Goal: Task Accomplishment & Management: Use online tool/utility

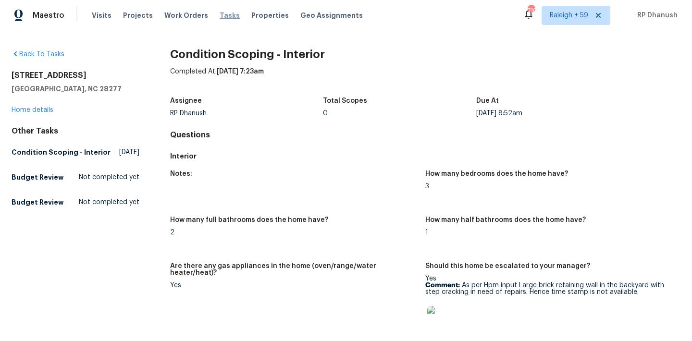
click at [219, 15] on span "Tasks" at bounding box center [229, 15] width 20 height 7
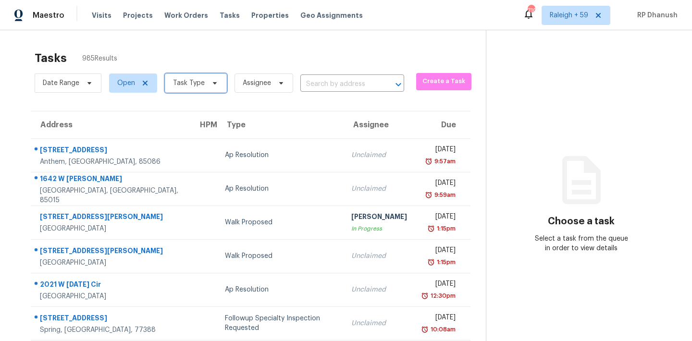
click at [211, 80] on icon at bounding box center [215, 83] width 8 height 8
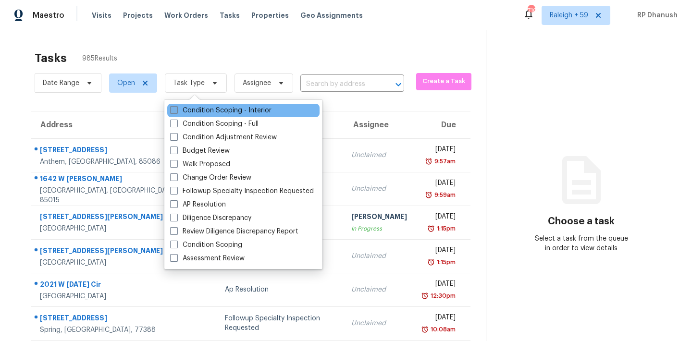
click at [207, 113] on label "Condition Scoping - Interior" at bounding box center [220, 111] width 101 height 10
click at [176, 112] on input "Condition Scoping - Interior" at bounding box center [173, 109] width 6 height 6
checkbox input "true"
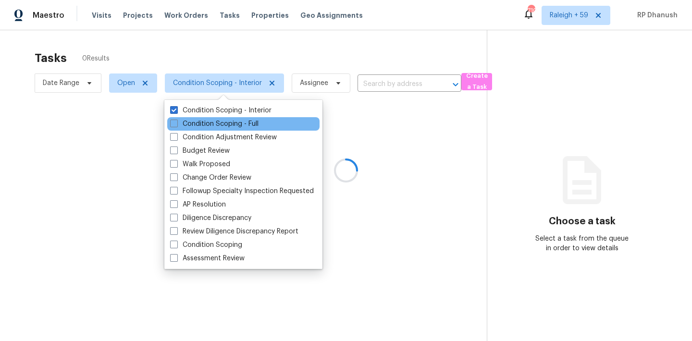
click at [207, 130] on div "Condition Scoping - Full" at bounding box center [243, 123] width 152 height 13
click at [207, 123] on label "Condition Scoping - Full" at bounding box center [214, 124] width 88 height 10
click at [176, 123] on input "Condition Scoping - Full" at bounding box center [173, 122] width 6 height 6
checkbox input "true"
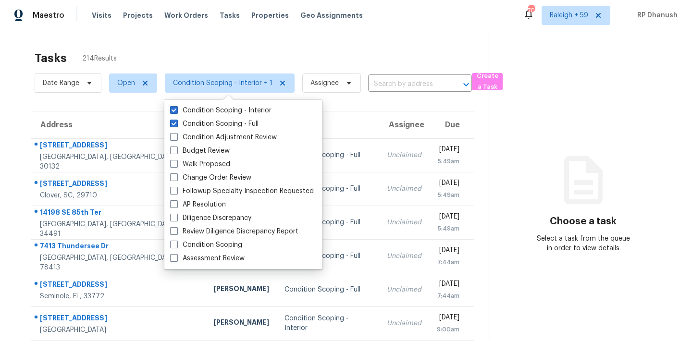
click at [569, 141] on section "Choose a task Select a task from the queue in order to view details" at bounding box center [582, 265] width 187 height 470
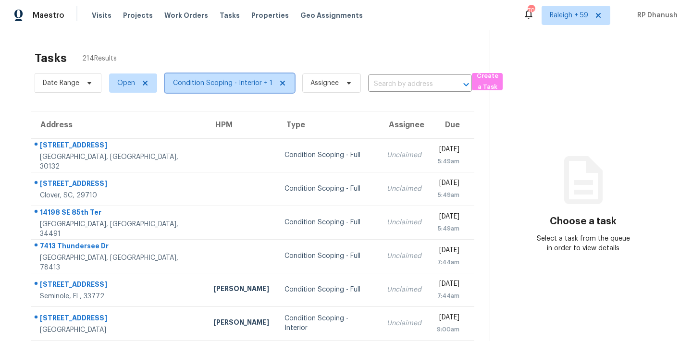
click at [223, 80] on span "Condition Scoping - Interior + 1" at bounding box center [222, 83] width 99 height 10
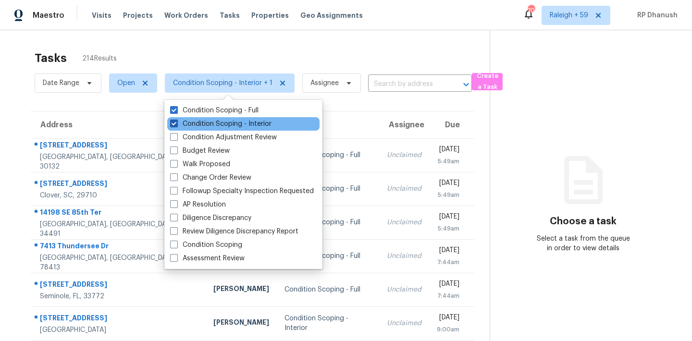
click at [243, 127] on label "Condition Scoping - Interior" at bounding box center [220, 124] width 101 height 10
click at [176, 125] on input "Condition Scoping - Interior" at bounding box center [173, 122] width 6 height 6
checkbox input "false"
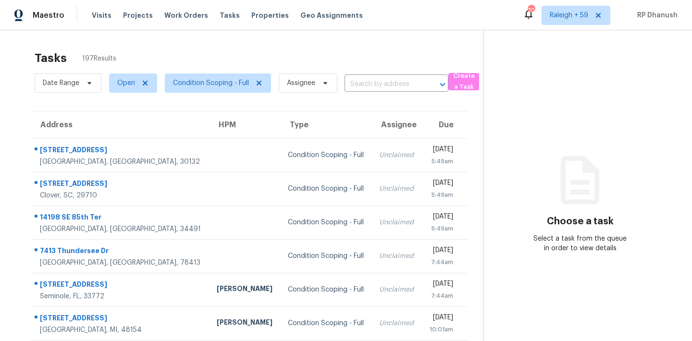
click at [572, 110] on section "Choose a task Select a task from the queue in order to view details" at bounding box center [579, 265] width 193 height 470
click at [558, 23] on span "Raleigh + 59" at bounding box center [575, 15] width 69 height 19
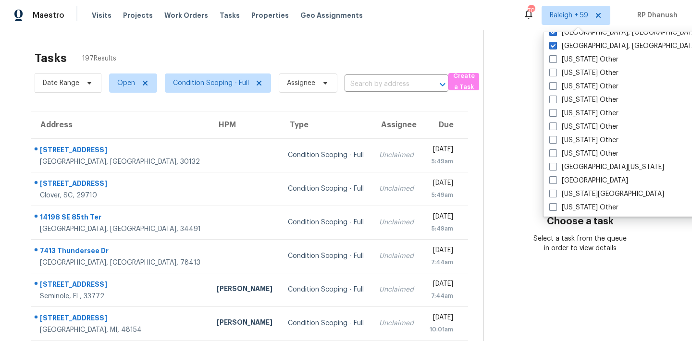
scroll to position [788, 0]
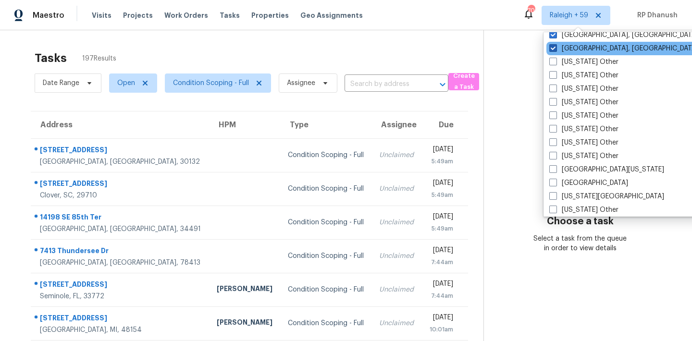
click at [569, 49] on label "[GEOGRAPHIC_DATA], [GEOGRAPHIC_DATA]" at bounding box center [623, 49] width 149 height 10
click at [555, 49] on input "[GEOGRAPHIC_DATA], [GEOGRAPHIC_DATA]" at bounding box center [552, 47] width 6 height 6
checkbox input "false"
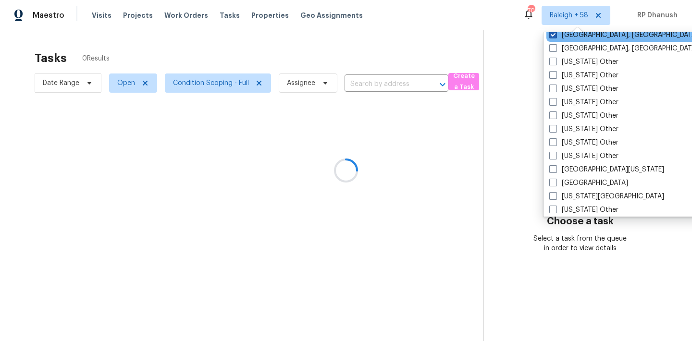
click at [569, 36] on label "[GEOGRAPHIC_DATA], [GEOGRAPHIC_DATA]" at bounding box center [623, 35] width 149 height 10
click at [555, 36] on input "[GEOGRAPHIC_DATA], [GEOGRAPHIC_DATA]" at bounding box center [552, 33] width 6 height 6
checkbox input "false"
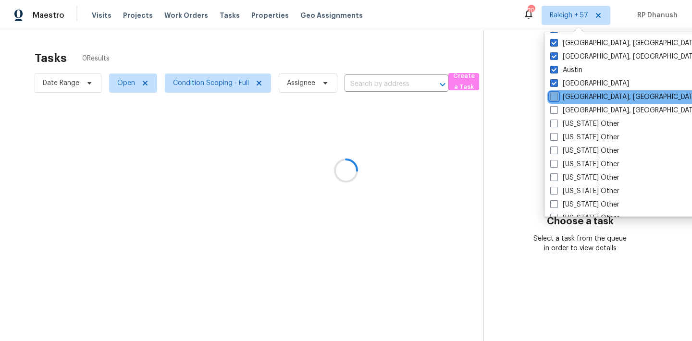
scroll to position [705, 0]
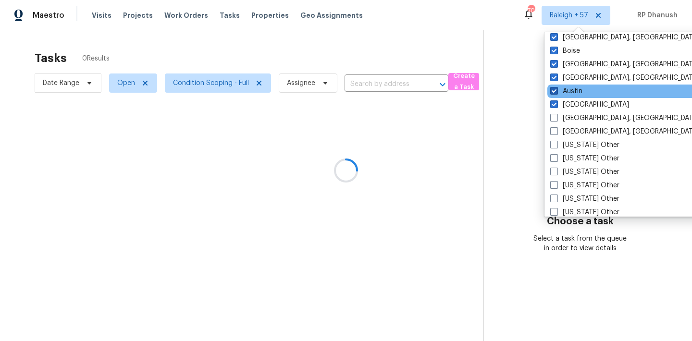
click at [569, 91] on label "Austin" at bounding box center [566, 91] width 32 height 10
click at [556, 91] on input "Austin" at bounding box center [553, 89] width 6 height 6
checkbox input "false"
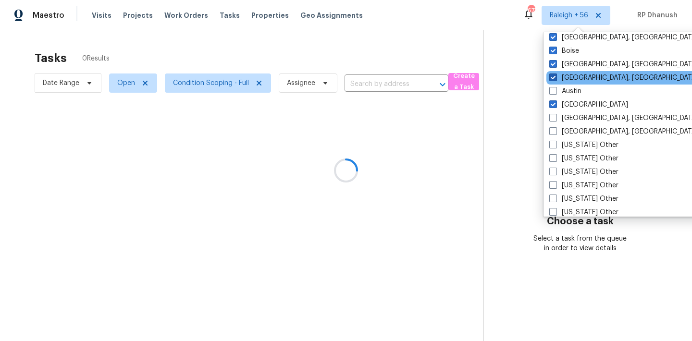
click at [569, 77] on label "[GEOGRAPHIC_DATA], [GEOGRAPHIC_DATA]" at bounding box center [623, 78] width 149 height 10
click at [555, 77] on input "[GEOGRAPHIC_DATA], [GEOGRAPHIC_DATA]" at bounding box center [552, 76] width 6 height 6
checkbox input "false"
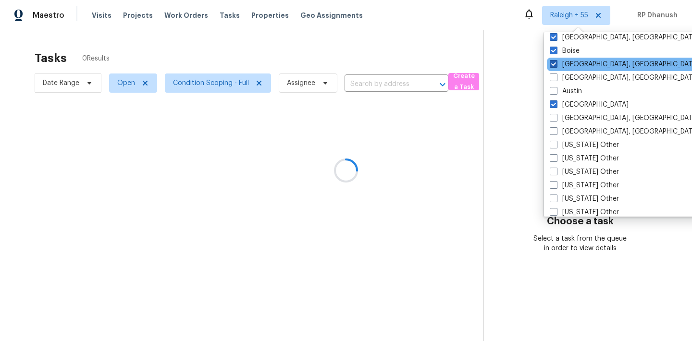
click at [569, 65] on label "[GEOGRAPHIC_DATA], [GEOGRAPHIC_DATA]" at bounding box center [623, 65] width 149 height 10
click at [556, 65] on input "[GEOGRAPHIC_DATA], [GEOGRAPHIC_DATA]" at bounding box center [552, 63] width 6 height 6
checkbox input "false"
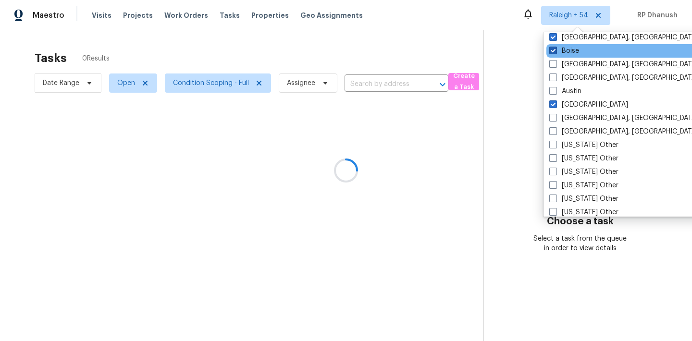
click at [569, 48] on label "Boise" at bounding box center [564, 51] width 30 height 10
click at [555, 48] on input "Boise" at bounding box center [552, 49] width 6 height 6
checkbox input "false"
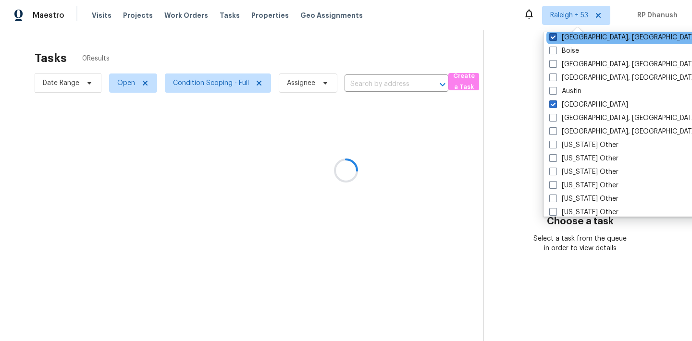
click at [569, 37] on label "[GEOGRAPHIC_DATA], [GEOGRAPHIC_DATA]" at bounding box center [623, 38] width 149 height 10
click at [555, 37] on input "[GEOGRAPHIC_DATA], [GEOGRAPHIC_DATA]" at bounding box center [552, 36] width 6 height 6
checkbox input "false"
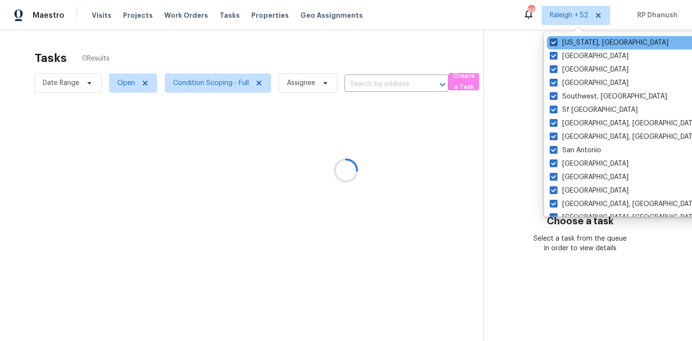
click at [569, 40] on label "[US_STATE], [GEOGRAPHIC_DATA]" at bounding box center [608, 43] width 119 height 10
click at [556, 40] on input "[US_STATE], [GEOGRAPHIC_DATA]" at bounding box center [552, 41] width 6 height 6
checkbox input "false"
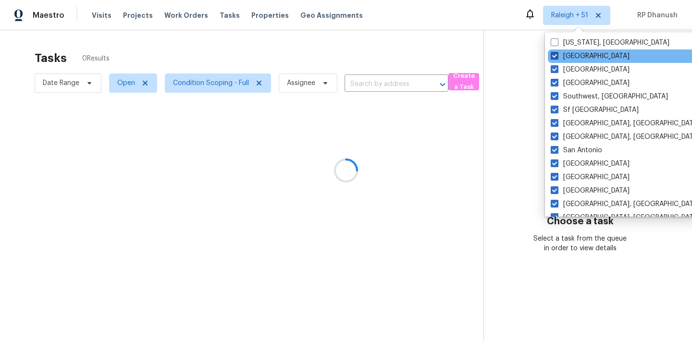
click at [565, 59] on label "[GEOGRAPHIC_DATA]" at bounding box center [589, 56] width 79 height 10
click at [557, 58] on input "[GEOGRAPHIC_DATA]" at bounding box center [553, 54] width 6 height 6
checkbox input "false"
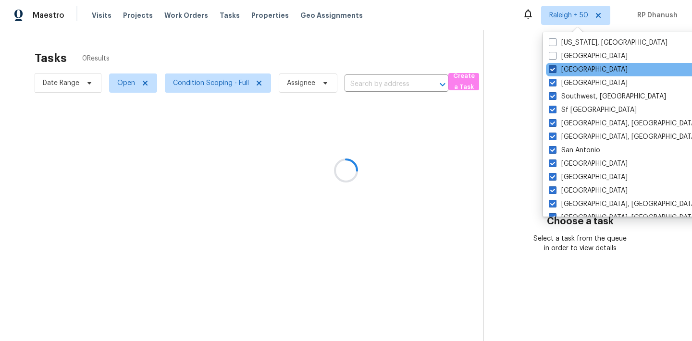
click at [565, 65] on label "[GEOGRAPHIC_DATA]" at bounding box center [587, 70] width 79 height 10
click at [555, 65] on input "[GEOGRAPHIC_DATA]" at bounding box center [551, 68] width 6 height 6
checkbox input "false"
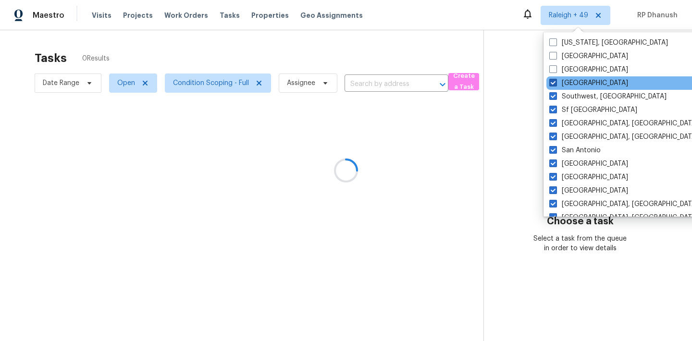
click at [565, 81] on label "[GEOGRAPHIC_DATA]" at bounding box center [588, 83] width 79 height 10
click at [555, 81] on input "[GEOGRAPHIC_DATA]" at bounding box center [552, 81] width 6 height 6
checkbox input "false"
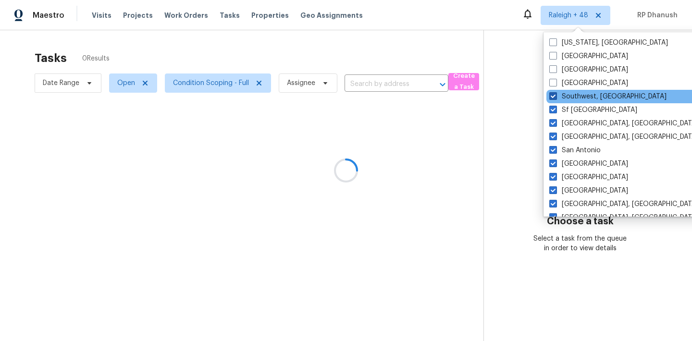
click at [565, 94] on label "Southwest, [GEOGRAPHIC_DATA]" at bounding box center [607, 97] width 117 height 10
click at [555, 94] on input "Southwest, [GEOGRAPHIC_DATA]" at bounding box center [552, 95] width 6 height 6
checkbox input "false"
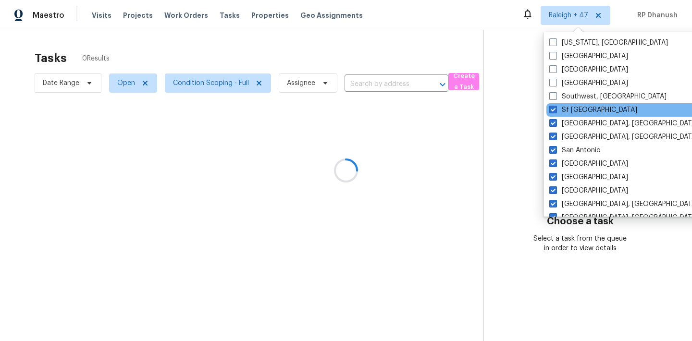
click at [565, 104] on div "Sf [GEOGRAPHIC_DATA]" at bounding box center [643, 109] width 194 height 13
click at [564, 111] on label "Sf [GEOGRAPHIC_DATA]" at bounding box center [593, 110] width 88 height 10
click at [556, 111] on input "Sf [GEOGRAPHIC_DATA]" at bounding box center [552, 108] width 6 height 6
checkbox input "false"
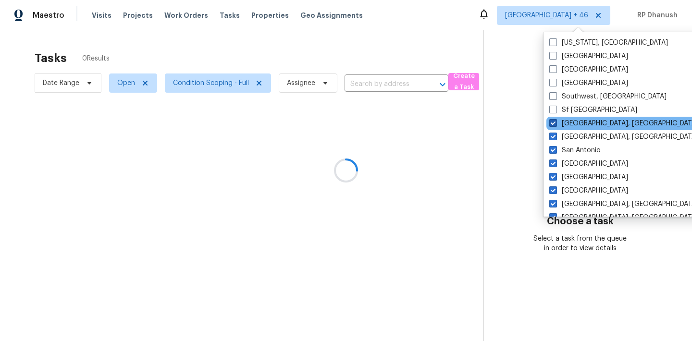
click at [564, 126] on label "[GEOGRAPHIC_DATA], [GEOGRAPHIC_DATA]" at bounding box center [623, 124] width 149 height 10
click at [555, 125] on input "[GEOGRAPHIC_DATA], [GEOGRAPHIC_DATA]" at bounding box center [552, 122] width 6 height 6
checkbox input "false"
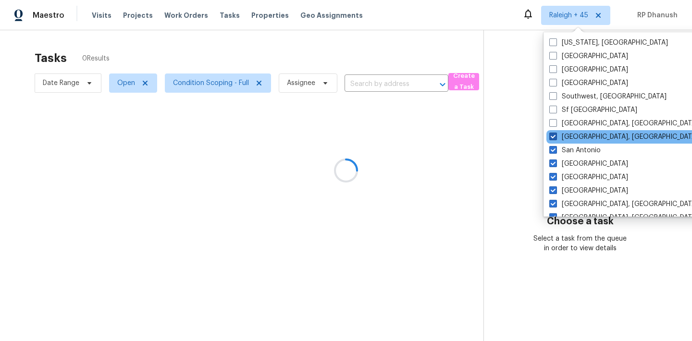
click at [564, 132] on label "[GEOGRAPHIC_DATA], [GEOGRAPHIC_DATA]" at bounding box center [623, 137] width 149 height 10
click at [555, 132] on input "[GEOGRAPHIC_DATA], [GEOGRAPHIC_DATA]" at bounding box center [552, 135] width 6 height 6
checkbox input "false"
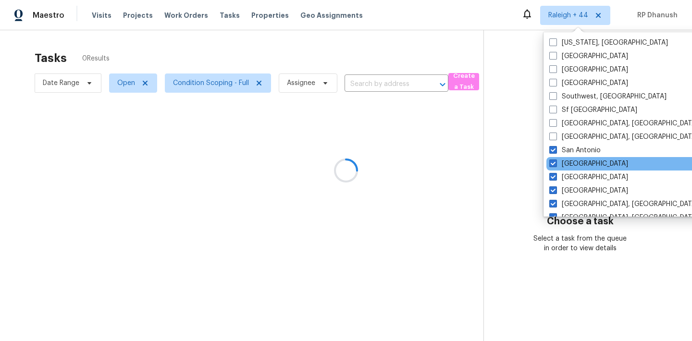
drag, startPoint x: 563, startPoint y: 148, endPoint x: 562, endPoint y: 158, distance: 9.7
click at [563, 148] on label "San Antonio" at bounding box center [574, 151] width 51 height 10
click at [555, 148] on input "San Antonio" at bounding box center [552, 149] width 6 height 6
checkbox input "false"
click at [562, 163] on label "[GEOGRAPHIC_DATA]" at bounding box center [588, 164] width 79 height 10
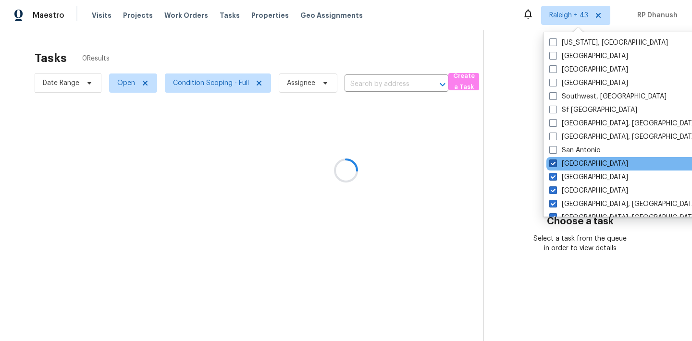
click at [555, 163] on input "[GEOGRAPHIC_DATA]" at bounding box center [552, 162] width 6 height 6
checkbox input "false"
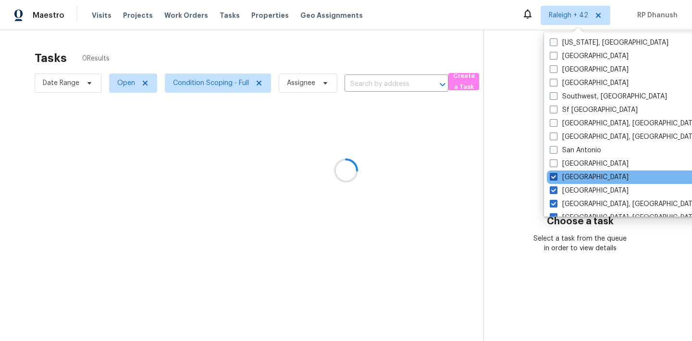
click at [562, 175] on label "[GEOGRAPHIC_DATA]" at bounding box center [588, 177] width 79 height 10
click at [556, 175] on input "[GEOGRAPHIC_DATA]" at bounding box center [552, 175] width 6 height 6
checkbox input "false"
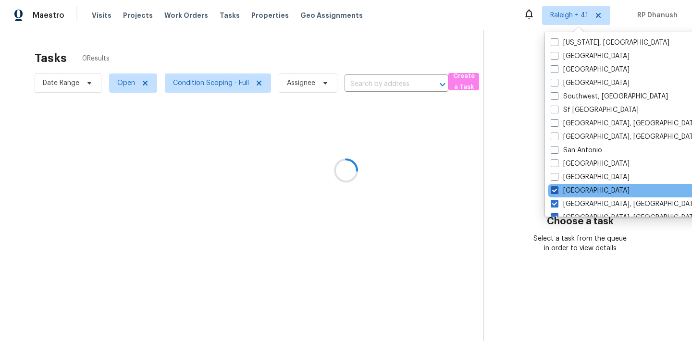
click at [562, 186] on label "[GEOGRAPHIC_DATA]" at bounding box center [589, 191] width 79 height 10
click at [557, 186] on input "[GEOGRAPHIC_DATA]" at bounding box center [553, 189] width 6 height 6
click at [562, 195] on label "[GEOGRAPHIC_DATA]" at bounding box center [587, 191] width 79 height 10
click at [555, 192] on input "[GEOGRAPHIC_DATA]" at bounding box center [551, 189] width 6 height 6
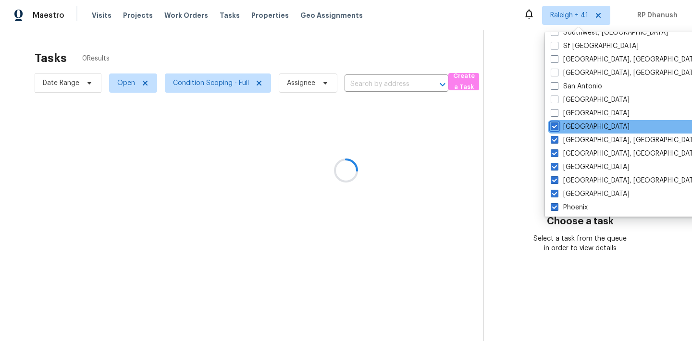
scroll to position [69, 0]
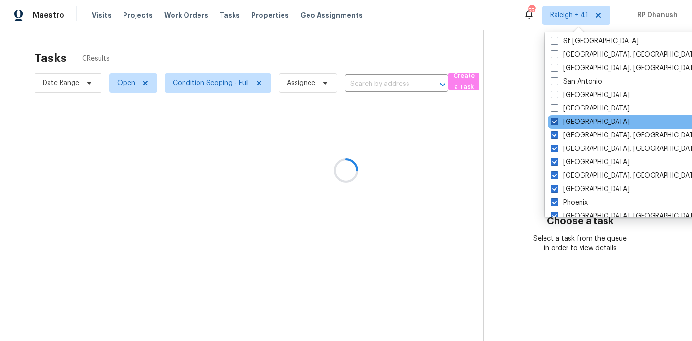
click at [563, 119] on label "[GEOGRAPHIC_DATA]" at bounding box center [589, 122] width 79 height 10
click at [557, 119] on input "[GEOGRAPHIC_DATA]" at bounding box center [553, 120] width 6 height 6
checkbox input "false"
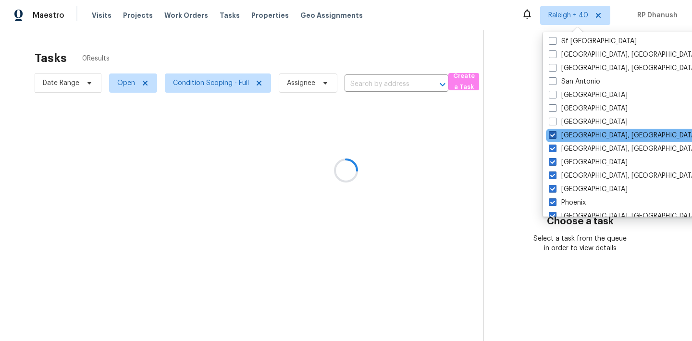
click at [563, 138] on label "[GEOGRAPHIC_DATA], [GEOGRAPHIC_DATA]" at bounding box center [622, 136] width 149 height 10
click at [555, 137] on input "[GEOGRAPHIC_DATA], [GEOGRAPHIC_DATA]" at bounding box center [551, 134] width 6 height 6
checkbox input "false"
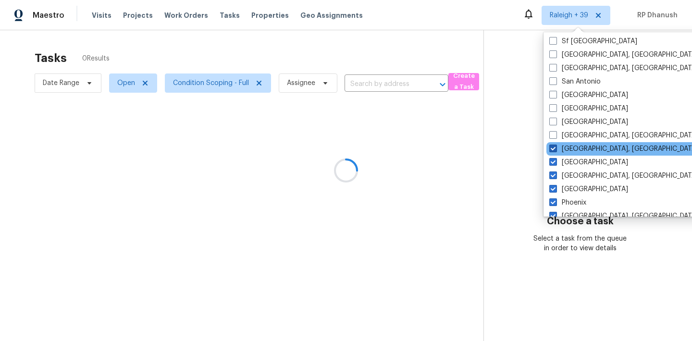
click at [563, 148] on label "[GEOGRAPHIC_DATA], [GEOGRAPHIC_DATA]" at bounding box center [623, 149] width 149 height 10
click at [555, 148] on input "[GEOGRAPHIC_DATA], [GEOGRAPHIC_DATA]" at bounding box center [552, 147] width 6 height 6
checkbox input "false"
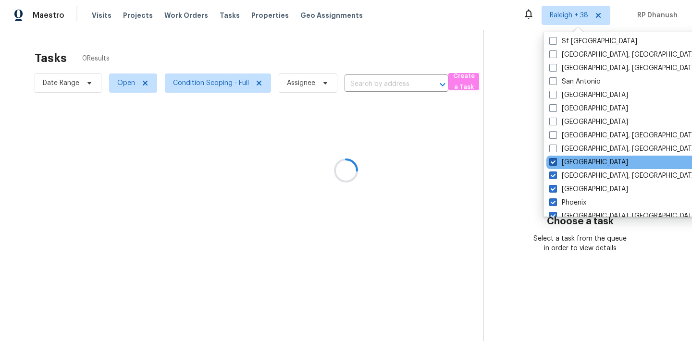
click at [563, 162] on label "[GEOGRAPHIC_DATA]" at bounding box center [588, 163] width 79 height 10
click at [555, 162] on input "[GEOGRAPHIC_DATA]" at bounding box center [552, 161] width 6 height 6
checkbox input "false"
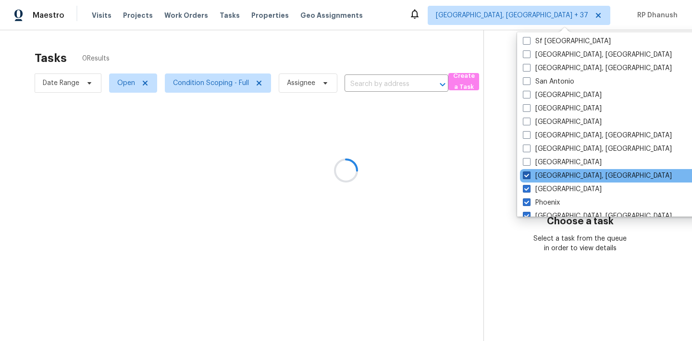
click at [547, 178] on label "[GEOGRAPHIC_DATA], [GEOGRAPHIC_DATA]" at bounding box center [597, 176] width 149 height 10
click at [529, 177] on input "[GEOGRAPHIC_DATA], [GEOGRAPHIC_DATA]" at bounding box center [526, 174] width 6 height 6
checkbox input "false"
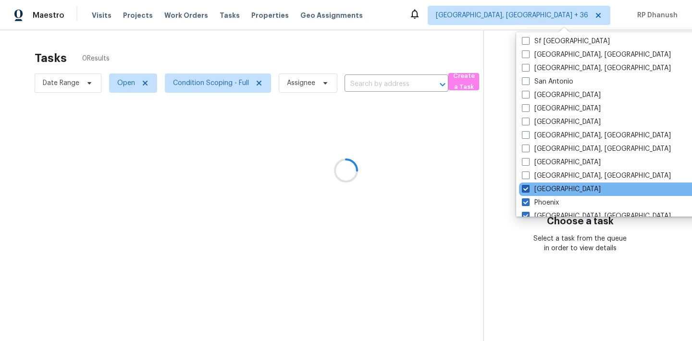
click at [545, 186] on label "[GEOGRAPHIC_DATA]" at bounding box center [561, 189] width 79 height 10
click at [528, 186] on input "[GEOGRAPHIC_DATA]" at bounding box center [525, 187] width 6 height 6
checkbox input "false"
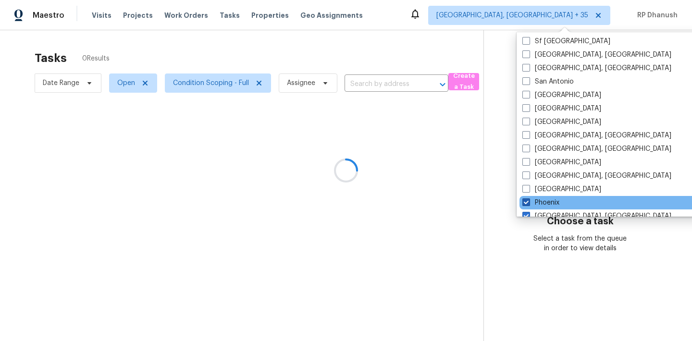
click at [544, 201] on label "Phoenix" at bounding box center [540, 203] width 37 height 10
click at [528, 201] on input "Phoenix" at bounding box center [525, 201] width 6 height 6
checkbox input "false"
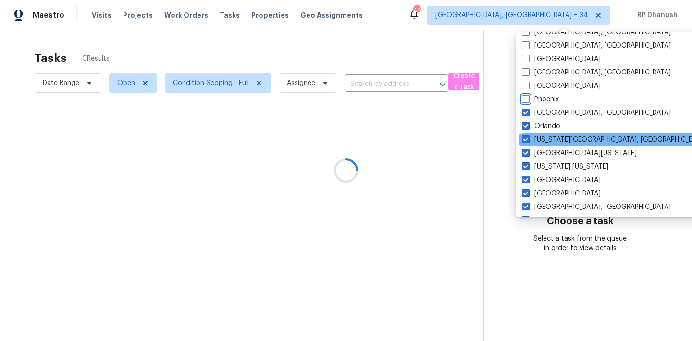
scroll to position [205, 0]
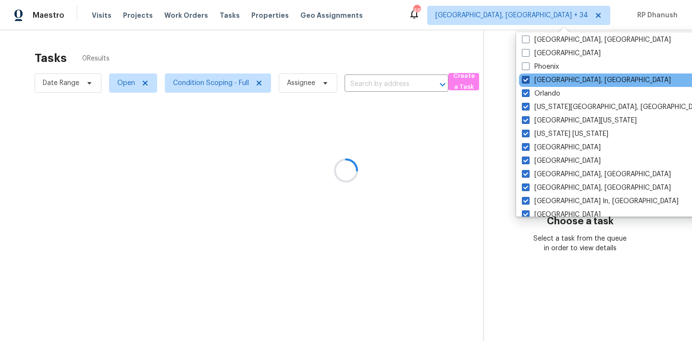
click at [541, 82] on label "[GEOGRAPHIC_DATA], [GEOGRAPHIC_DATA]" at bounding box center [596, 80] width 149 height 10
click at [528, 82] on input "[GEOGRAPHIC_DATA], [GEOGRAPHIC_DATA]" at bounding box center [525, 78] width 6 height 6
checkbox input "false"
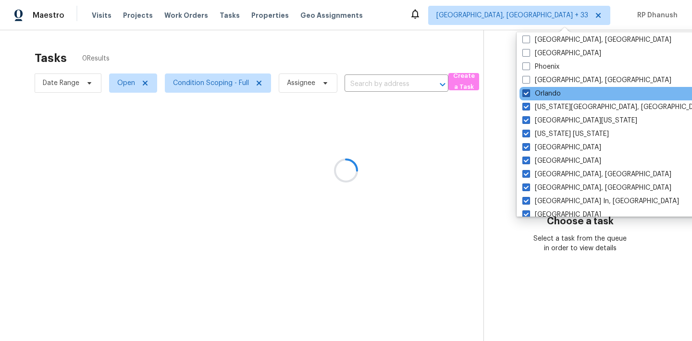
click at [541, 90] on label "Orlando" at bounding box center [541, 94] width 38 height 10
click at [528, 90] on input "Orlando" at bounding box center [525, 92] width 6 height 6
checkbox input "false"
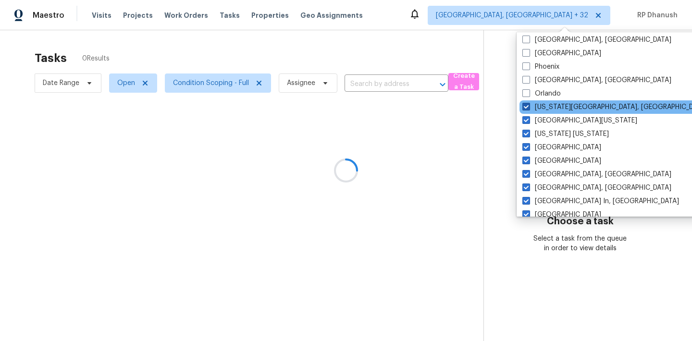
click at [541, 108] on label "[US_STATE][GEOGRAPHIC_DATA], [GEOGRAPHIC_DATA]" at bounding box center [614, 107] width 185 height 10
click at [528, 108] on input "[US_STATE][GEOGRAPHIC_DATA], [GEOGRAPHIC_DATA]" at bounding box center [525, 105] width 6 height 6
checkbox input "false"
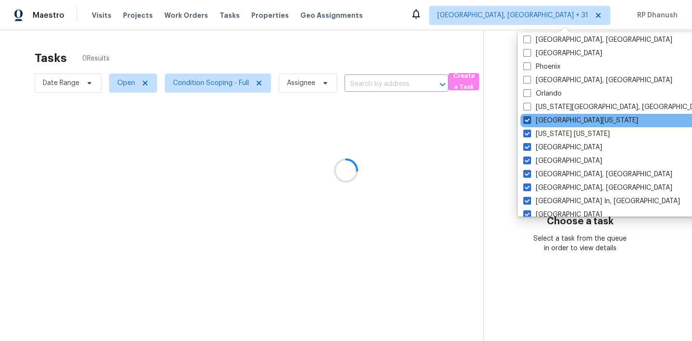
click at [540, 117] on label "[GEOGRAPHIC_DATA][US_STATE]" at bounding box center [580, 121] width 115 height 10
click at [529, 117] on input "[GEOGRAPHIC_DATA][US_STATE]" at bounding box center [526, 119] width 6 height 6
checkbox input "false"
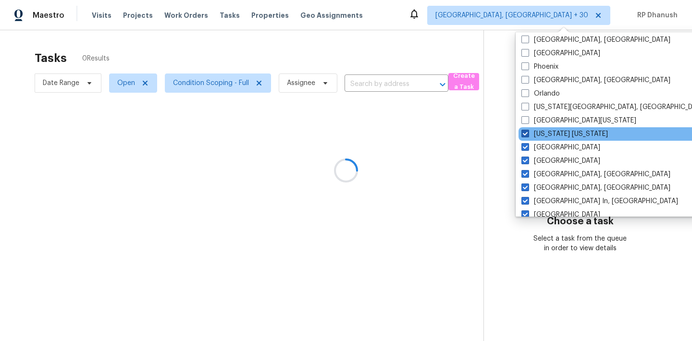
click at [539, 131] on label "[US_STATE] [US_STATE]" at bounding box center [564, 134] width 86 height 10
click at [527, 131] on input "[US_STATE] [US_STATE]" at bounding box center [524, 132] width 6 height 6
checkbox input "false"
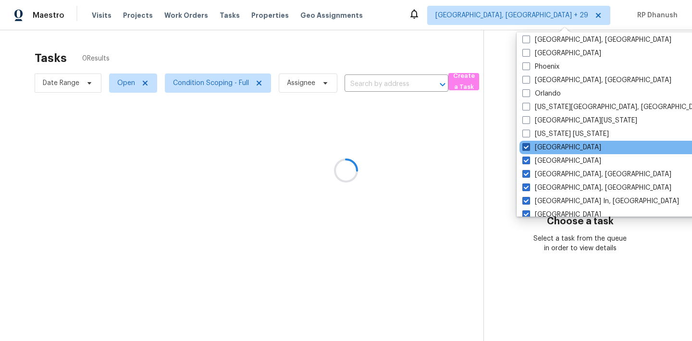
click at [538, 147] on label "[GEOGRAPHIC_DATA]" at bounding box center [561, 148] width 79 height 10
click at [528, 147] on input "[GEOGRAPHIC_DATA]" at bounding box center [525, 146] width 6 height 6
checkbox input "false"
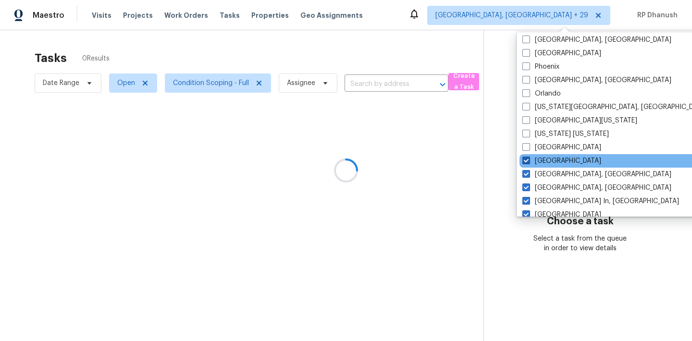
click at [538, 157] on label "[GEOGRAPHIC_DATA]" at bounding box center [561, 161] width 79 height 10
click at [528, 157] on input "[GEOGRAPHIC_DATA]" at bounding box center [525, 159] width 6 height 6
checkbox input "false"
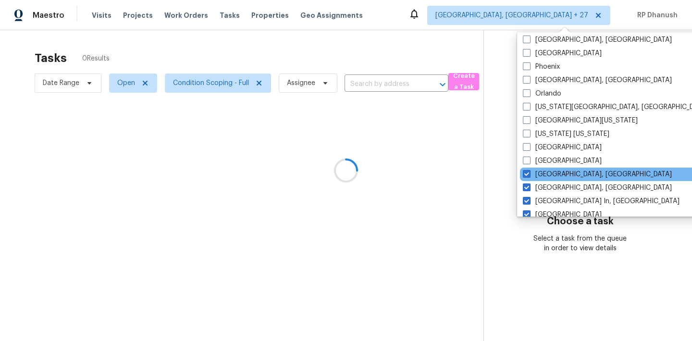
click at [537, 169] on div "[GEOGRAPHIC_DATA], [GEOGRAPHIC_DATA]" at bounding box center [617, 174] width 194 height 13
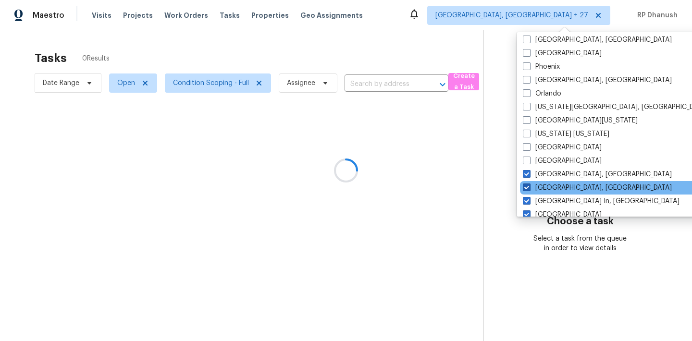
click at [537, 183] on label "[GEOGRAPHIC_DATA], [GEOGRAPHIC_DATA]" at bounding box center [597, 188] width 149 height 10
click at [529, 183] on input "[GEOGRAPHIC_DATA], [GEOGRAPHIC_DATA]" at bounding box center [526, 186] width 6 height 6
checkbox input "false"
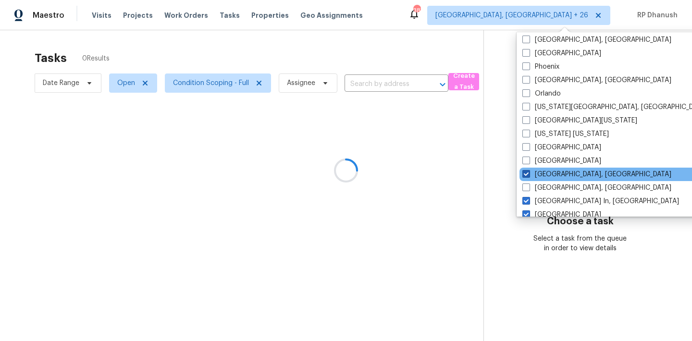
click at [534, 175] on label "[GEOGRAPHIC_DATA], [GEOGRAPHIC_DATA]" at bounding box center [596, 175] width 149 height 10
click at [528, 175] on input "[GEOGRAPHIC_DATA], [GEOGRAPHIC_DATA]" at bounding box center [525, 173] width 6 height 6
checkbox input "false"
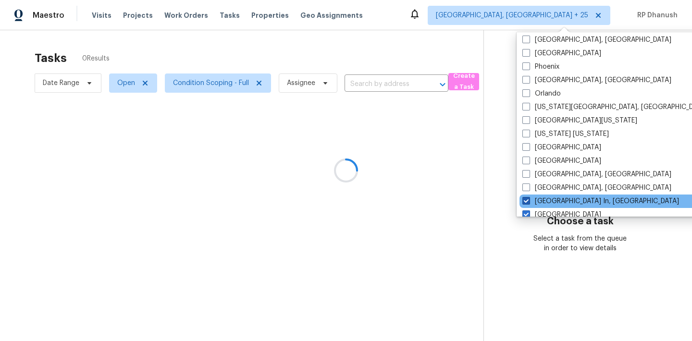
click at [534, 202] on label "[GEOGRAPHIC_DATA] In, [GEOGRAPHIC_DATA]" at bounding box center [600, 201] width 157 height 10
click at [528, 202] on input "[GEOGRAPHIC_DATA] In, [GEOGRAPHIC_DATA]" at bounding box center [525, 199] width 6 height 6
checkbox input "false"
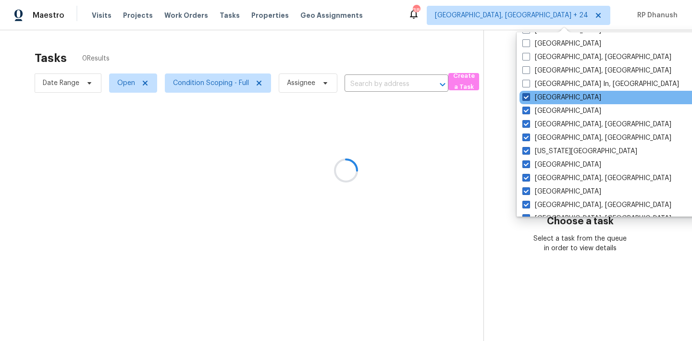
click at [534, 97] on label "[GEOGRAPHIC_DATA]" at bounding box center [561, 98] width 79 height 10
click at [528, 97] on input "[GEOGRAPHIC_DATA]" at bounding box center [525, 96] width 6 height 6
checkbox input "false"
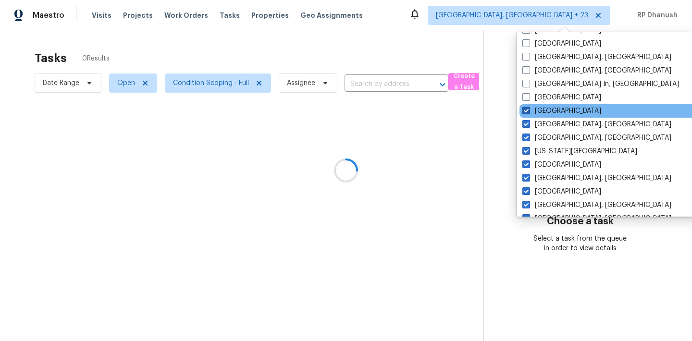
click at [534, 110] on label "[GEOGRAPHIC_DATA]" at bounding box center [561, 111] width 79 height 10
click at [528, 110] on input "[GEOGRAPHIC_DATA]" at bounding box center [525, 109] width 6 height 6
checkbox input "false"
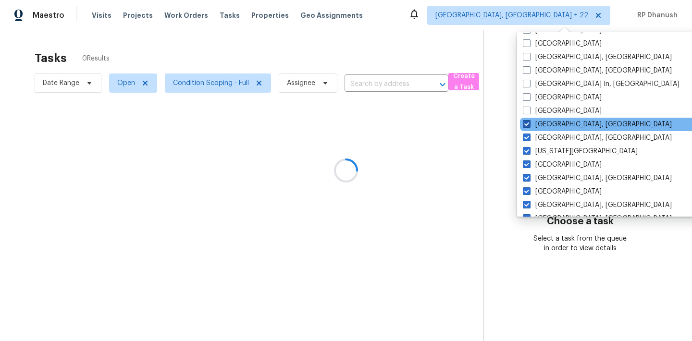
click at [534, 126] on label "[GEOGRAPHIC_DATA], [GEOGRAPHIC_DATA]" at bounding box center [597, 125] width 149 height 10
click at [529, 126] on input "[GEOGRAPHIC_DATA], [GEOGRAPHIC_DATA]" at bounding box center [526, 123] width 6 height 6
checkbox input "false"
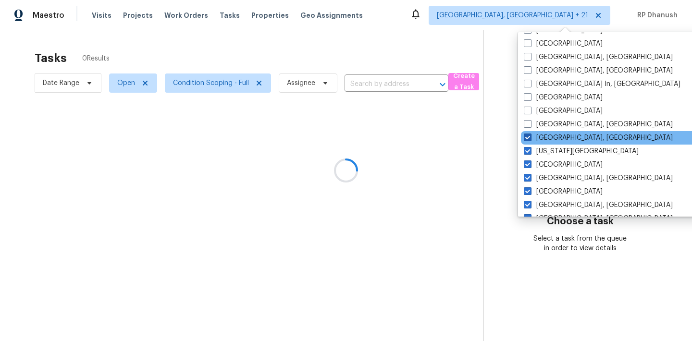
click at [534, 136] on label "[GEOGRAPHIC_DATA], [GEOGRAPHIC_DATA]" at bounding box center [598, 138] width 149 height 10
click at [530, 136] on input "[GEOGRAPHIC_DATA], [GEOGRAPHIC_DATA]" at bounding box center [527, 136] width 6 height 6
checkbox input "false"
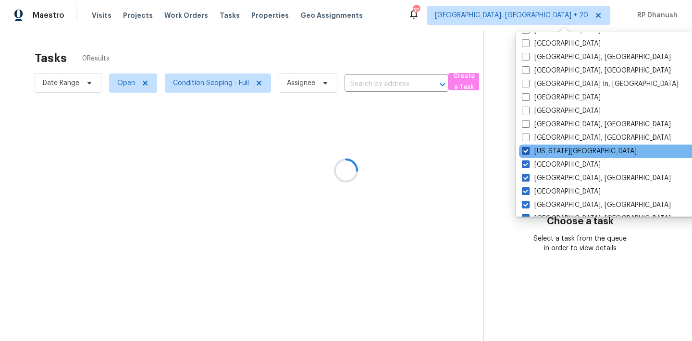
click at [533, 148] on label "[US_STATE][GEOGRAPHIC_DATA]" at bounding box center [579, 151] width 115 height 10
click at [528, 148] on input "[US_STATE][GEOGRAPHIC_DATA]" at bounding box center [525, 149] width 6 height 6
checkbox input "false"
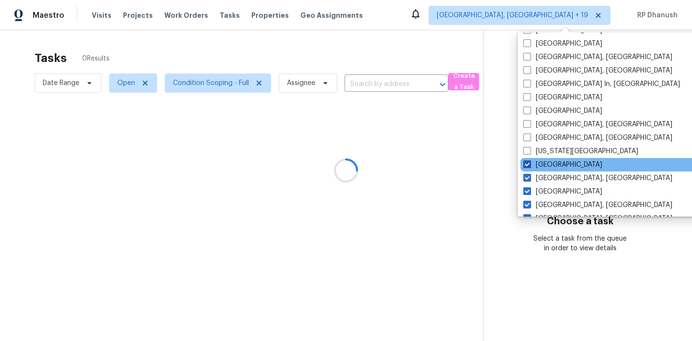
click at [533, 164] on label "[GEOGRAPHIC_DATA]" at bounding box center [562, 165] width 79 height 10
click at [529, 164] on input "[GEOGRAPHIC_DATA]" at bounding box center [526, 163] width 6 height 6
checkbox input "false"
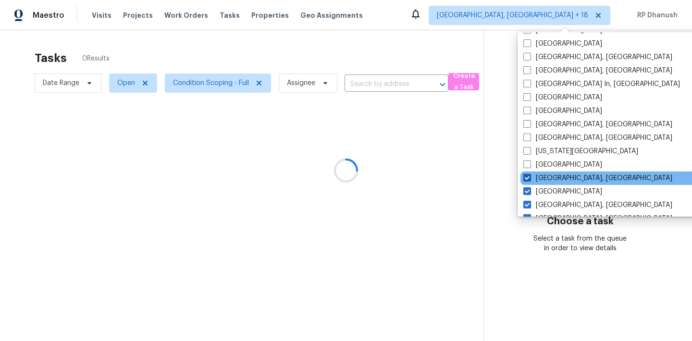
click at [533, 174] on label "[GEOGRAPHIC_DATA], [GEOGRAPHIC_DATA]" at bounding box center [597, 178] width 149 height 10
click at [529, 174] on input "[GEOGRAPHIC_DATA], [GEOGRAPHIC_DATA]" at bounding box center [526, 176] width 6 height 6
checkbox input "false"
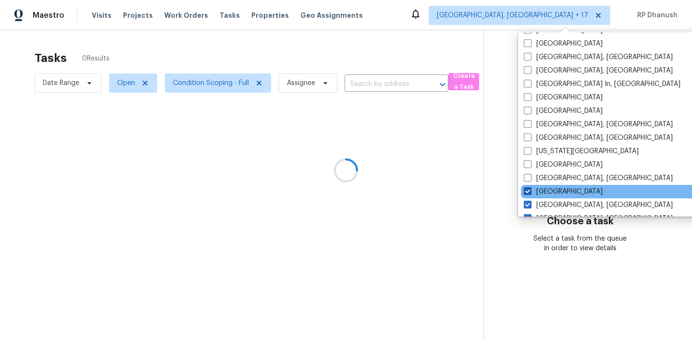
click at [533, 188] on label "[GEOGRAPHIC_DATA]" at bounding box center [563, 192] width 79 height 10
click at [530, 188] on input "[GEOGRAPHIC_DATA]" at bounding box center [527, 190] width 6 height 6
checkbox input "false"
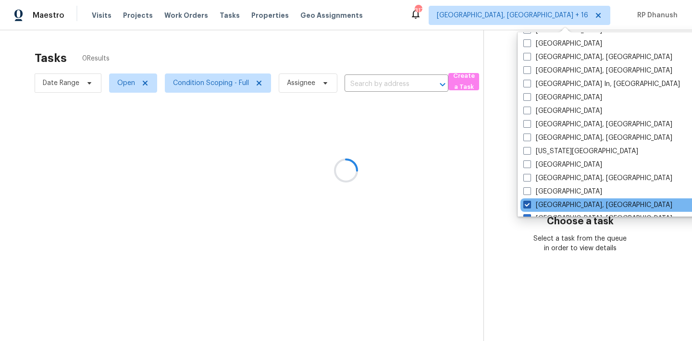
click at [533, 201] on label "[GEOGRAPHIC_DATA], [GEOGRAPHIC_DATA]" at bounding box center [597, 205] width 149 height 10
click at [529, 201] on input "[GEOGRAPHIC_DATA], [GEOGRAPHIC_DATA]" at bounding box center [526, 203] width 6 height 6
checkbox input "false"
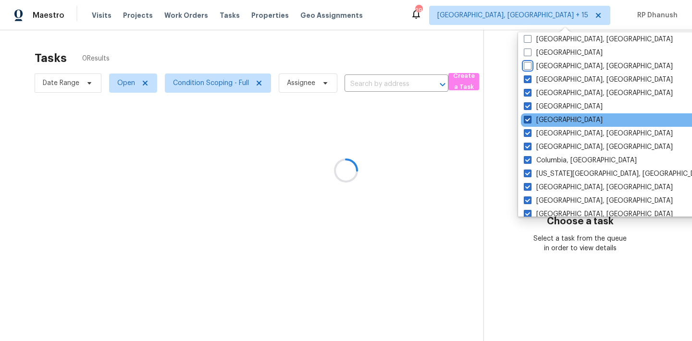
scroll to position [475, 0]
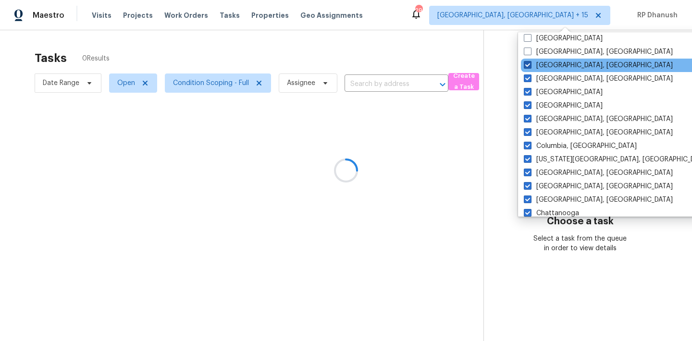
click at [543, 65] on label "[GEOGRAPHIC_DATA], [GEOGRAPHIC_DATA]" at bounding box center [598, 66] width 149 height 10
click at [530, 65] on input "[GEOGRAPHIC_DATA], [GEOGRAPHIC_DATA]" at bounding box center [527, 64] width 6 height 6
checkbox input "false"
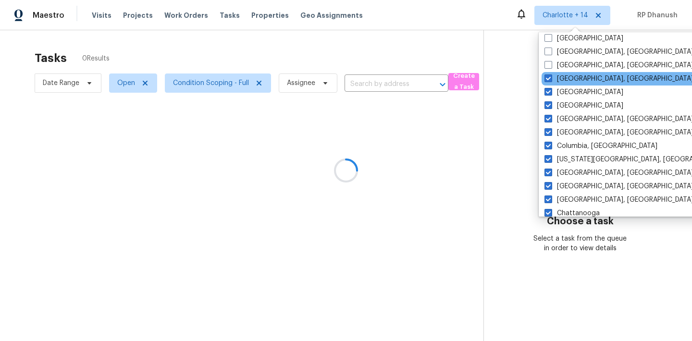
click at [543, 82] on div "[GEOGRAPHIC_DATA], [GEOGRAPHIC_DATA]" at bounding box center [638, 78] width 194 height 13
click at [548, 79] on span at bounding box center [548, 78] width 8 height 8
click at [548, 79] on input "[GEOGRAPHIC_DATA], [GEOGRAPHIC_DATA]" at bounding box center [547, 77] width 6 height 6
checkbox input "false"
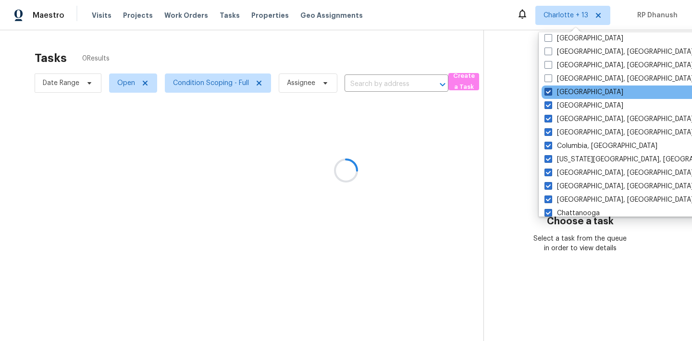
click at [548, 92] on span at bounding box center [548, 92] width 8 height 8
click at [548, 92] on input "[GEOGRAPHIC_DATA]" at bounding box center [547, 90] width 6 height 6
checkbox input "false"
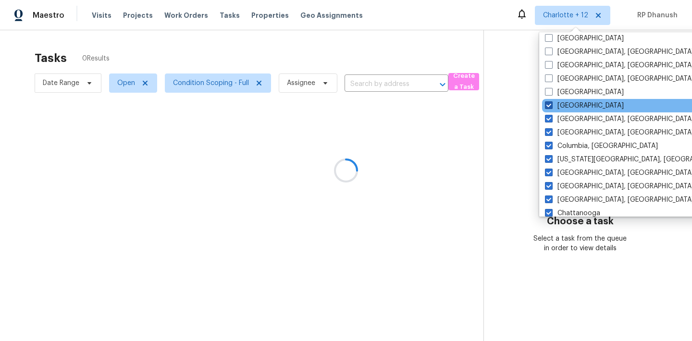
click at [548, 103] on span at bounding box center [549, 105] width 8 height 8
click at [548, 103] on input "[GEOGRAPHIC_DATA]" at bounding box center [548, 104] width 6 height 6
checkbox input "false"
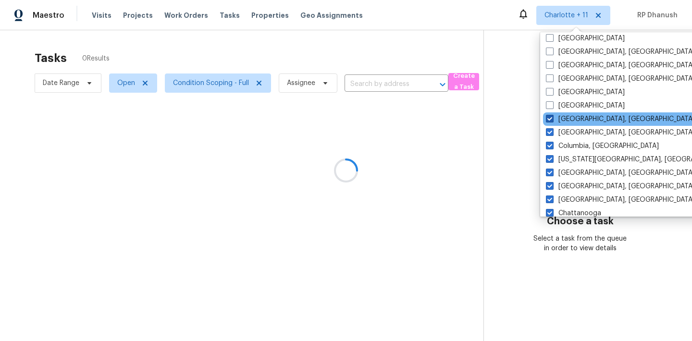
click at [554, 122] on label "[GEOGRAPHIC_DATA], [GEOGRAPHIC_DATA]" at bounding box center [620, 119] width 149 height 10
click at [552, 121] on input "[GEOGRAPHIC_DATA], [GEOGRAPHIC_DATA]" at bounding box center [549, 117] width 6 height 6
checkbox input "false"
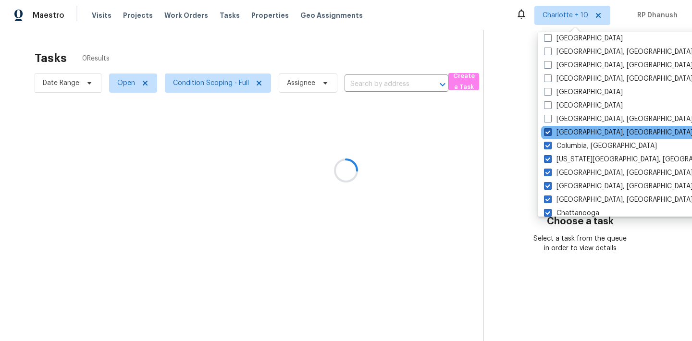
click at [554, 129] on label "[GEOGRAPHIC_DATA], [GEOGRAPHIC_DATA]" at bounding box center [618, 133] width 149 height 10
click at [550, 129] on input "[GEOGRAPHIC_DATA], [GEOGRAPHIC_DATA]" at bounding box center [547, 131] width 6 height 6
checkbox input "false"
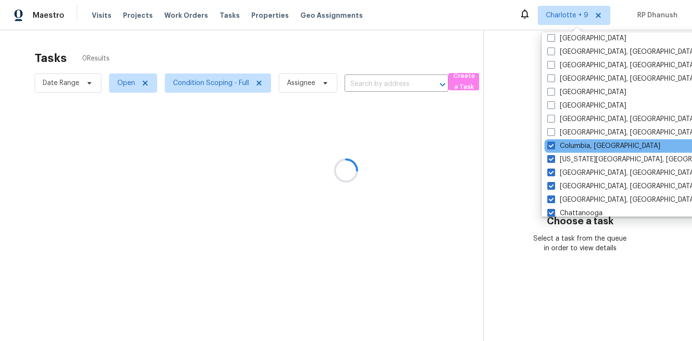
click at [554, 140] on div "Columbia, [GEOGRAPHIC_DATA]" at bounding box center [641, 145] width 194 height 13
click at [553, 146] on span at bounding box center [551, 146] width 8 height 8
click at [553, 146] on input "Columbia, [GEOGRAPHIC_DATA]" at bounding box center [550, 144] width 6 height 6
checkbox input "false"
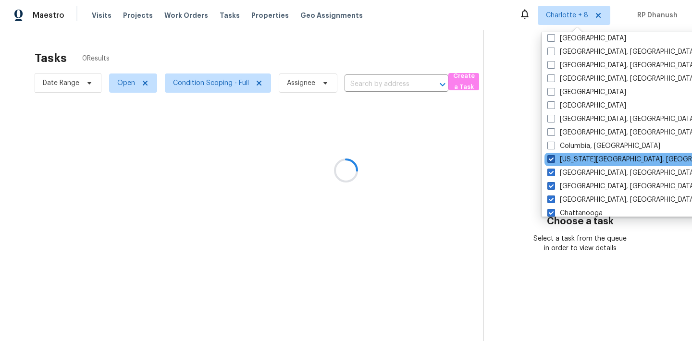
click at [553, 159] on span at bounding box center [551, 159] width 8 height 8
click at [553, 159] on input "[US_STATE][GEOGRAPHIC_DATA], [GEOGRAPHIC_DATA]" at bounding box center [550, 158] width 6 height 6
checkbox input "false"
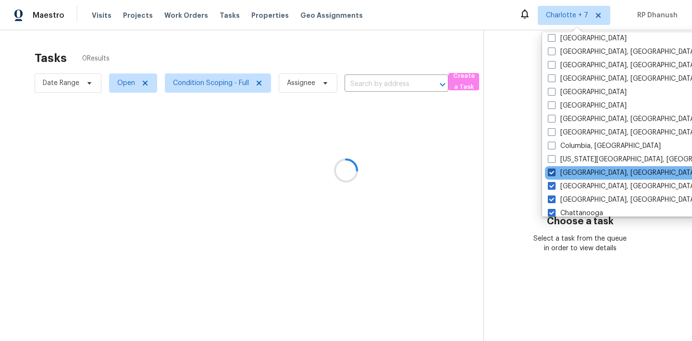
click at [553, 170] on span at bounding box center [552, 173] width 8 height 8
click at [553, 170] on input "[GEOGRAPHIC_DATA], [GEOGRAPHIC_DATA]" at bounding box center [551, 171] width 6 height 6
checkbox input "false"
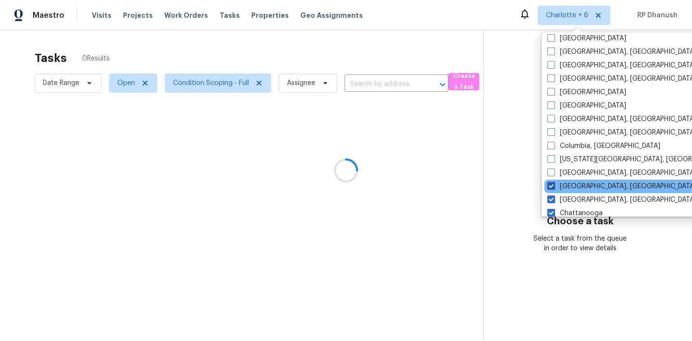
click at [553, 189] on span at bounding box center [551, 186] width 8 height 8
click at [553, 188] on input "[GEOGRAPHIC_DATA], [GEOGRAPHIC_DATA]" at bounding box center [550, 185] width 6 height 6
checkbox input "false"
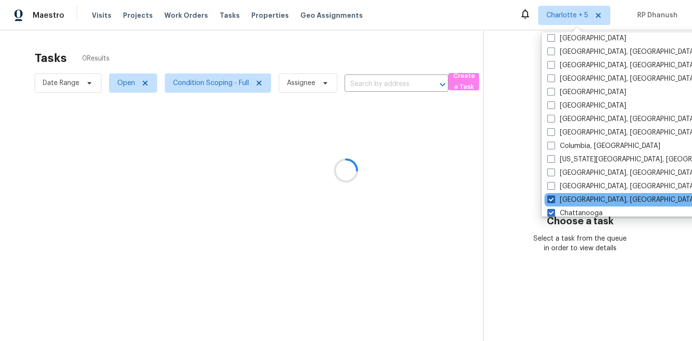
click at [553, 196] on span at bounding box center [551, 199] width 8 height 8
click at [553, 196] on input "[GEOGRAPHIC_DATA], [GEOGRAPHIC_DATA]" at bounding box center [550, 198] width 6 height 6
checkbox input "false"
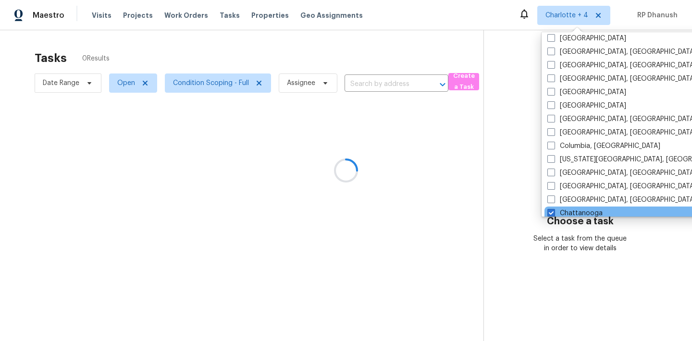
click at [553, 207] on div "Chattanooga" at bounding box center [641, 213] width 194 height 13
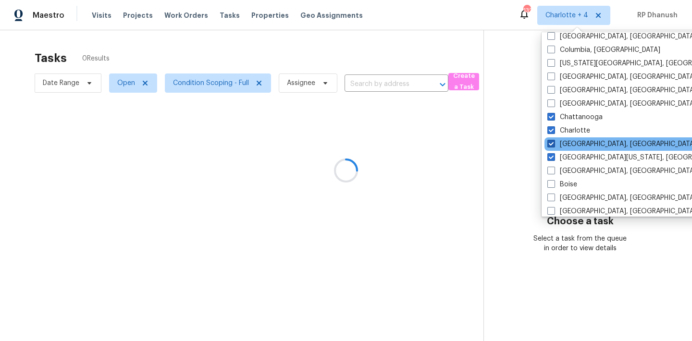
scroll to position [594, 0]
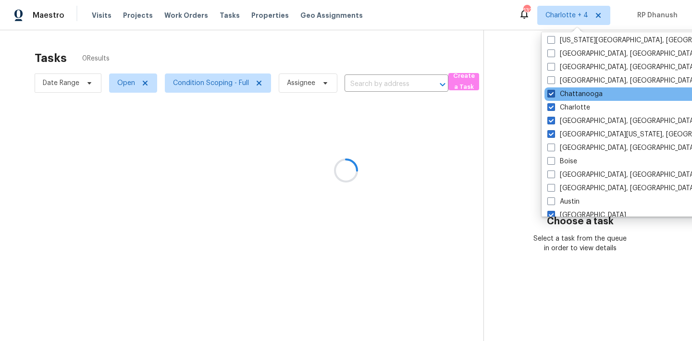
click at [558, 95] on label "Chattanooga" at bounding box center [574, 94] width 55 height 10
click at [553, 95] on input "Chattanooga" at bounding box center [550, 92] width 6 height 6
checkbox input "false"
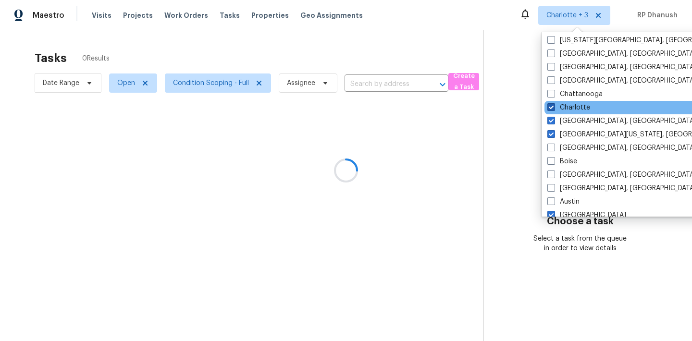
click at [558, 106] on label "Charlotte" at bounding box center [568, 108] width 43 height 10
click at [553, 106] on input "Charlotte" at bounding box center [550, 106] width 6 height 6
checkbox input "false"
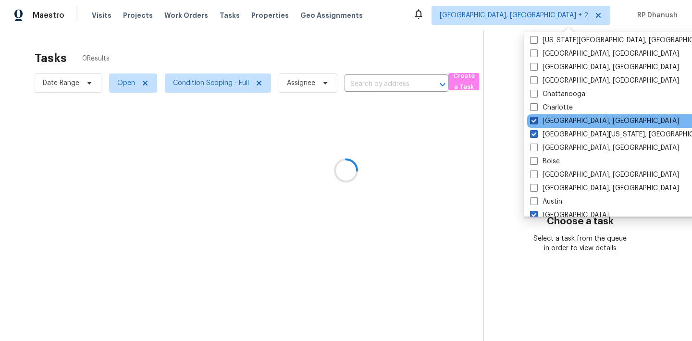
click at [558, 118] on label "[GEOGRAPHIC_DATA], [GEOGRAPHIC_DATA]" at bounding box center [604, 121] width 149 height 10
click at [536, 118] on input "[GEOGRAPHIC_DATA], [GEOGRAPHIC_DATA]" at bounding box center [533, 119] width 6 height 6
checkbox input "false"
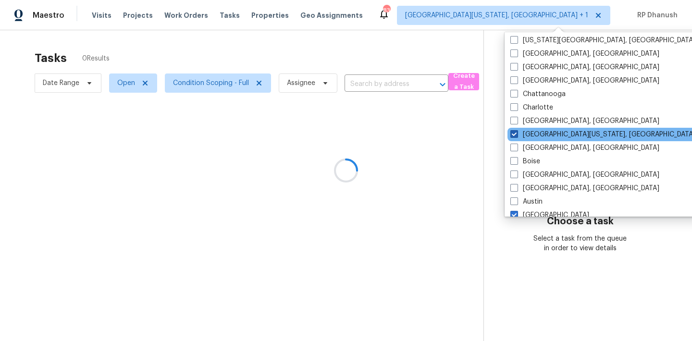
click at [554, 133] on label "[GEOGRAPHIC_DATA][US_STATE], [GEOGRAPHIC_DATA]" at bounding box center [602, 135] width 185 height 10
click at [516, 133] on input "[GEOGRAPHIC_DATA][US_STATE], [GEOGRAPHIC_DATA]" at bounding box center [513, 133] width 6 height 6
checkbox input "false"
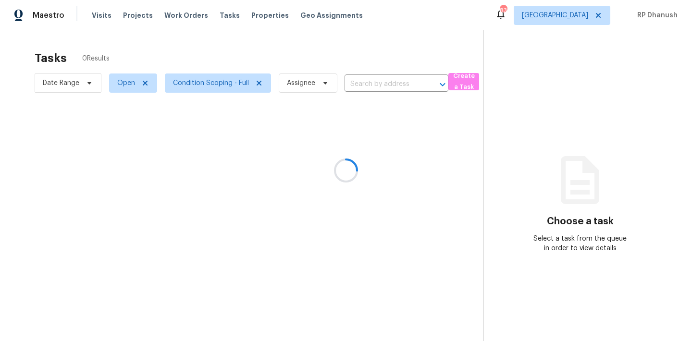
click at [533, 155] on div at bounding box center [346, 170] width 692 height 341
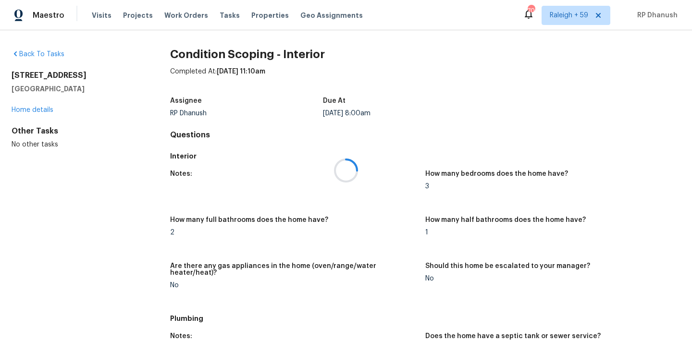
click at [572, 17] on div at bounding box center [346, 170] width 692 height 341
click at [219, 19] on div "Tasks" at bounding box center [229, 16] width 20 height 10
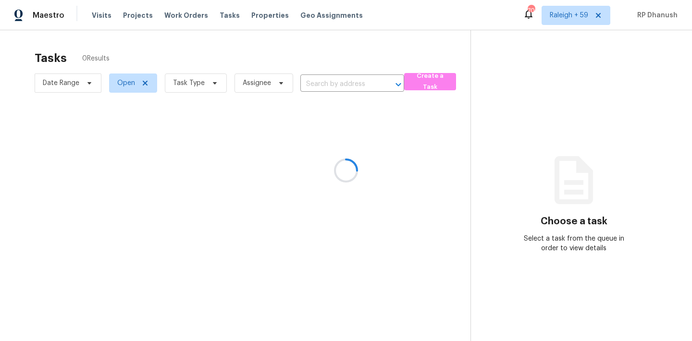
click at [219, 14] on div at bounding box center [346, 170] width 692 height 341
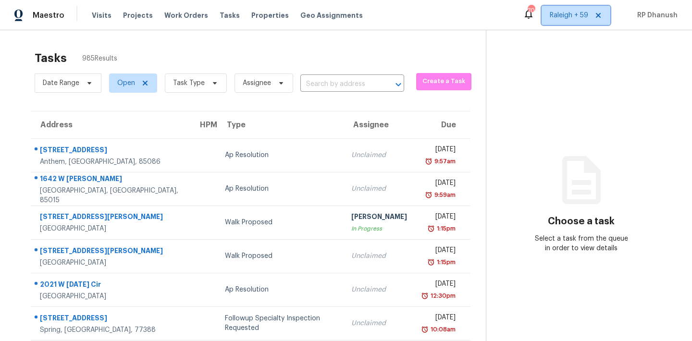
click at [574, 13] on span "Raleigh + 59" at bounding box center [568, 16] width 38 height 10
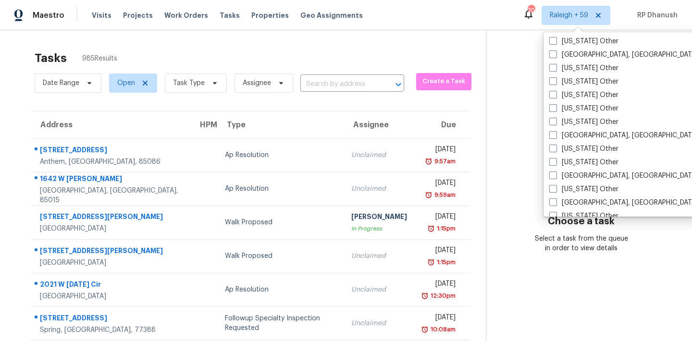
scroll to position [1450, 0]
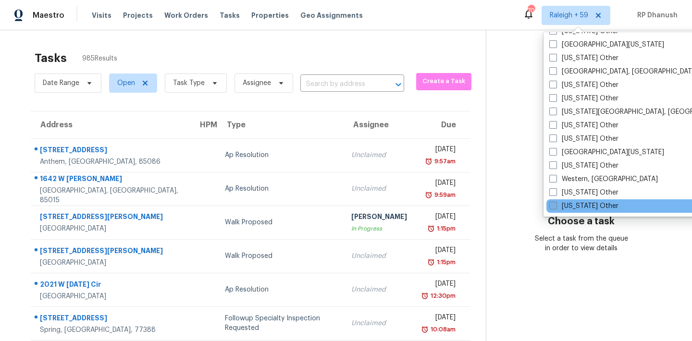
click at [560, 207] on label "[US_STATE] Other" at bounding box center [583, 206] width 69 height 10
click at [555, 207] on input "[US_STATE] Other" at bounding box center [552, 204] width 6 height 6
checkbox input "true"
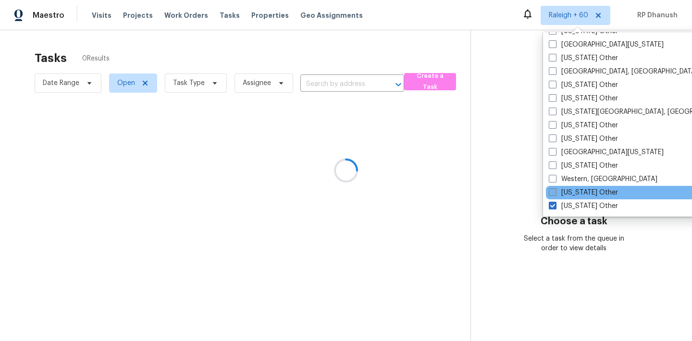
click at [560, 194] on label "[US_STATE] Other" at bounding box center [582, 193] width 69 height 10
click at [555, 194] on input "[US_STATE] Other" at bounding box center [551, 191] width 6 height 6
checkbox input "true"
click at [560, 186] on div "[US_STATE] Other" at bounding box center [645, 192] width 194 height 13
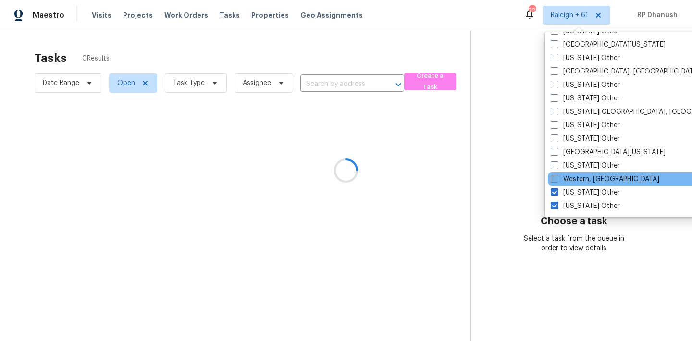
click at [560, 182] on label "Western, [GEOGRAPHIC_DATA]" at bounding box center [604, 179] width 109 height 10
click at [557, 181] on input "Western, [GEOGRAPHIC_DATA]" at bounding box center [553, 177] width 6 height 6
checkbox input "true"
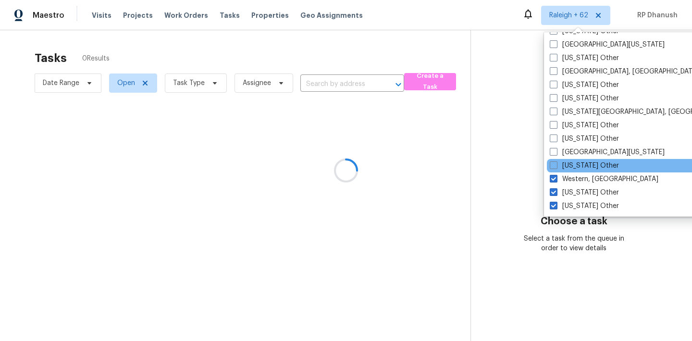
click at [560, 171] on div "[US_STATE] Other" at bounding box center [644, 165] width 194 height 13
click at [560, 164] on label "[US_STATE] Other" at bounding box center [583, 166] width 69 height 10
click at [556, 164] on input "[US_STATE] Other" at bounding box center [552, 164] width 6 height 6
checkbox input "true"
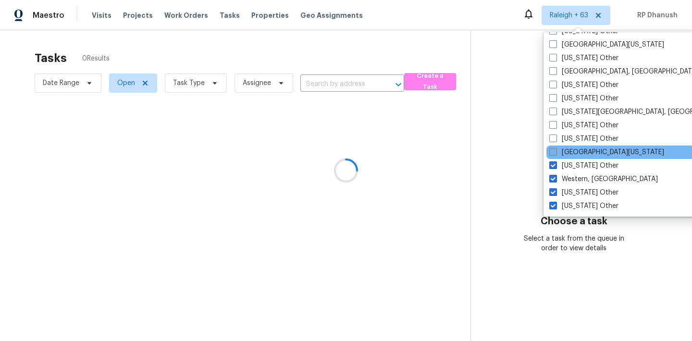
click at [564, 148] on label "[GEOGRAPHIC_DATA][US_STATE]" at bounding box center [606, 152] width 115 height 10
click at [555, 148] on input "[GEOGRAPHIC_DATA][US_STATE]" at bounding box center [552, 150] width 6 height 6
checkbox input "true"
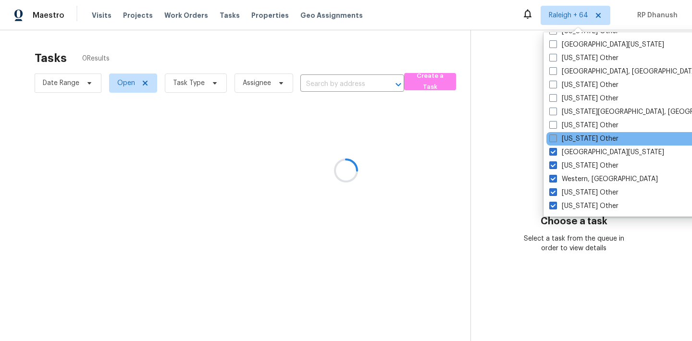
click at [564, 141] on label "[US_STATE] Other" at bounding box center [583, 139] width 69 height 10
click at [555, 140] on input "[US_STATE] Other" at bounding box center [552, 137] width 6 height 6
checkbox input "true"
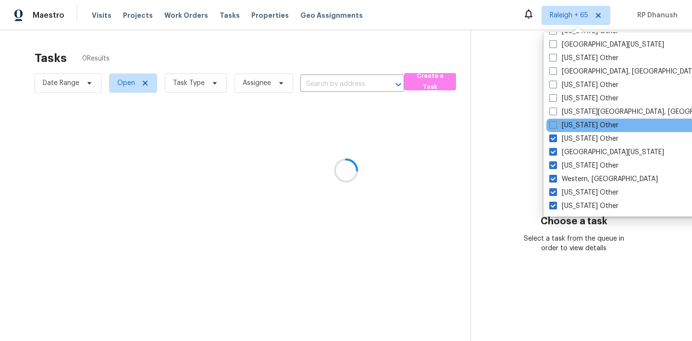
click at [564, 123] on label "[US_STATE] Other" at bounding box center [583, 126] width 69 height 10
click at [555, 123] on input "[US_STATE] Other" at bounding box center [552, 124] width 6 height 6
checkbox input "true"
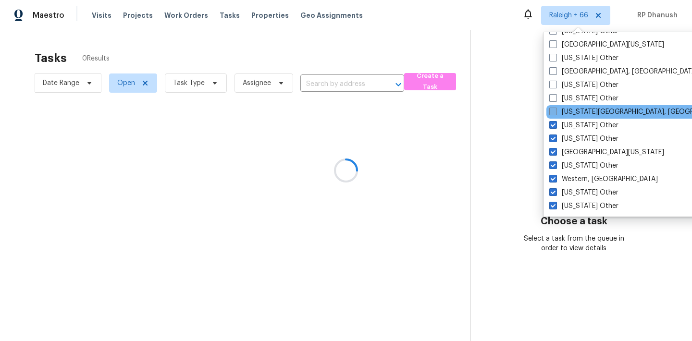
click at [564, 115] on label "[US_STATE][GEOGRAPHIC_DATA], [GEOGRAPHIC_DATA]" at bounding box center [641, 112] width 185 height 10
click at [555, 113] on input "[US_STATE][GEOGRAPHIC_DATA], [GEOGRAPHIC_DATA]" at bounding box center [552, 110] width 6 height 6
checkbox input "true"
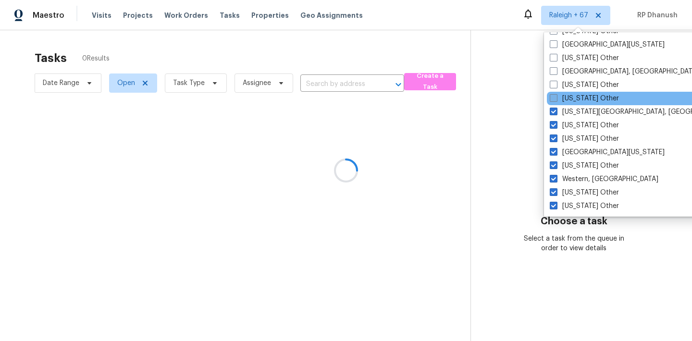
click at [564, 100] on label "[US_STATE] Other" at bounding box center [583, 99] width 69 height 10
click at [556, 100] on input "[US_STATE] Other" at bounding box center [552, 97] width 6 height 6
checkbox input "true"
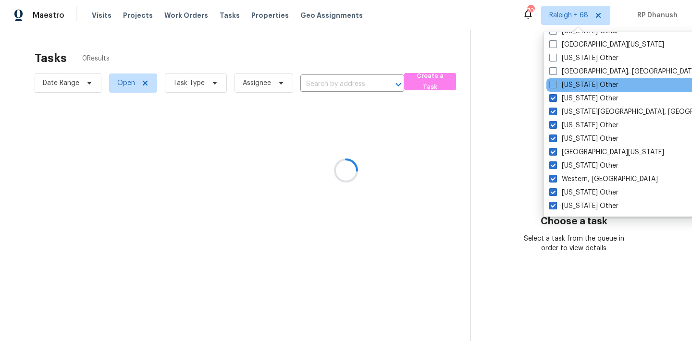
click at [563, 79] on div "[US_STATE] Other" at bounding box center [643, 84] width 194 height 13
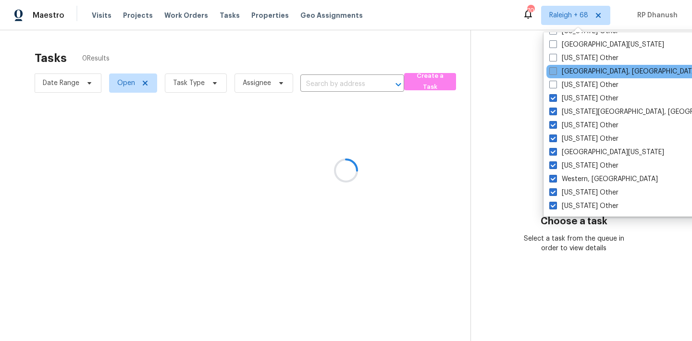
click at [563, 71] on label "[GEOGRAPHIC_DATA], [GEOGRAPHIC_DATA]" at bounding box center [623, 72] width 149 height 10
click at [555, 71] on input "[GEOGRAPHIC_DATA], [GEOGRAPHIC_DATA]" at bounding box center [552, 70] width 6 height 6
checkbox input "true"
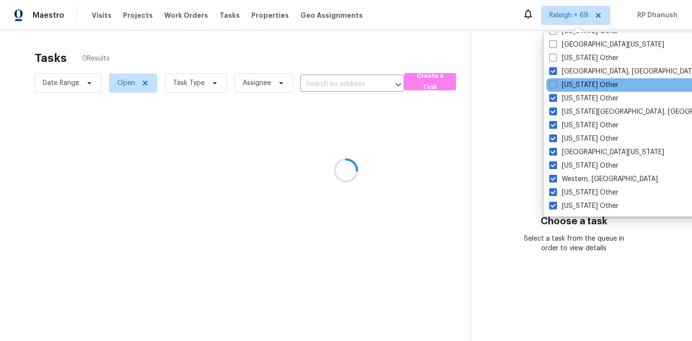
click at [563, 80] on div "[US_STATE] Other" at bounding box center [643, 84] width 194 height 13
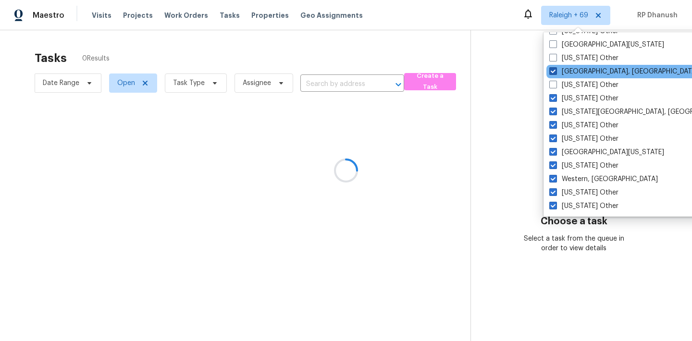
drag, startPoint x: 559, startPoint y: 81, endPoint x: 559, endPoint y: 74, distance: 6.7
click at [559, 81] on label "[US_STATE] Other" at bounding box center [583, 85] width 69 height 10
click at [555, 81] on input "[US_STATE] Other" at bounding box center [552, 83] width 6 height 6
checkbox input "true"
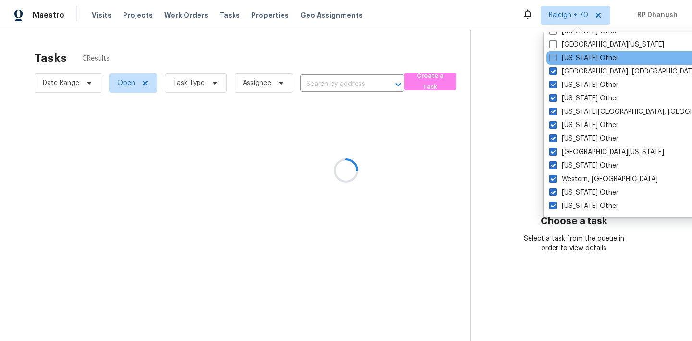
click at [559, 60] on label "[US_STATE] Other" at bounding box center [583, 58] width 69 height 10
click at [555, 60] on input "[US_STATE] Other" at bounding box center [552, 56] width 6 height 6
checkbox input "true"
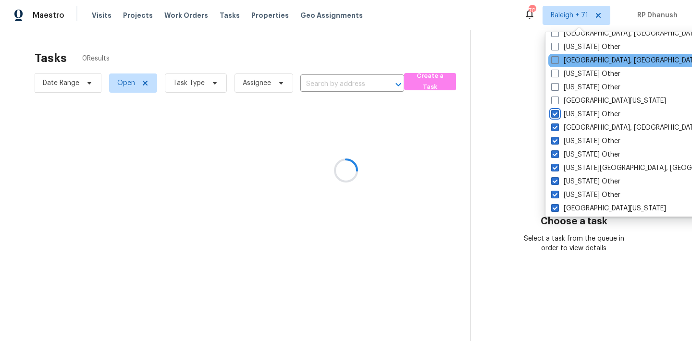
scroll to position [1381, 0]
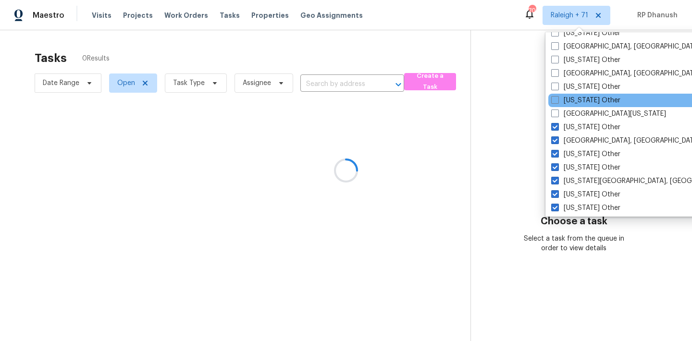
drag, startPoint x: 558, startPoint y: 111, endPoint x: 558, endPoint y: 106, distance: 5.3
click at [558, 111] on span at bounding box center [555, 114] width 8 height 8
click at [557, 111] on input "[GEOGRAPHIC_DATA][US_STATE]" at bounding box center [554, 112] width 6 height 6
checkbox input "true"
click at [558, 104] on label "[US_STATE] Other" at bounding box center [584, 101] width 69 height 10
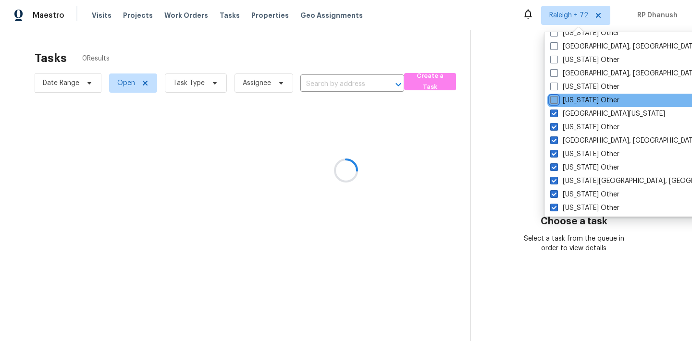
click at [556, 102] on input "[US_STATE] Other" at bounding box center [553, 99] width 6 height 6
checkbox input "true"
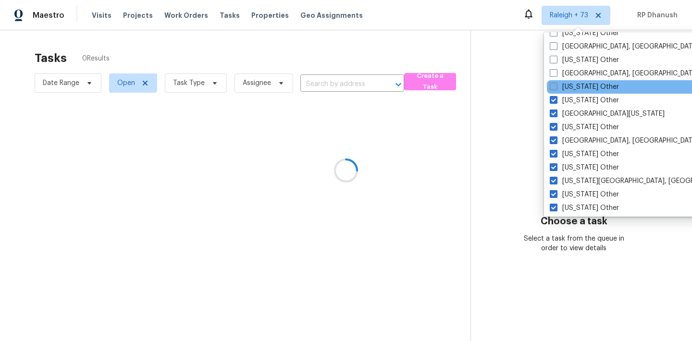
click at [558, 89] on label "[US_STATE] Other" at bounding box center [583, 87] width 69 height 10
click at [556, 88] on input "[US_STATE] Other" at bounding box center [552, 85] width 6 height 6
checkbox input "true"
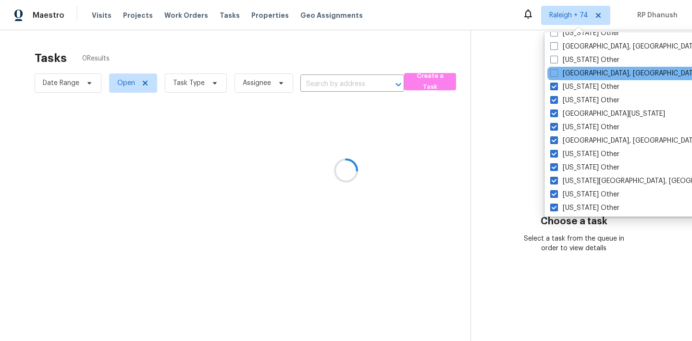
click at [558, 78] on div "[GEOGRAPHIC_DATA], [GEOGRAPHIC_DATA]" at bounding box center [644, 73] width 194 height 13
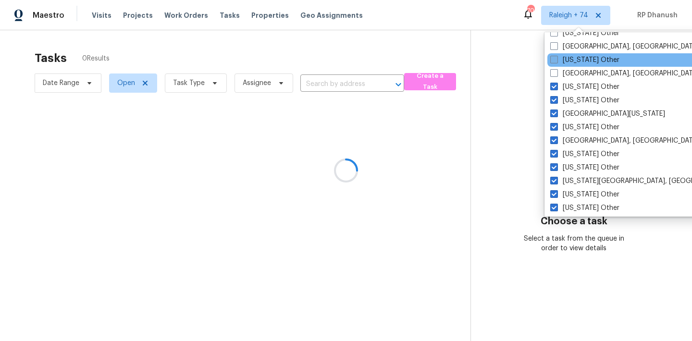
click at [558, 61] on label "[US_STATE] Other" at bounding box center [584, 60] width 69 height 10
click at [556, 61] on input "[US_STATE] Other" at bounding box center [553, 58] width 6 height 6
checkbox input "true"
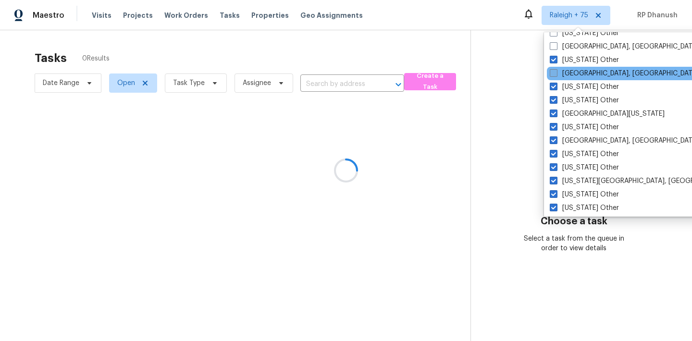
click at [558, 74] on label "[GEOGRAPHIC_DATA], [GEOGRAPHIC_DATA]" at bounding box center [623, 74] width 149 height 10
click at [556, 74] on input "[GEOGRAPHIC_DATA], [GEOGRAPHIC_DATA]" at bounding box center [552, 72] width 6 height 6
checkbox input "true"
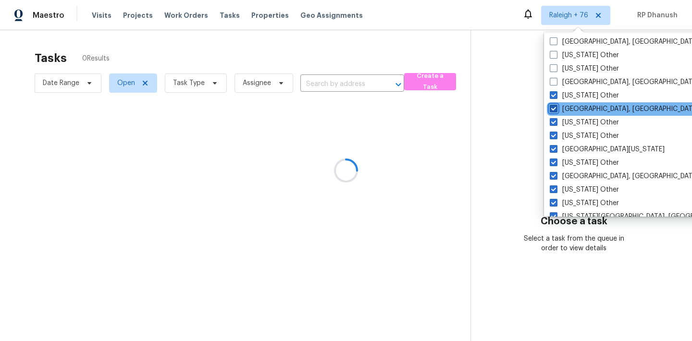
scroll to position [1321, 0]
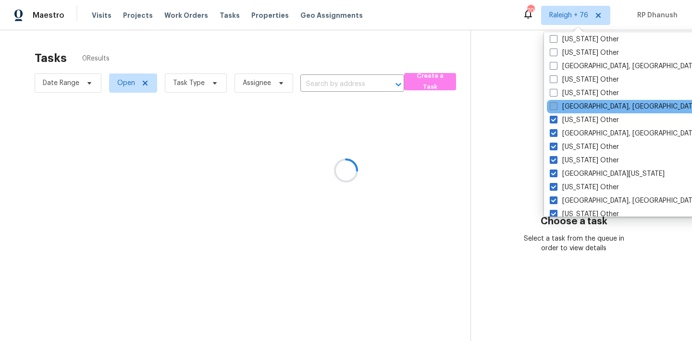
click at [559, 109] on label "[GEOGRAPHIC_DATA], [GEOGRAPHIC_DATA]" at bounding box center [623, 107] width 149 height 10
click at [556, 108] on input "[GEOGRAPHIC_DATA], [GEOGRAPHIC_DATA]" at bounding box center [552, 105] width 6 height 6
checkbox input "true"
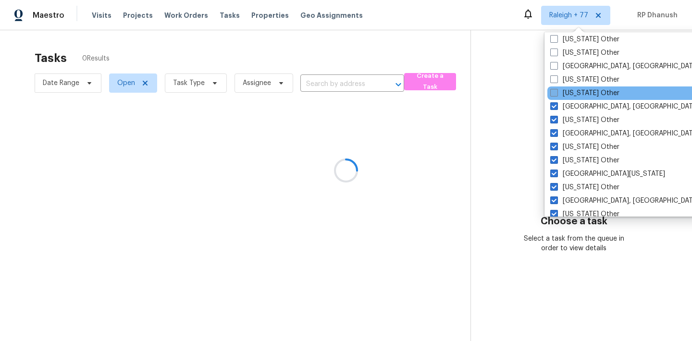
click at [559, 97] on label "[US_STATE] Other" at bounding box center [584, 93] width 69 height 10
click at [556, 95] on input "[US_STATE] Other" at bounding box center [553, 91] width 6 height 6
checkbox input "true"
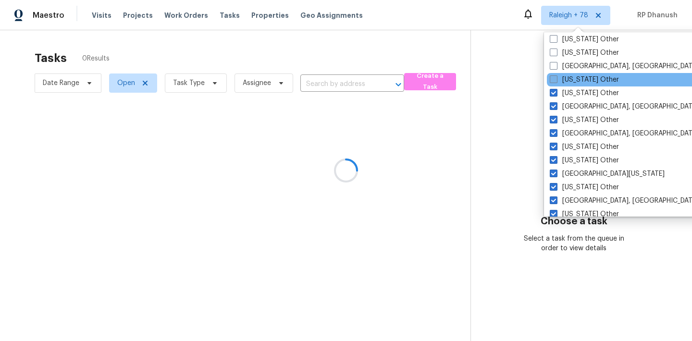
click at [559, 79] on label "[US_STATE] Other" at bounding box center [583, 80] width 69 height 10
click at [556, 79] on input "[US_STATE] Other" at bounding box center [552, 78] width 6 height 6
checkbox input "true"
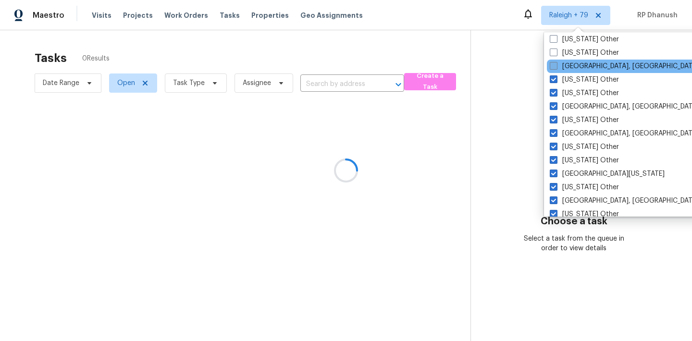
click at [559, 67] on label "[GEOGRAPHIC_DATA], [GEOGRAPHIC_DATA]" at bounding box center [623, 66] width 149 height 10
click at [556, 67] on input "[GEOGRAPHIC_DATA], [GEOGRAPHIC_DATA]" at bounding box center [552, 64] width 6 height 6
checkbox input "true"
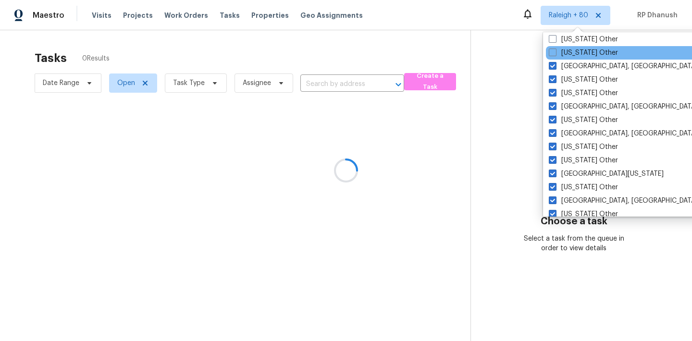
click at [559, 58] on div "[US_STATE] Other" at bounding box center [643, 52] width 194 height 13
click at [558, 52] on label "[US_STATE] Other" at bounding box center [582, 53] width 69 height 10
click at [555, 52] on input "[US_STATE] Other" at bounding box center [551, 51] width 6 height 6
checkbox input "true"
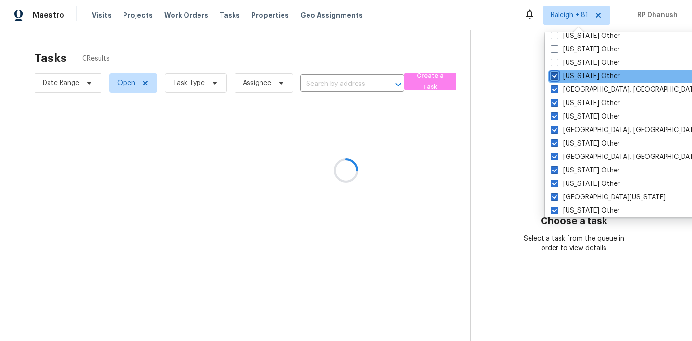
scroll to position [1288, 0]
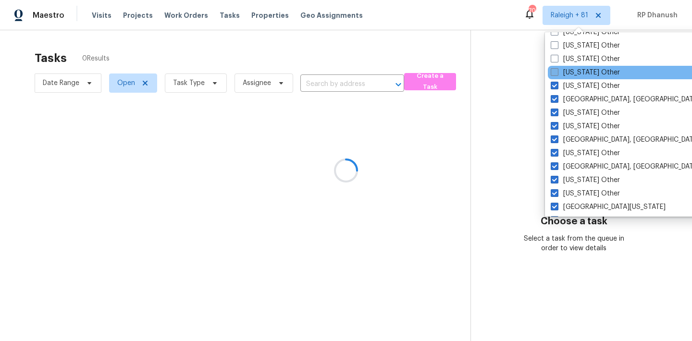
click at [558, 70] on label "[US_STATE] Other" at bounding box center [584, 73] width 69 height 10
click at [557, 70] on input "[US_STATE] Other" at bounding box center [553, 71] width 6 height 6
checkbox input "true"
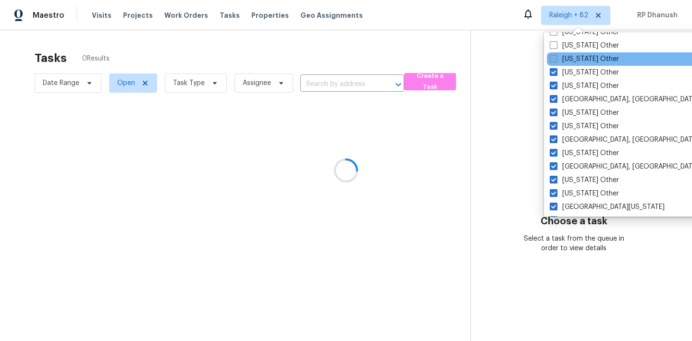
click at [558, 60] on label "North Dakota Other" at bounding box center [583, 59] width 69 height 10
click at [556, 60] on input "North Dakota Other" at bounding box center [552, 57] width 6 height 6
checkbox input "true"
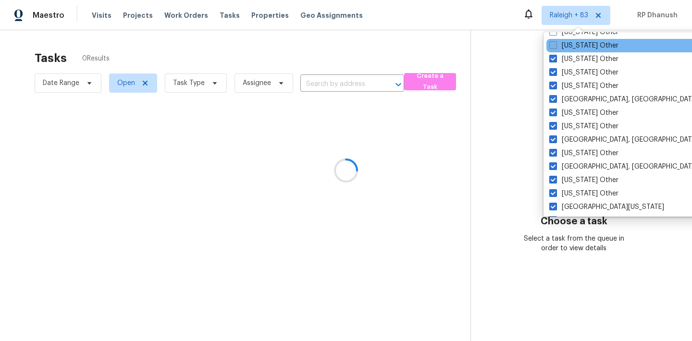
click at [558, 43] on label "North Carolina Other" at bounding box center [583, 46] width 69 height 10
click at [555, 43] on input "North Carolina Other" at bounding box center [552, 44] width 6 height 6
checkbox input "true"
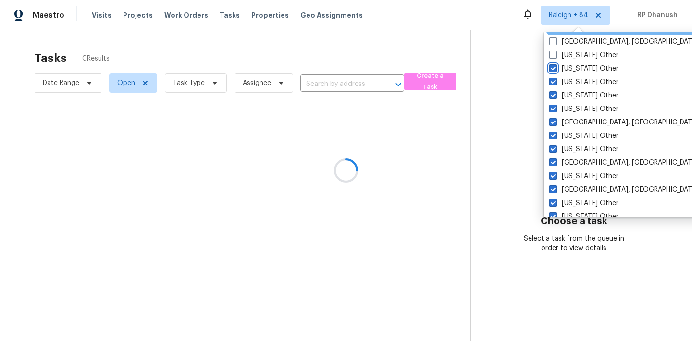
scroll to position [1248, 0]
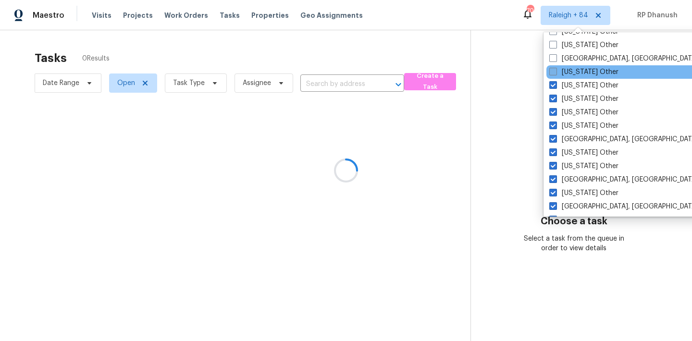
click at [558, 71] on label "New York Other" at bounding box center [583, 72] width 69 height 10
click at [555, 71] on input "New York Other" at bounding box center [552, 70] width 6 height 6
checkbox input "true"
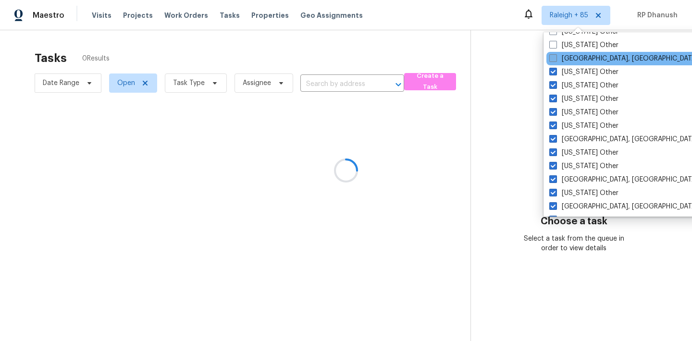
click at [556, 54] on span at bounding box center [553, 58] width 8 height 8
click at [555, 54] on input "[GEOGRAPHIC_DATA], [GEOGRAPHIC_DATA]" at bounding box center [552, 57] width 6 height 6
checkbox input "true"
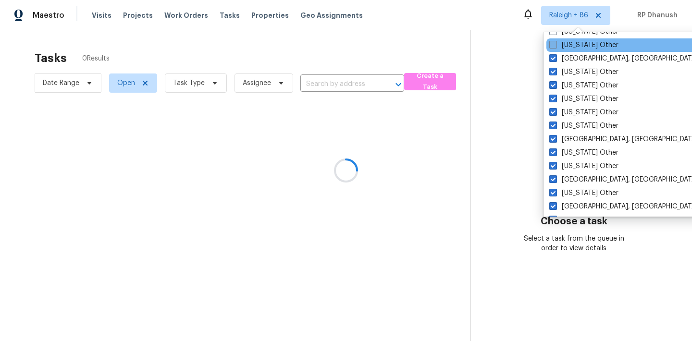
click at [556, 45] on span at bounding box center [553, 45] width 8 height 8
click at [555, 45] on input "[US_STATE] Other" at bounding box center [552, 43] width 6 height 6
checkbox input "true"
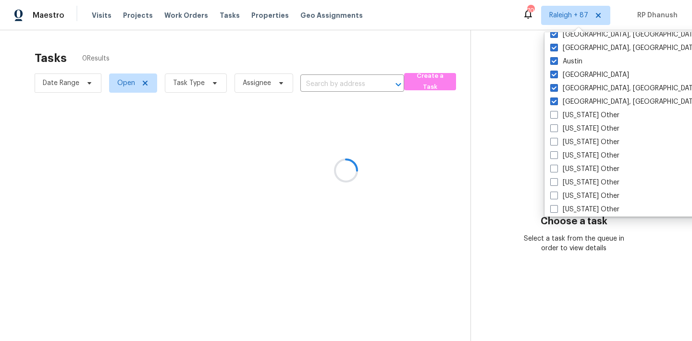
scroll to position [722, 0]
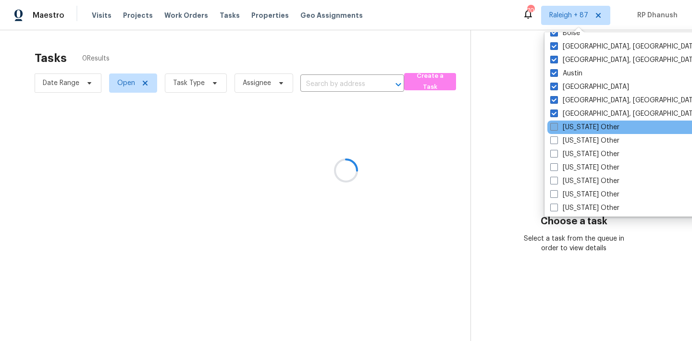
click at [560, 125] on label "[US_STATE] Other" at bounding box center [584, 127] width 69 height 10
click at [556, 125] on input "[US_STATE] Other" at bounding box center [553, 125] width 6 height 6
checkbox input "true"
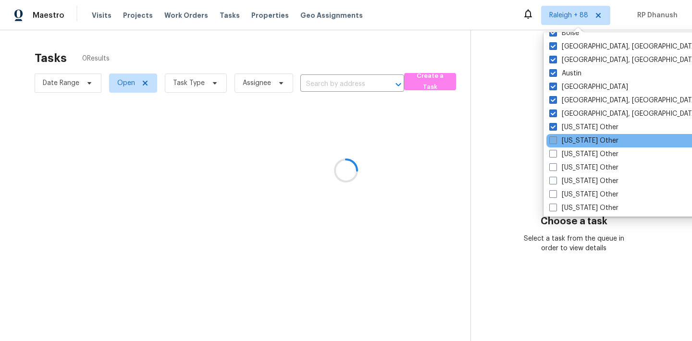
click at [560, 138] on label "[US_STATE] Other" at bounding box center [583, 141] width 69 height 10
click at [555, 138] on input "[US_STATE] Other" at bounding box center [552, 139] width 6 height 6
checkbox input "true"
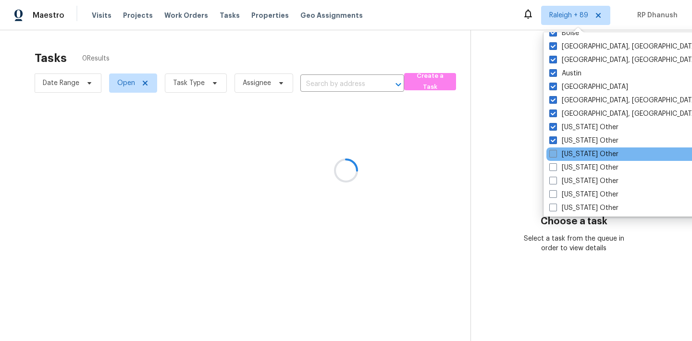
click at [560, 154] on label "Arizona Other" at bounding box center [583, 154] width 69 height 10
click at [555, 154] on input "Arizona Other" at bounding box center [552, 152] width 6 height 6
checkbox input "true"
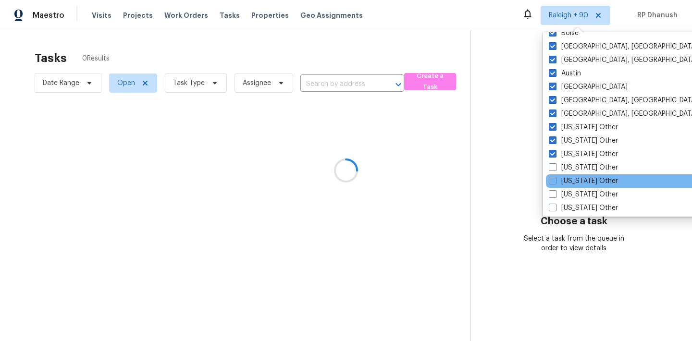
click at [560, 174] on div "California Other" at bounding box center [643, 180] width 194 height 13
click at [560, 181] on label "[US_STATE] Other" at bounding box center [582, 181] width 69 height 10
click at [555, 181] on input "[US_STATE] Other" at bounding box center [551, 179] width 6 height 6
checkbox input "true"
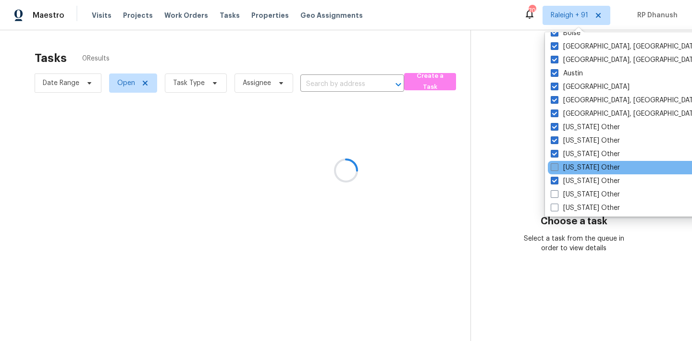
click at [560, 165] on label "[US_STATE] Other" at bounding box center [584, 168] width 69 height 10
click at [557, 165] on input "[US_STATE] Other" at bounding box center [553, 166] width 6 height 6
checkbox input "true"
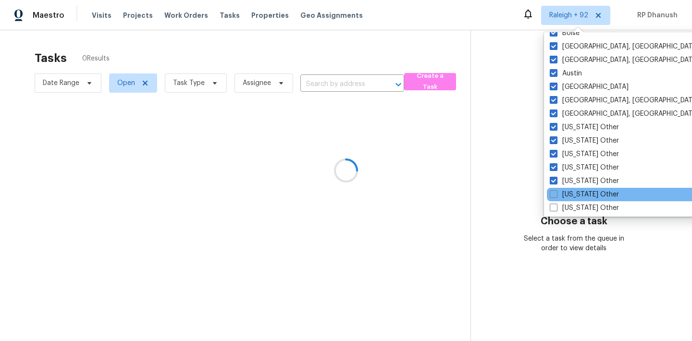
click at [560, 188] on div "[US_STATE] Other" at bounding box center [644, 194] width 194 height 13
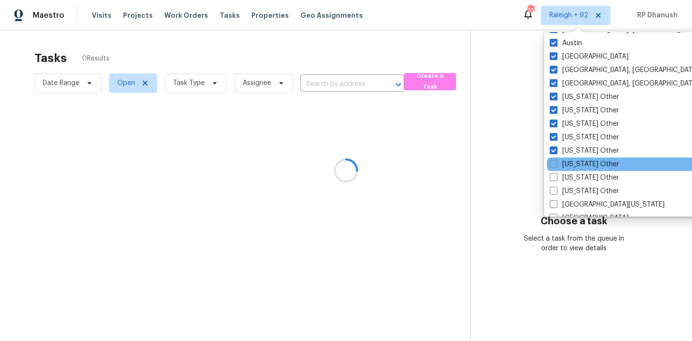
scroll to position [801, 0]
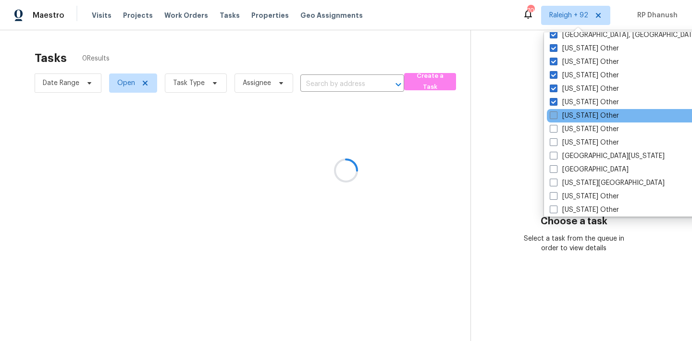
click at [570, 113] on label "[US_STATE] Other" at bounding box center [583, 116] width 69 height 10
click at [556, 113] on input "[US_STATE] Other" at bounding box center [552, 114] width 6 height 6
checkbox input "true"
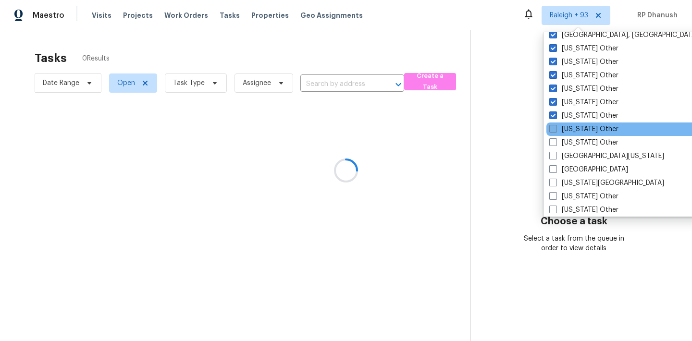
click at [570, 126] on label "Connecticut Other" at bounding box center [583, 129] width 69 height 10
click at [555, 126] on input "Connecticut Other" at bounding box center [552, 127] width 6 height 6
checkbox input "true"
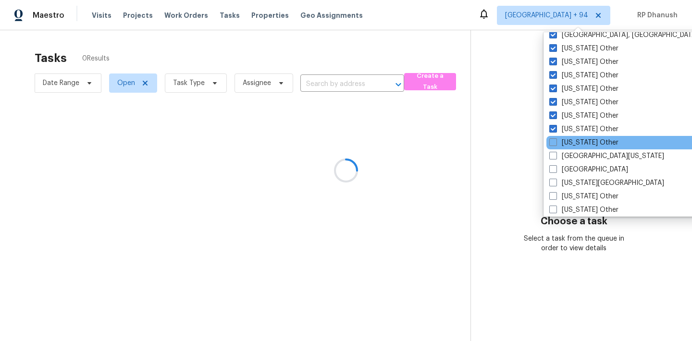
click at [570, 147] on div "Delaware Other" at bounding box center [643, 142] width 194 height 13
click at [570, 143] on label "Delaware Other" at bounding box center [583, 143] width 69 height 10
click at [555, 143] on input "Delaware Other" at bounding box center [552, 141] width 6 height 6
checkbox input "true"
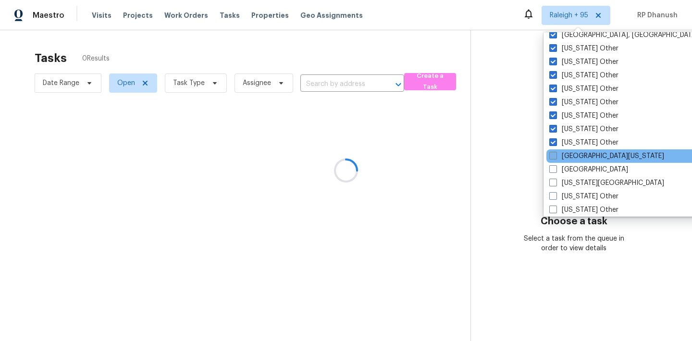
click at [570, 156] on label "East Texas" at bounding box center [606, 156] width 115 height 10
click at [555, 156] on input "East Texas" at bounding box center [552, 154] width 6 height 6
checkbox input "true"
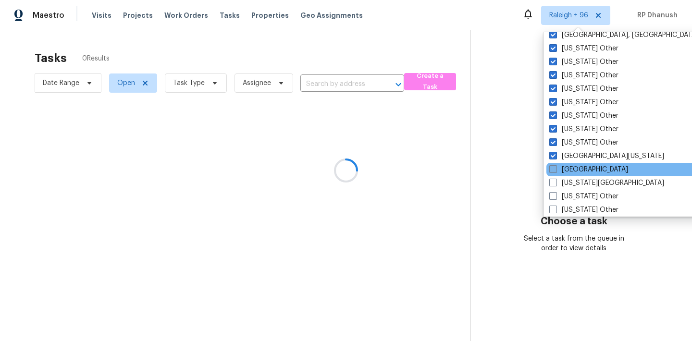
click at [570, 167] on label "El Paso" at bounding box center [588, 170] width 79 height 10
click at [555, 167] on input "El Paso" at bounding box center [552, 168] width 6 height 6
checkbox input "true"
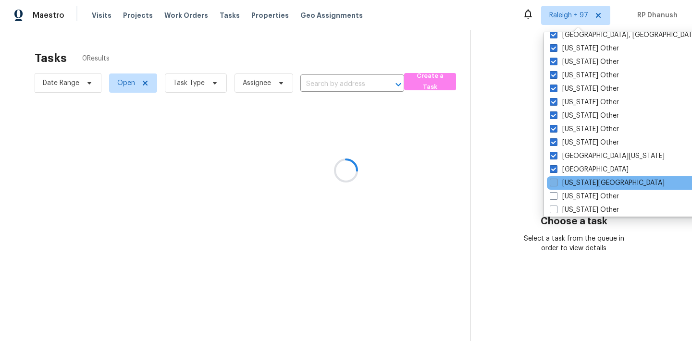
click at [570, 182] on label "Florida Panhandle" at bounding box center [606, 183] width 115 height 10
click at [556, 182] on input "Florida Panhandle" at bounding box center [552, 181] width 6 height 6
checkbox input "true"
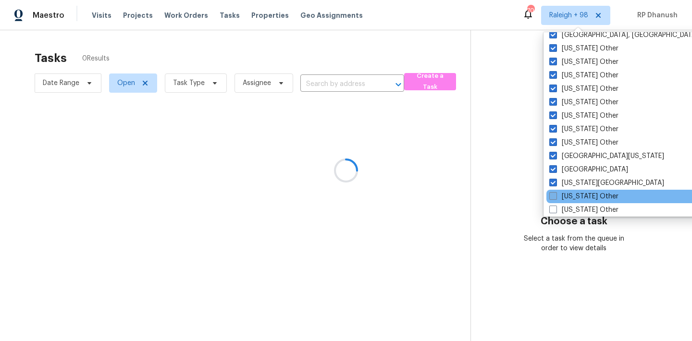
click at [570, 194] on label "Georgia Other" at bounding box center [583, 197] width 69 height 10
click at [555, 194] on input "Georgia Other" at bounding box center [552, 195] width 6 height 6
checkbox input "true"
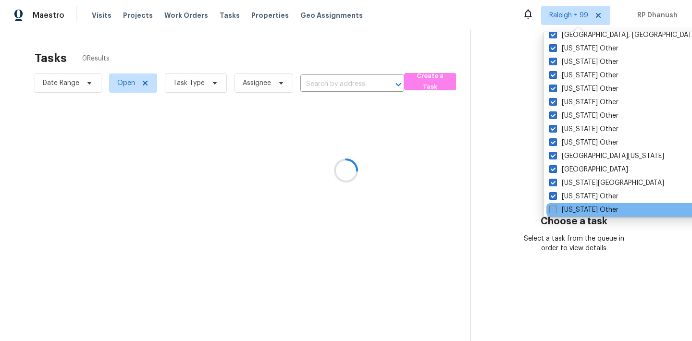
click at [570, 208] on label "Hawaii Other" at bounding box center [583, 210] width 69 height 10
click at [555, 208] on input "Hawaii Other" at bounding box center [552, 208] width 6 height 6
checkbox input "true"
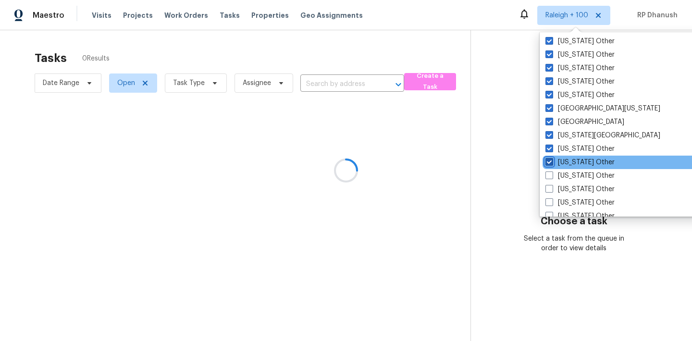
scroll to position [921, 0]
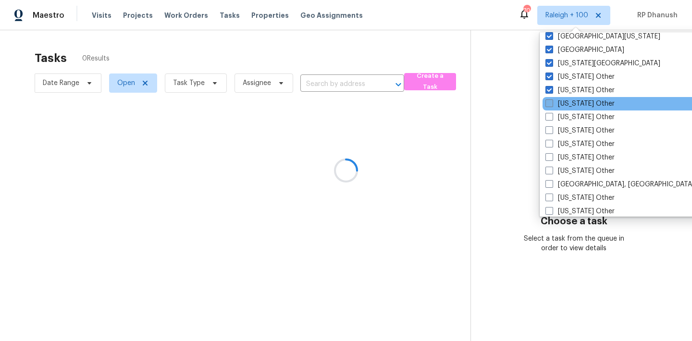
click at [570, 107] on label "Idaho Other" at bounding box center [579, 104] width 69 height 10
click at [551, 105] on input "Idaho Other" at bounding box center [548, 102] width 6 height 6
checkbox input "true"
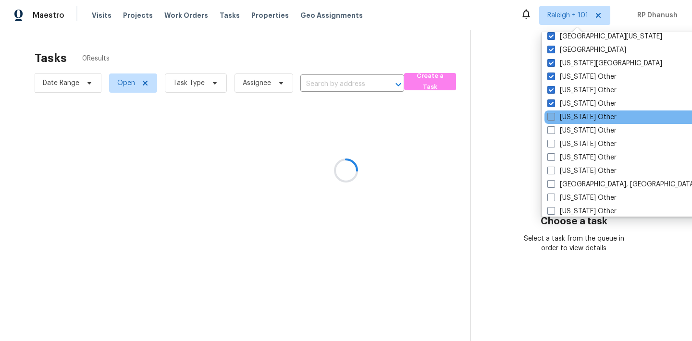
click at [570, 117] on label "Illinois Other" at bounding box center [581, 117] width 69 height 10
click at [553, 117] on input "Illinois Other" at bounding box center [550, 115] width 6 height 6
checkbox input "true"
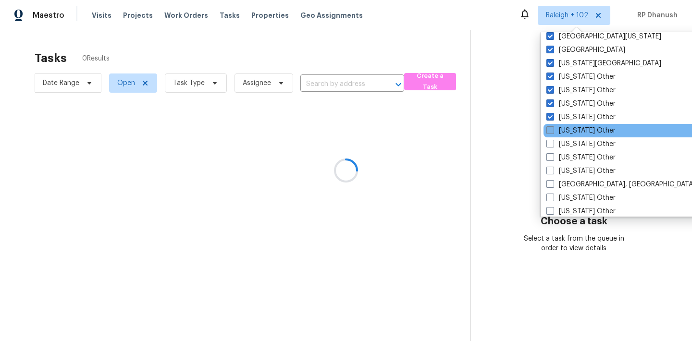
click at [570, 126] on label "Indiana Other" at bounding box center [580, 131] width 69 height 10
click at [552, 126] on input "Indiana Other" at bounding box center [549, 129] width 6 height 6
checkbox input "true"
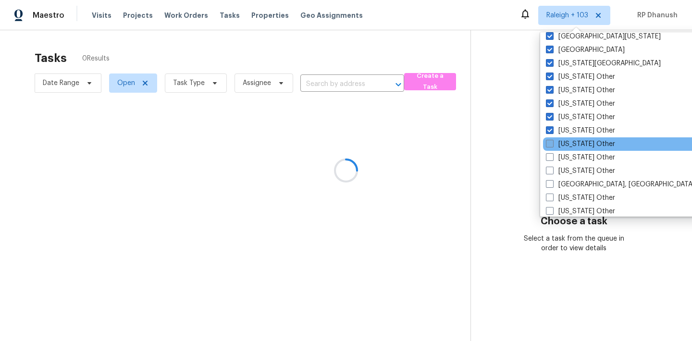
click at [567, 142] on label "Iowa Other" at bounding box center [580, 144] width 69 height 10
click at [552, 142] on input "Iowa Other" at bounding box center [549, 142] width 6 height 6
checkbox input "true"
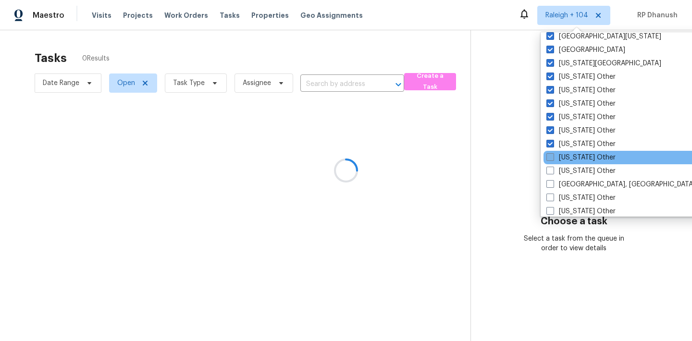
drag, startPoint x: 567, startPoint y: 155, endPoint x: 567, endPoint y: 161, distance: 6.2
click at [567, 155] on label "Kansas Other" at bounding box center [580, 158] width 69 height 10
click at [552, 155] on input "Kansas Other" at bounding box center [549, 156] width 6 height 6
checkbox input "true"
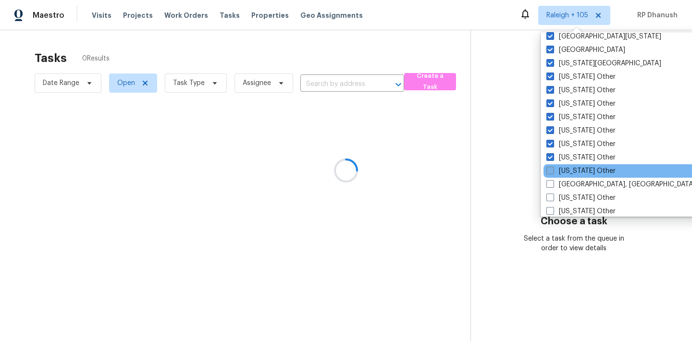
click at [567, 166] on label "Kentucky Other" at bounding box center [580, 171] width 69 height 10
click at [552, 166] on input "Kentucky Other" at bounding box center [549, 169] width 6 height 6
checkbox input "true"
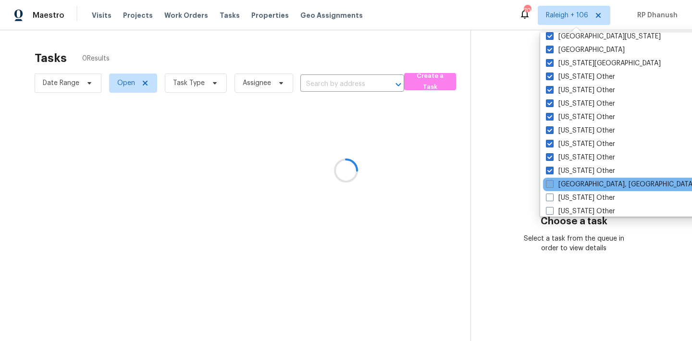
click at [567, 187] on label "Little Rock, AR" at bounding box center [620, 185] width 149 height 10
click at [552, 186] on input "Little Rock, AR" at bounding box center [549, 183] width 6 height 6
checkbox input "true"
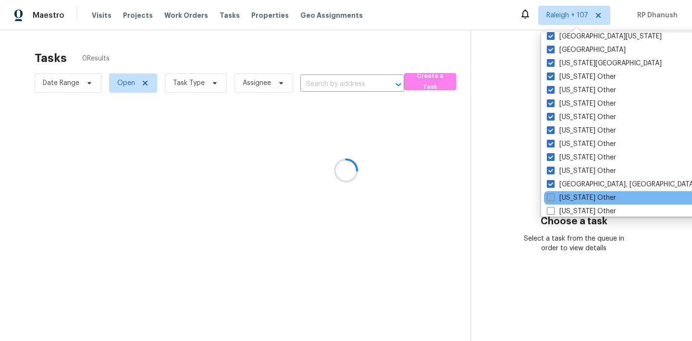
click at [567, 194] on label "Louisiana Other" at bounding box center [581, 198] width 69 height 10
click at [553, 194] on input "Louisiana Other" at bounding box center [550, 196] width 6 height 6
checkbox input "true"
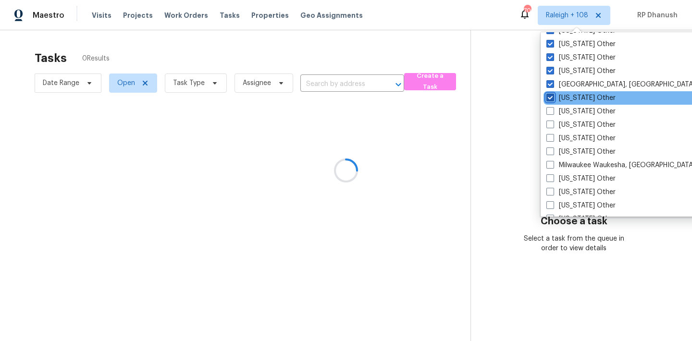
scroll to position [1022, 0]
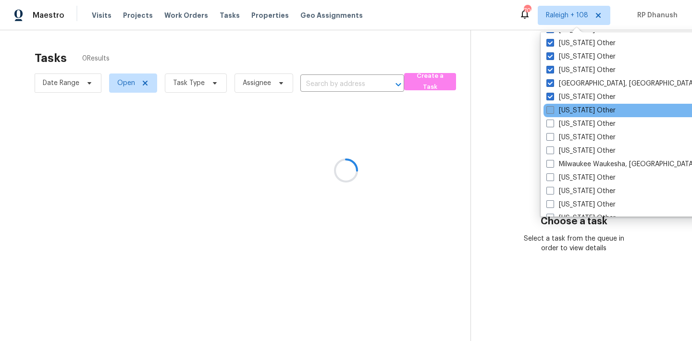
click at [564, 106] on label "Maine Other" at bounding box center [580, 111] width 69 height 10
click at [552, 106] on input "Maine Other" at bounding box center [549, 109] width 6 height 6
checkbox input "true"
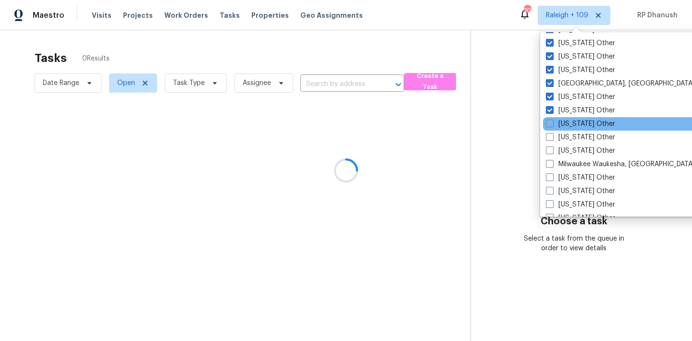
click at [564, 118] on div "Maryland Other" at bounding box center [640, 123] width 194 height 13
click at [564, 122] on label "Maryland Other" at bounding box center [580, 124] width 69 height 10
click at [552, 122] on input "Maryland Other" at bounding box center [549, 122] width 6 height 6
checkbox input "true"
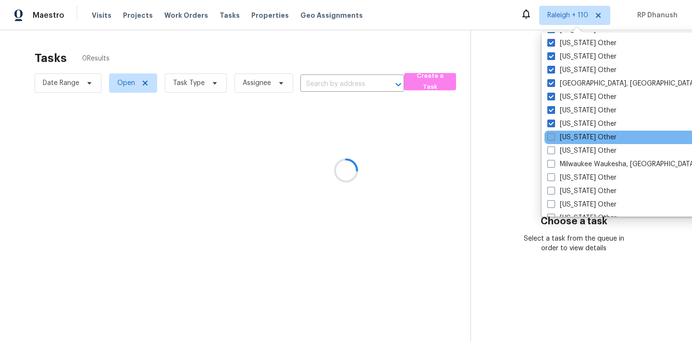
click at [564, 134] on label "Massachusetts Other" at bounding box center [581, 138] width 69 height 10
click at [553, 134] on input "Massachusetts Other" at bounding box center [550, 136] width 6 height 6
checkbox input "true"
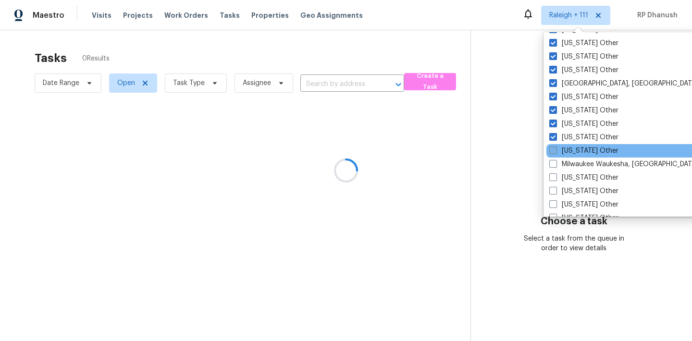
click at [564, 150] on label "Michigan Other" at bounding box center [583, 151] width 69 height 10
click at [555, 150] on input "Michigan Other" at bounding box center [552, 149] width 6 height 6
checkbox input "true"
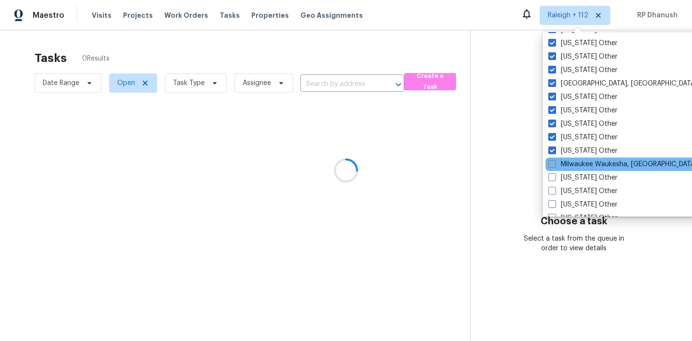
click at [567, 165] on label "Milwaukee Waukesha, WI" at bounding box center [622, 164] width 149 height 10
click at [554, 165] on input "Milwaukee Waukesha, WI" at bounding box center [551, 162] width 6 height 6
checkbox input "true"
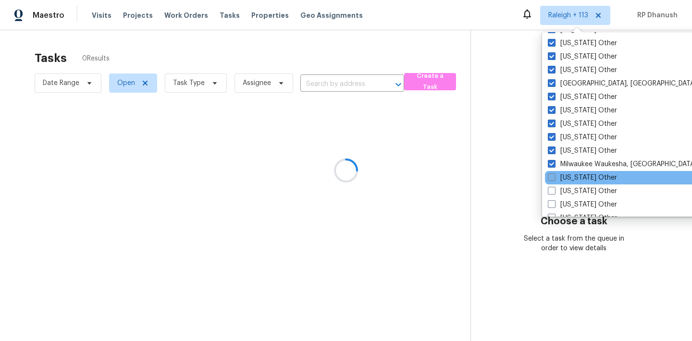
click at [567, 174] on label "Minnesota Other" at bounding box center [582, 178] width 69 height 10
click at [554, 174] on input "Minnesota Other" at bounding box center [551, 176] width 6 height 6
checkbox input "true"
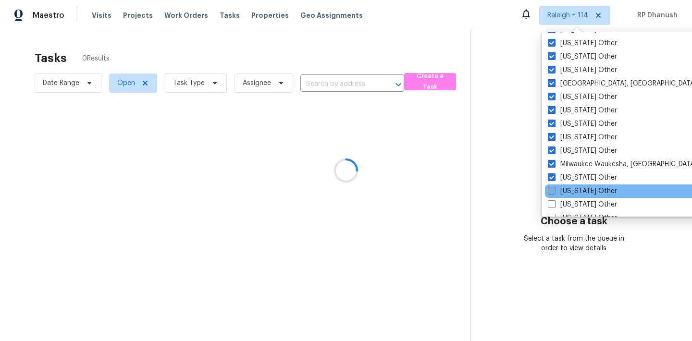
click at [567, 193] on label "Mississippi Other" at bounding box center [582, 191] width 69 height 10
click at [554, 193] on input "Mississippi Other" at bounding box center [551, 189] width 6 height 6
checkbox input "true"
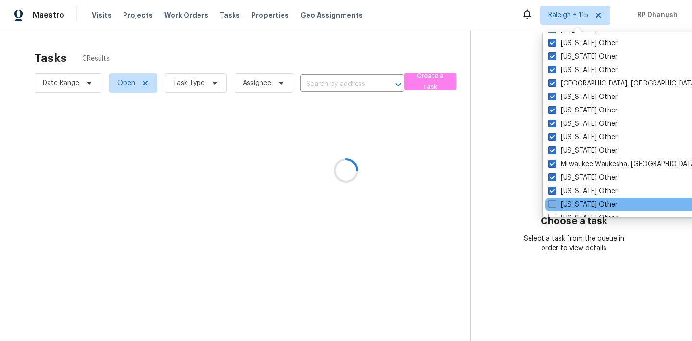
click at [567, 203] on label "Missouri Other" at bounding box center [582, 205] width 69 height 10
click at [554, 203] on input "Missouri Other" at bounding box center [551, 203] width 6 height 6
checkbox input "true"
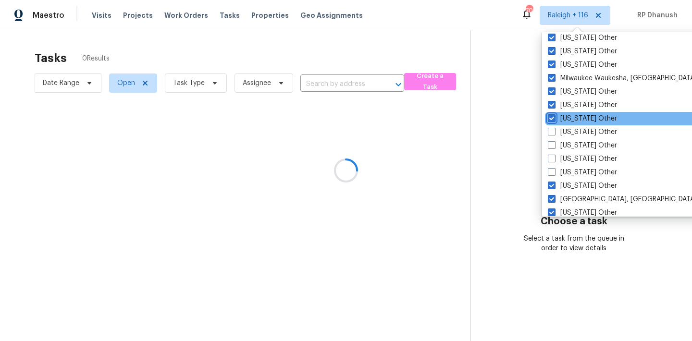
scroll to position [1113, 0]
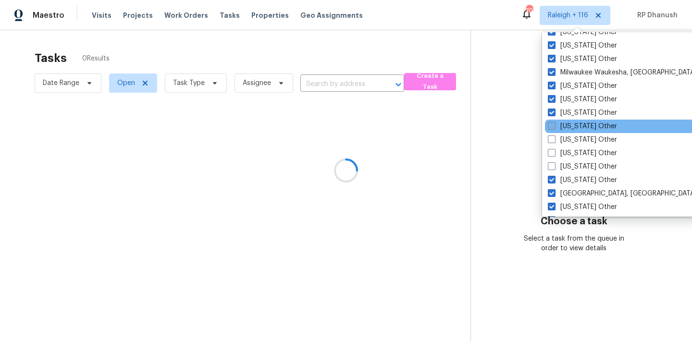
click at [568, 128] on label "Montana Other" at bounding box center [582, 127] width 69 height 10
click at [554, 128] on input "Montana Other" at bounding box center [551, 125] width 6 height 6
checkbox input "true"
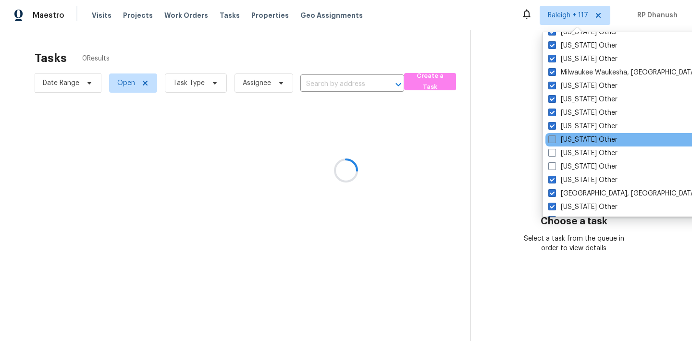
click at [568, 143] on label "Nebraska Other" at bounding box center [582, 140] width 69 height 10
click at [554, 141] on input "Nebraska Other" at bounding box center [551, 138] width 6 height 6
checkbox input "true"
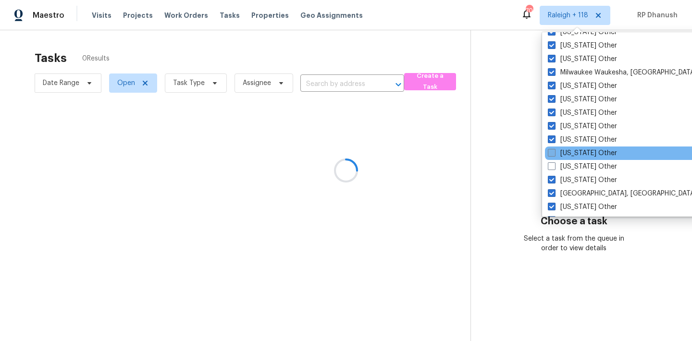
click at [570, 150] on label "Nevada Other" at bounding box center [582, 153] width 69 height 10
click at [554, 150] on input "Nevada Other" at bounding box center [551, 151] width 6 height 6
checkbox input "true"
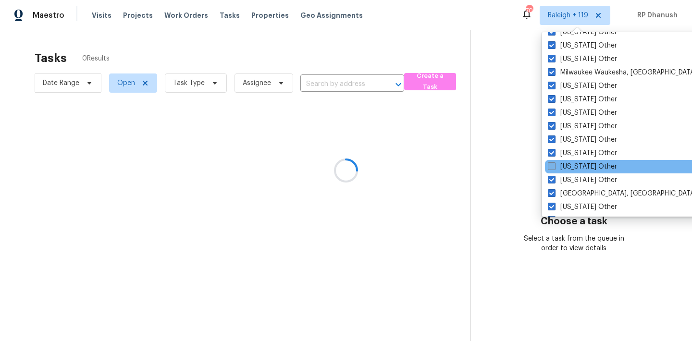
click at [570, 164] on label "New Hampshire Other" at bounding box center [582, 167] width 69 height 10
click at [554, 164] on input "New Hampshire Other" at bounding box center [551, 165] width 6 height 6
checkbox input "true"
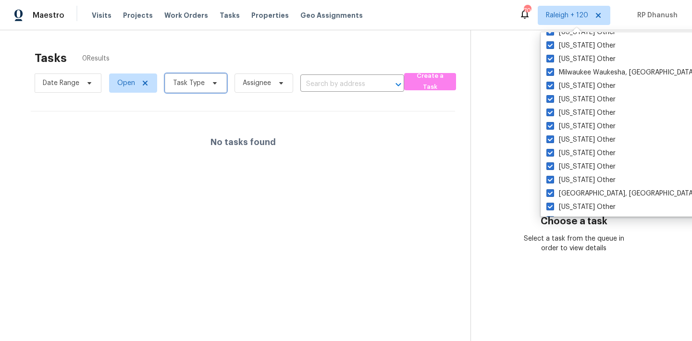
click at [202, 85] on span "Task Type" at bounding box center [189, 83] width 32 height 10
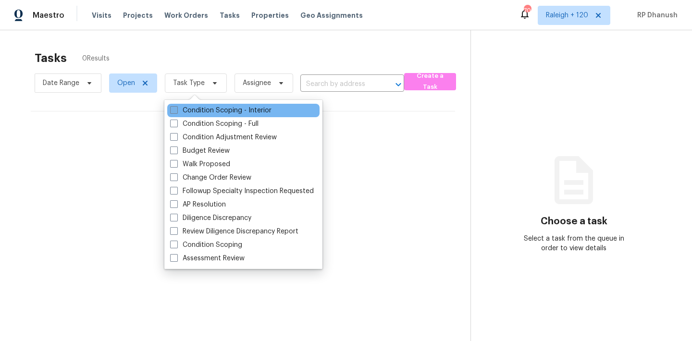
click at [202, 109] on label "Condition Scoping - Interior" at bounding box center [220, 111] width 101 height 10
click at [176, 109] on input "Condition Scoping - Interior" at bounding box center [173, 109] width 6 height 6
checkbox input "true"
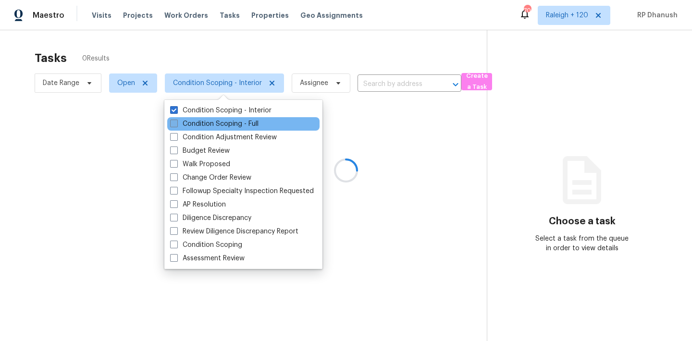
click at [202, 124] on label "Condition Scoping - Full" at bounding box center [214, 124] width 88 height 10
click at [176, 124] on input "Condition Scoping - Full" at bounding box center [173, 122] width 6 height 6
checkbox input "true"
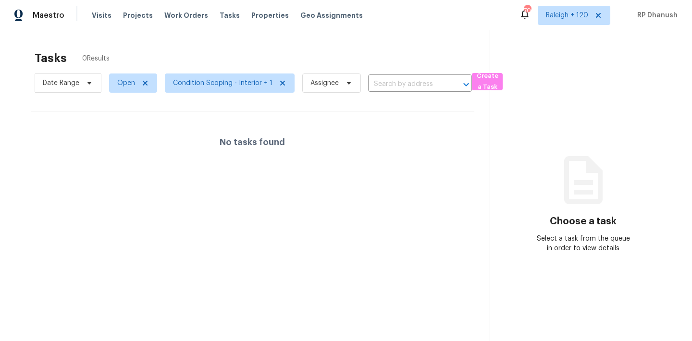
click at [465, 154] on div "No tasks found" at bounding box center [252, 141] width 443 height 61
click at [216, 87] on span "Condition Scoping - Interior + 1" at bounding box center [222, 83] width 99 height 10
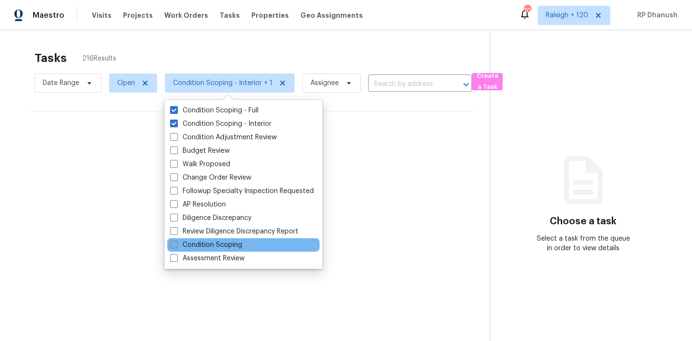
click at [219, 247] on label "Condition Scoping" at bounding box center [206, 245] width 72 height 10
click at [176, 246] on input "Condition Scoping" at bounding box center [173, 243] width 6 height 6
checkbox input "true"
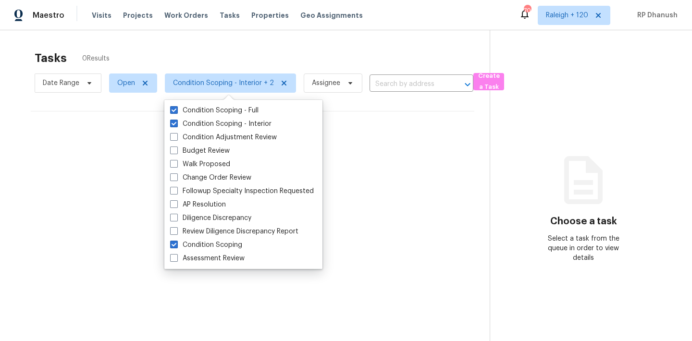
click at [465, 170] on div "No tasks found" at bounding box center [252, 141] width 443 height 61
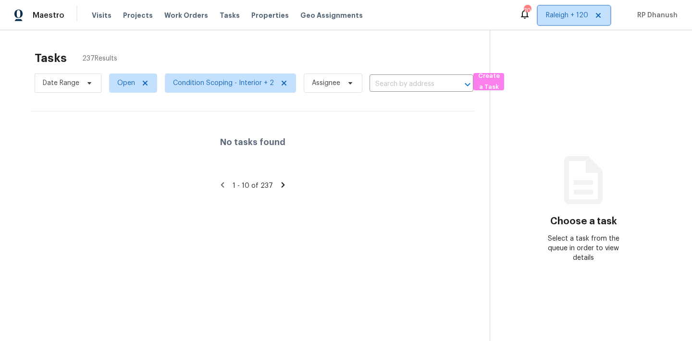
click at [582, 12] on span "Raleigh + 120" at bounding box center [567, 16] width 42 height 10
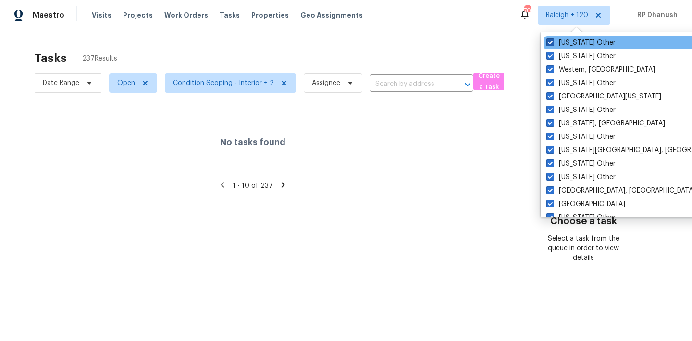
click at [593, 47] on label "[US_STATE] Other" at bounding box center [580, 43] width 69 height 10
click at [552, 44] on input "[US_STATE] Other" at bounding box center [549, 41] width 6 height 6
checkbox input "false"
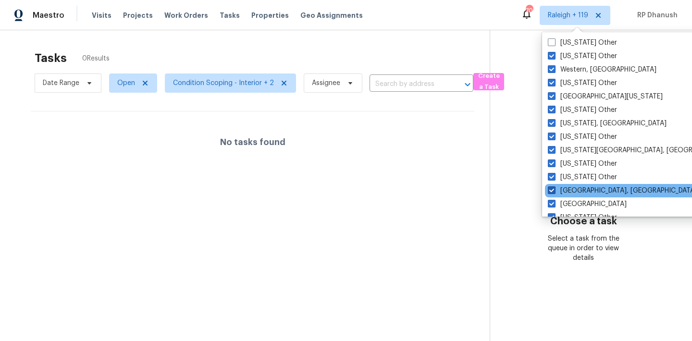
click at [574, 193] on label "[GEOGRAPHIC_DATA], [GEOGRAPHIC_DATA]" at bounding box center [622, 191] width 149 height 10
click at [554, 192] on input "[GEOGRAPHIC_DATA], [GEOGRAPHIC_DATA]" at bounding box center [551, 189] width 6 height 6
checkbox input "false"
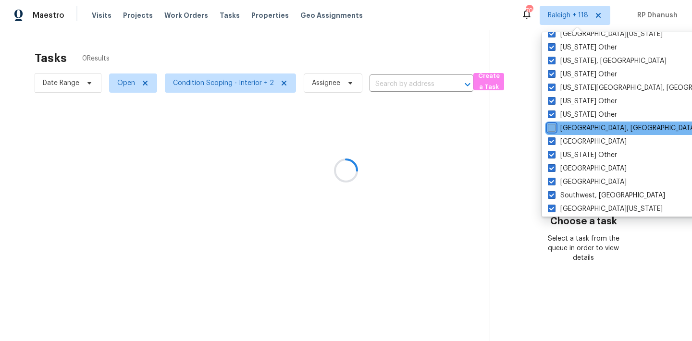
scroll to position [63, 0]
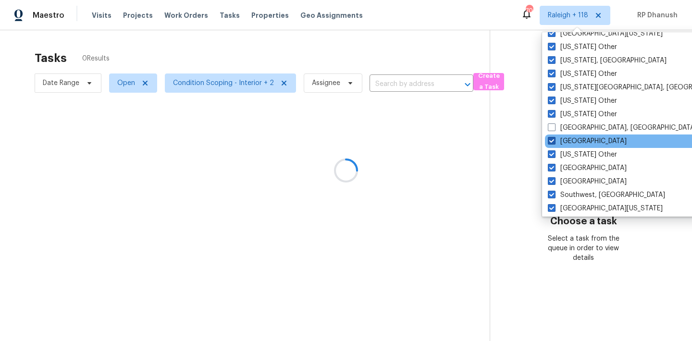
click at [577, 140] on label "[GEOGRAPHIC_DATA]" at bounding box center [587, 141] width 79 height 10
click at [554, 140] on input "[GEOGRAPHIC_DATA]" at bounding box center [551, 139] width 6 height 6
checkbox input "false"
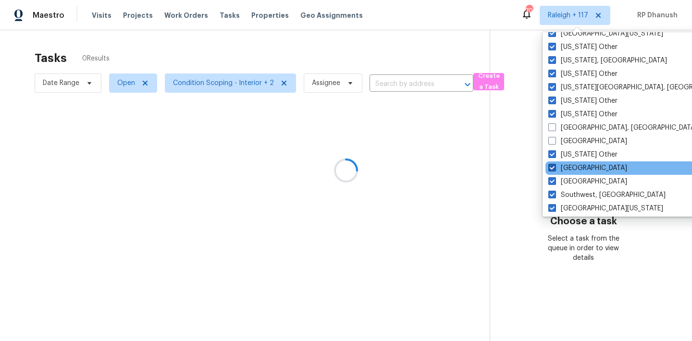
click at [574, 166] on label "[GEOGRAPHIC_DATA]" at bounding box center [587, 168] width 79 height 10
click at [554, 166] on input "[GEOGRAPHIC_DATA]" at bounding box center [551, 166] width 6 height 6
checkbox input "false"
click at [574, 173] on div "[GEOGRAPHIC_DATA]" at bounding box center [642, 167] width 194 height 13
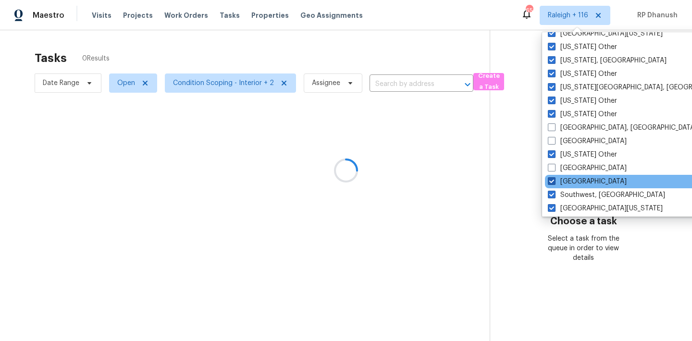
click at [573, 183] on label "[GEOGRAPHIC_DATA]" at bounding box center [587, 182] width 79 height 10
click at [554, 183] on input "[GEOGRAPHIC_DATA]" at bounding box center [551, 180] width 6 height 6
checkbox input "false"
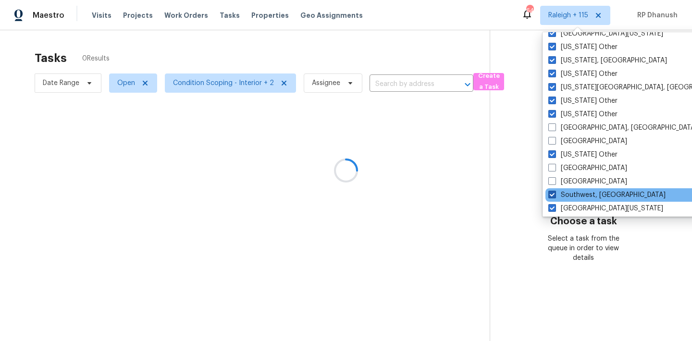
click at [572, 195] on label "Southwest, [GEOGRAPHIC_DATA]" at bounding box center [606, 195] width 117 height 10
click at [554, 195] on input "Southwest, [GEOGRAPHIC_DATA]" at bounding box center [551, 193] width 6 height 6
checkbox input "false"
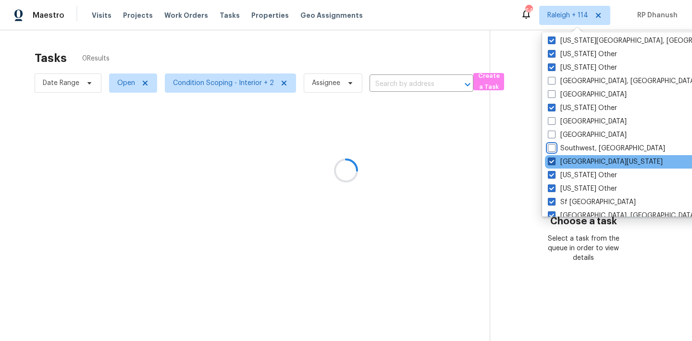
scroll to position [167, 0]
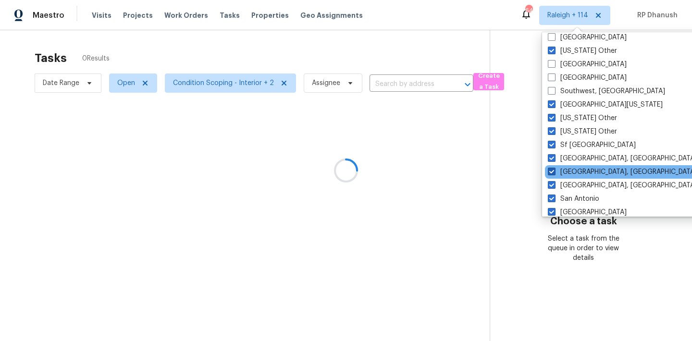
click at [588, 171] on label "[GEOGRAPHIC_DATA], [GEOGRAPHIC_DATA]" at bounding box center [622, 172] width 149 height 10
click at [554, 171] on input "[GEOGRAPHIC_DATA], [GEOGRAPHIC_DATA]" at bounding box center [551, 170] width 6 height 6
checkbox input "false"
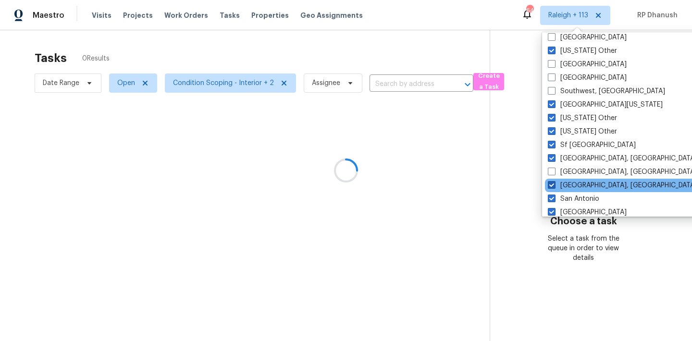
click at [582, 182] on label "[GEOGRAPHIC_DATA], [GEOGRAPHIC_DATA]" at bounding box center [622, 186] width 149 height 10
click at [554, 182] on input "[GEOGRAPHIC_DATA], [GEOGRAPHIC_DATA]" at bounding box center [551, 184] width 6 height 6
checkbox input "false"
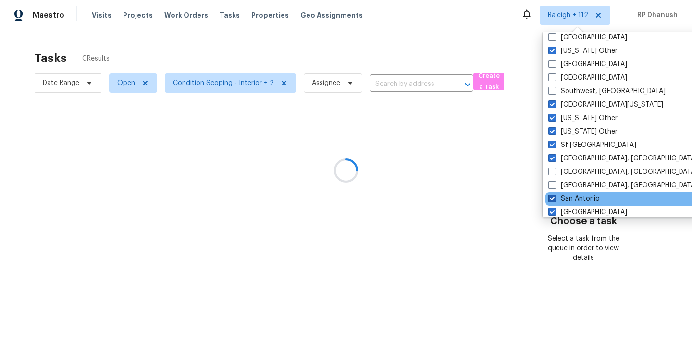
click at [580, 202] on label "San Antonio" at bounding box center [573, 199] width 51 height 10
click at [554, 200] on input "San Antonio" at bounding box center [551, 197] width 6 height 6
checkbox input "false"
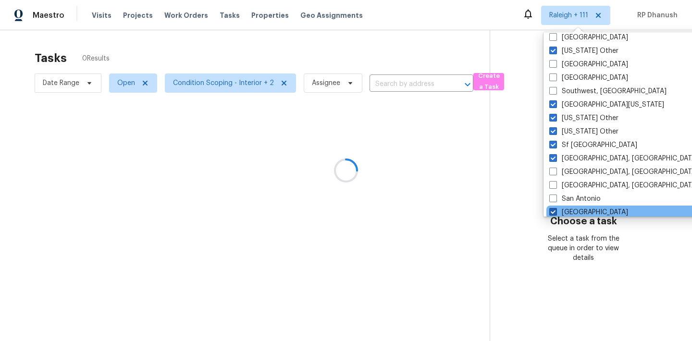
click at [580, 209] on label "[GEOGRAPHIC_DATA]" at bounding box center [588, 212] width 79 height 10
click at [555, 209] on input "[GEOGRAPHIC_DATA]" at bounding box center [552, 210] width 6 height 6
checkbox input "false"
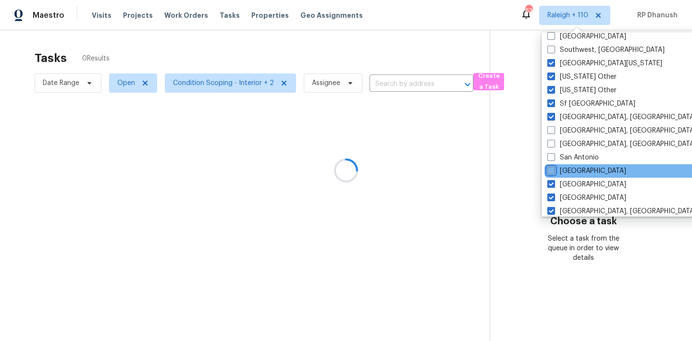
scroll to position [215, 0]
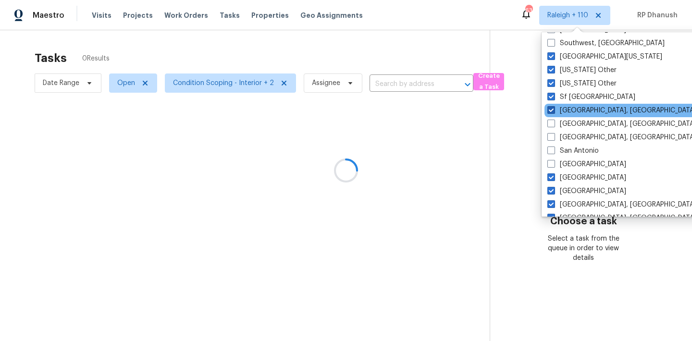
click at [579, 113] on label "[GEOGRAPHIC_DATA], [GEOGRAPHIC_DATA]" at bounding box center [621, 111] width 149 height 10
click at [553, 112] on input "[GEOGRAPHIC_DATA], [GEOGRAPHIC_DATA]" at bounding box center [550, 109] width 6 height 6
checkbox input "false"
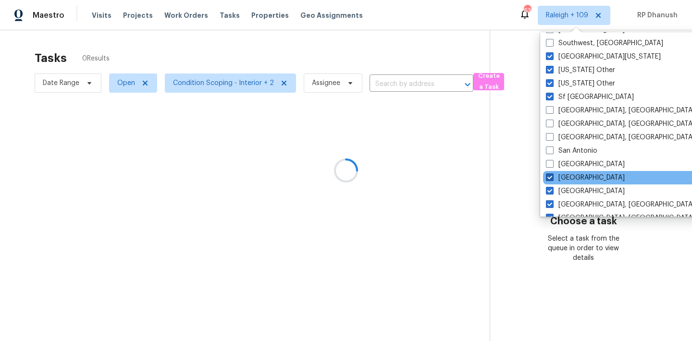
click at [567, 177] on label "[GEOGRAPHIC_DATA]" at bounding box center [585, 178] width 79 height 10
click at [552, 177] on input "[GEOGRAPHIC_DATA]" at bounding box center [549, 176] width 6 height 6
checkbox input "false"
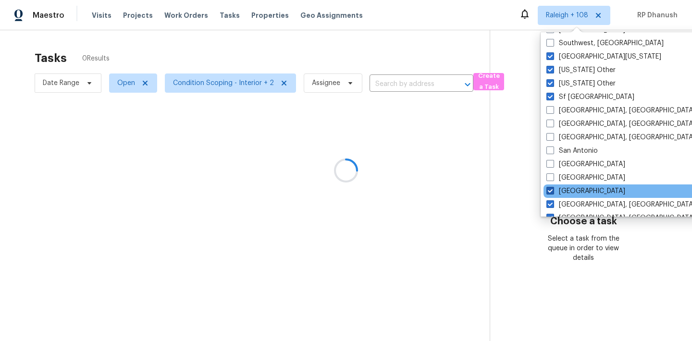
click at [567, 194] on label "[GEOGRAPHIC_DATA]" at bounding box center [585, 191] width 79 height 10
click at [552, 193] on input "[GEOGRAPHIC_DATA]" at bounding box center [549, 189] width 6 height 6
checkbox input "false"
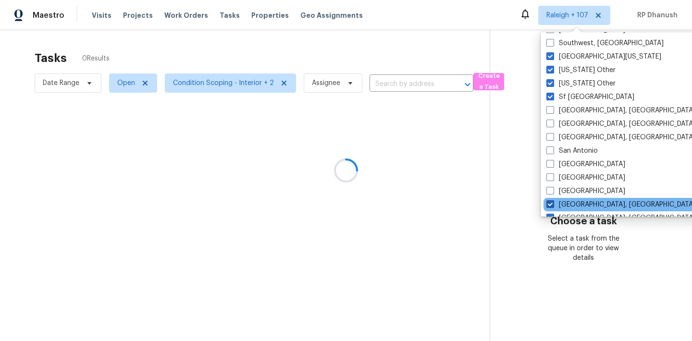
click at [567, 207] on label "[GEOGRAPHIC_DATA], [GEOGRAPHIC_DATA]" at bounding box center [620, 205] width 149 height 10
click at [552, 206] on input "[GEOGRAPHIC_DATA], [GEOGRAPHIC_DATA]" at bounding box center [549, 203] width 6 height 6
checkbox input "false"
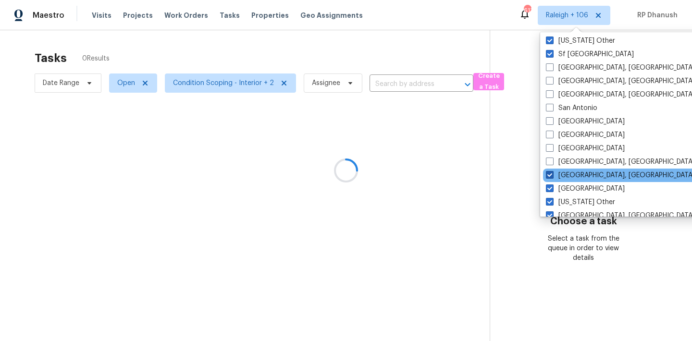
click at [569, 174] on label "[GEOGRAPHIC_DATA], [GEOGRAPHIC_DATA]" at bounding box center [620, 175] width 149 height 10
click at [552, 174] on input "[GEOGRAPHIC_DATA], [GEOGRAPHIC_DATA]" at bounding box center [549, 173] width 6 height 6
checkbox input "false"
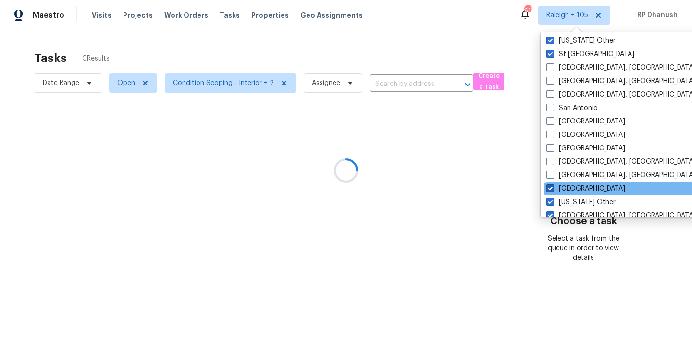
click at [572, 188] on label "[GEOGRAPHIC_DATA]" at bounding box center [585, 189] width 79 height 10
click at [552, 188] on input "[GEOGRAPHIC_DATA]" at bounding box center [549, 187] width 6 height 6
checkbox input "false"
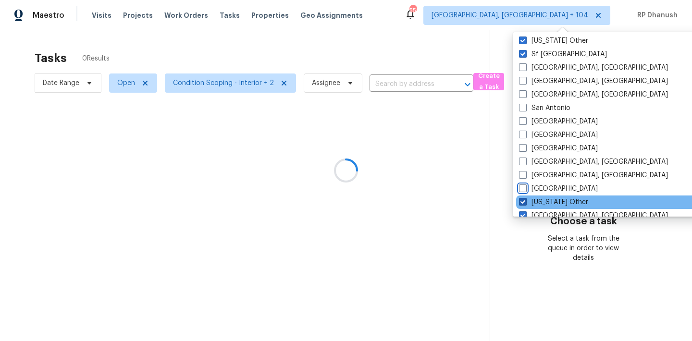
scroll to position [337, 0]
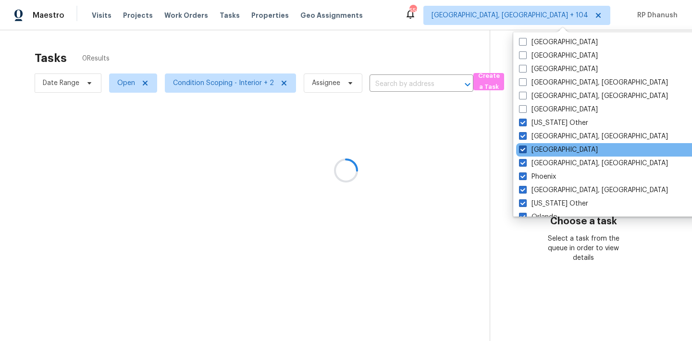
click at [548, 150] on label "[GEOGRAPHIC_DATA]" at bounding box center [558, 150] width 79 height 10
click at [525, 150] on input "[GEOGRAPHIC_DATA]" at bounding box center [522, 148] width 6 height 6
checkbox input "false"
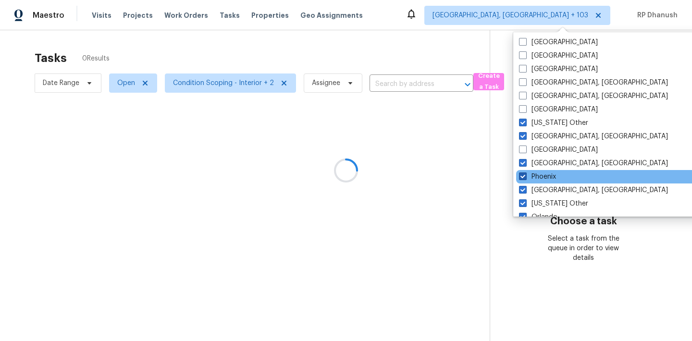
click at [548, 172] on label "Phoenix" at bounding box center [537, 177] width 37 height 10
click at [525, 172] on input "Phoenix" at bounding box center [522, 175] width 6 height 6
checkbox input "false"
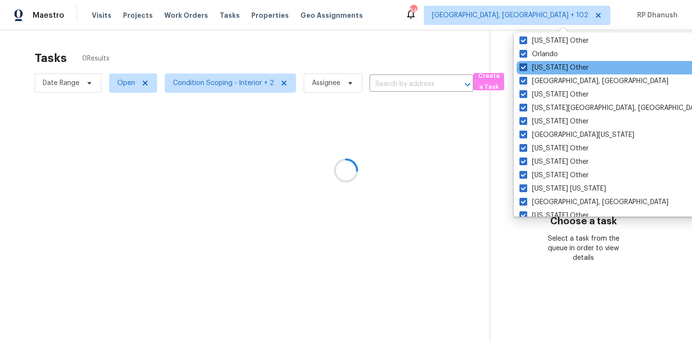
scroll to position [461, 0]
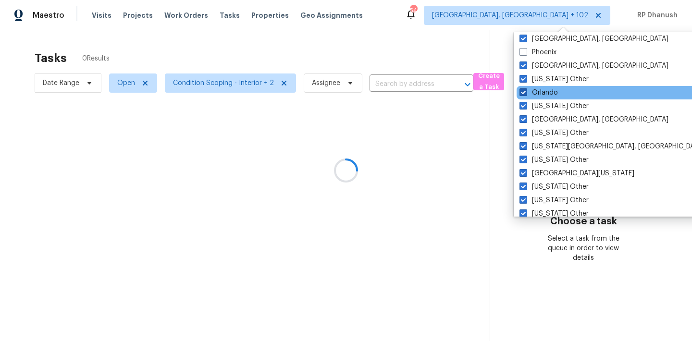
click at [540, 89] on label "Orlando" at bounding box center [538, 93] width 38 height 10
click at [525, 89] on input "Orlando" at bounding box center [522, 91] width 6 height 6
checkbox input "false"
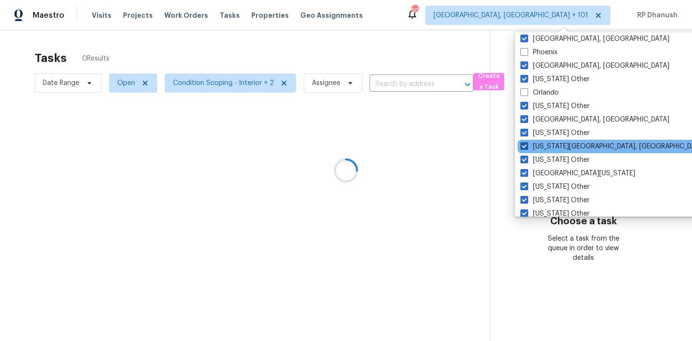
click at [549, 149] on label "[US_STATE][GEOGRAPHIC_DATA], [GEOGRAPHIC_DATA]" at bounding box center [612, 147] width 185 height 10
click at [526, 148] on input "[US_STATE][GEOGRAPHIC_DATA], [GEOGRAPHIC_DATA]" at bounding box center [523, 145] width 6 height 6
checkbox input "false"
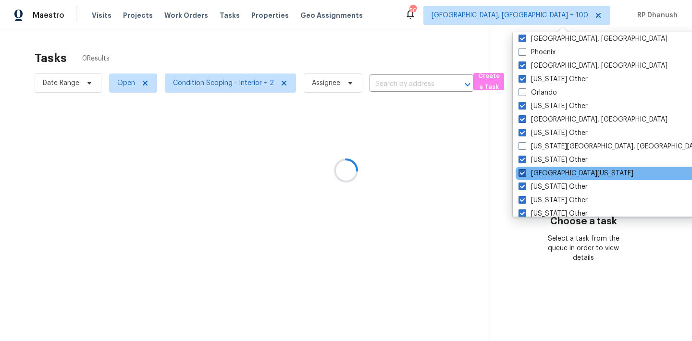
click at [556, 174] on label "[GEOGRAPHIC_DATA][US_STATE]" at bounding box center [575, 174] width 115 height 10
click at [524, 174] on input "[GEOGRAPHIC_DATA][US_STATE]" at bounding box center [521, 172] width 6 height 6
checkbox input "false"
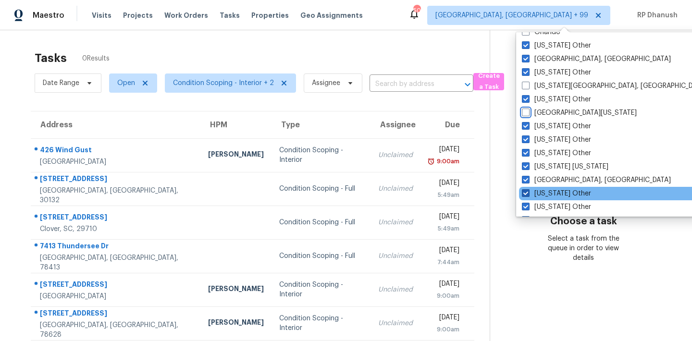
scroll to position [607, 0]
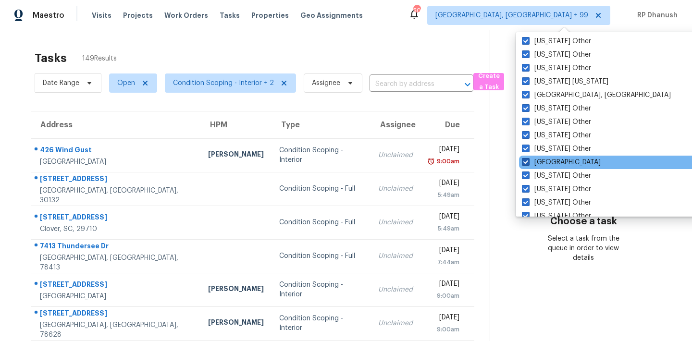
click at [557, 163] on label "[GEOGRAPHIC_DATA]" at bounding box center [561, 163] width 79 height 10
click at [528, 163] on input "[GEOGRAPHIC_DATA]" at bounding box center [525, 161] width 6 height 6
checkbox input "false"
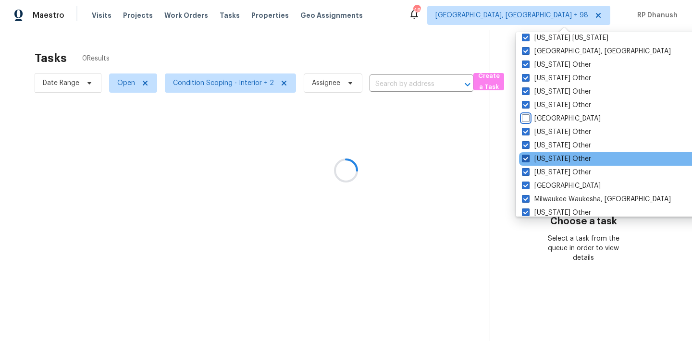
scroll to position [656, 0]
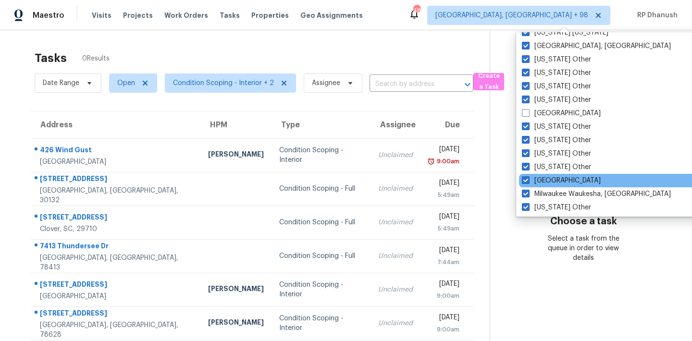
click at [557, 175] on div "[GEOGRAPHIC_DATA]" at bounding box center [616, 180] width 194 height 13
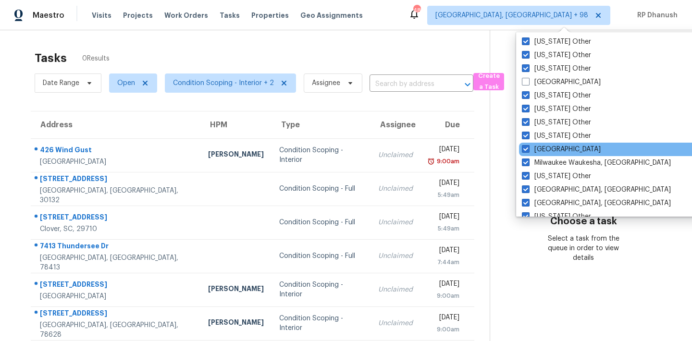
scroll to position [730, 0]
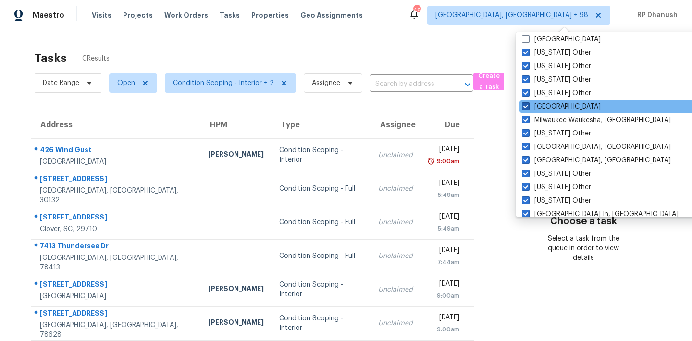
click at [555, 110] on label "[GEOGRAPHIC_DATA]" at bounding box center [561, 107] width 79 height 10
click at [528, 108] on input "[GEOGRAPHIC_DATA]" at bounding box center [525, 105] width 6 height 6
checkbox input "false"
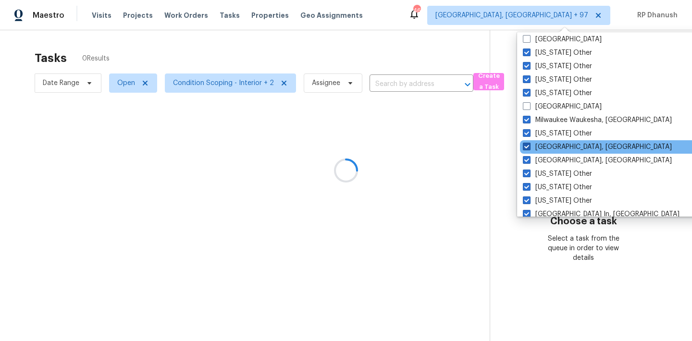
click at [552, 147] on label "[GEOGRAPHIC_DATA], [GEOGRAPHIC_DATA]" at bounding box center [597, 147] width 149 height 10
click at [529, 147] on input "[GEOGRAPHIC_DATA], [GEOGRAPHIC_DATA]" at bounding box center [526, 145] width 6 height 6
checkbox input "false"
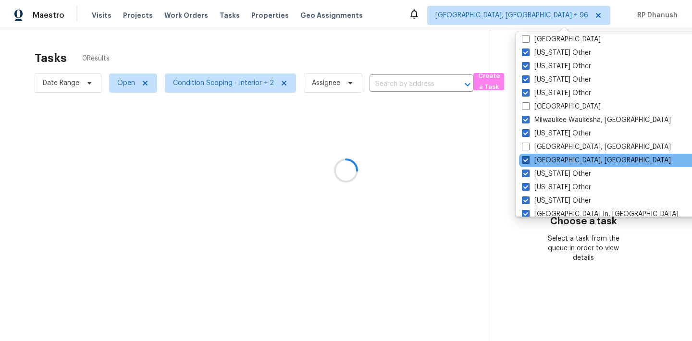
click at [550, 159] on label "[GEOGRAPHIC_DATA], [GEOGRAPHIC_DATA]" at bounding box center [596, 161] width 149 height 10
click at [528, 159] on input "[GEOGRAPHIC_DATA], [GEOGRAPHIC_DATA]" at bounding box center [525, 159] width 6 height 6
click at [550, 159] on label "[GEOGRAPHIC_DATA], [GEOGRAPHIC_DATA]" at bounding box center [596, 161] width 149 height 10
click at [528, 159] on input "[GEOGRAPHIC_DATA], [GEOGRAPHIC_DATA]" at bounding box center [525, 159] width 6 height 6
checkbox input "true"
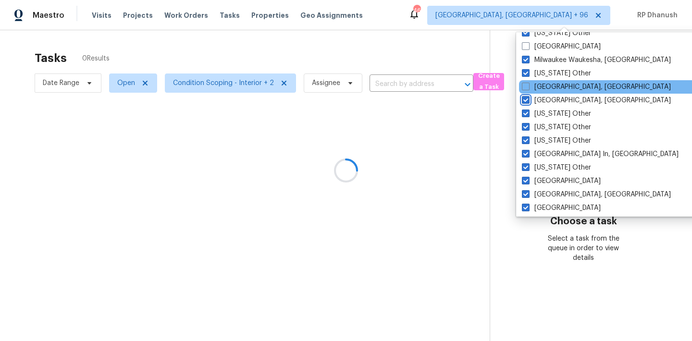
scroll to position [803, 0]
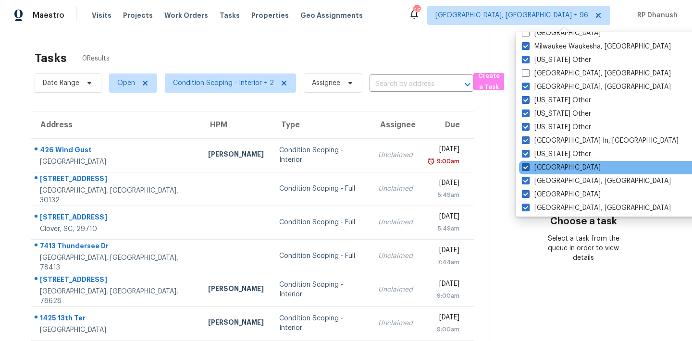
click at [548, 168] on label "[GEOGRAPHIC_DATA]" at bounding box center [561, 168] width 79 height 10
click at [528, 168] on input "[GEOGRAPHIC_DATA]" at bounding box center [525, 166] width 6 height 6
checkbox input "false"
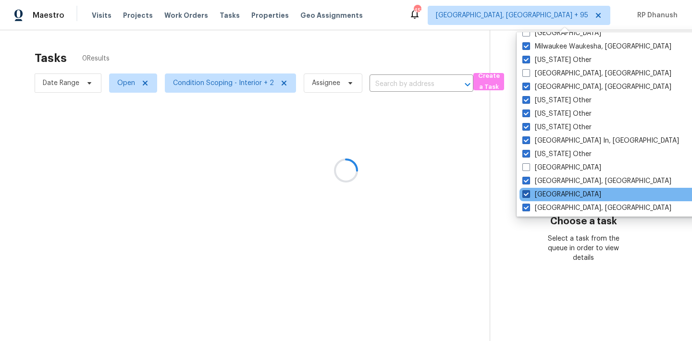
click at [548, 198] on label "[GEOGRAPHIC_DATA]" at bounding box center [561, 195] width 79 height 10
click at [528, 196] on input "[GEOGRAPHIC_DATA]" at bounding box center [525, 193] width 6 height 6
click at [549, 196] on label "[GEOGRAPHIC_DATA]" at bounding box center [561, 195] width 79 height 10
click at [528, 196] on input "[GEOGRAPHIC_DATA]" at bounding box center [525, 193] width 6 height 6
checkbox input "true"
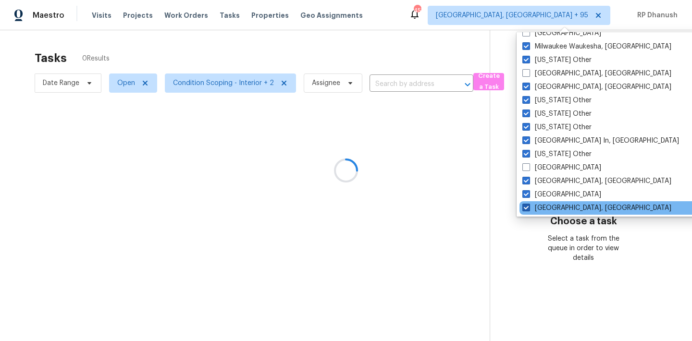
click at [549, 210] on label "[GEOGRAPHIC_DATA], [GEOGRAPHIC_DATA]" at bounding box center [596, 208] width 149 height 10
click at [528, 209] on input "[GEOGRAPHIC_DATA], [GEOGRAPHIC_DATA]" at bounding box center [525, 206] width 6 height 6
checkbox input "false"
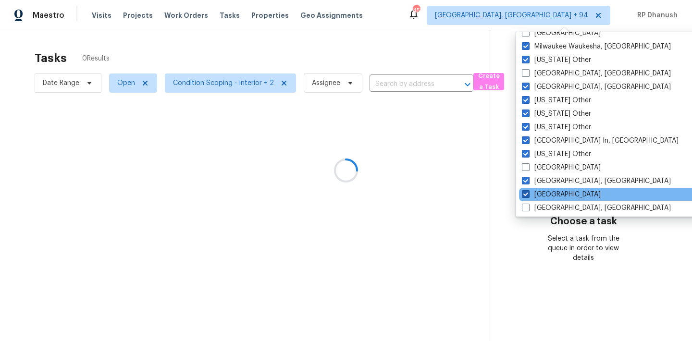
click at [549, 197] on label "[GEOGRAPHIC_DATA]" at bounding box center [561, 195] width 79 height 10
click at [528, 196] on input "[GEOGRAPHIC_DATA]" at bounding box center [525, 193] width 6 height 6
checkbox input "false"
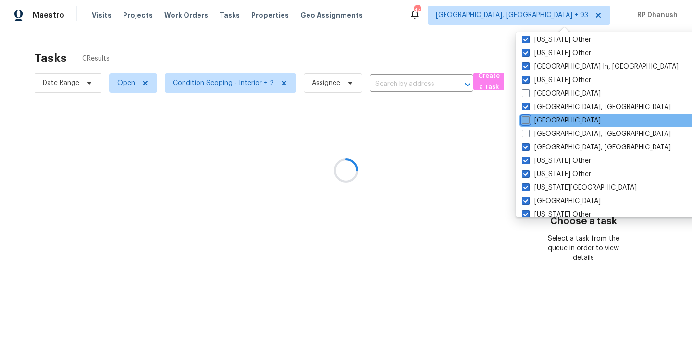
scroll to position [894, 0]
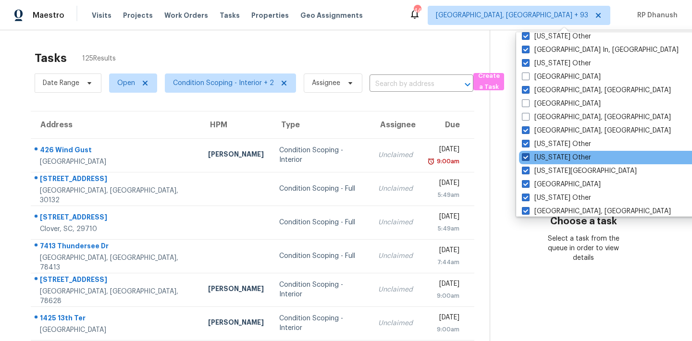
click at [548, 156] on label "[US_STATE] Other" at bounding box center [556, 158] width 69 height 10
click at [528, 156] on input "[US_STATE] Other" at bounding box center [525, 156] width 6 height 6
checkbox input "false"
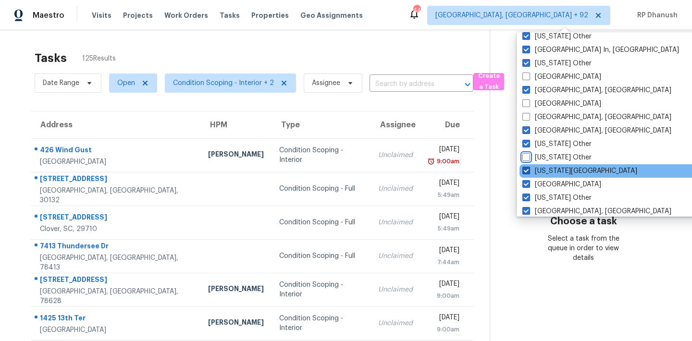
scroll to position [926, 0]
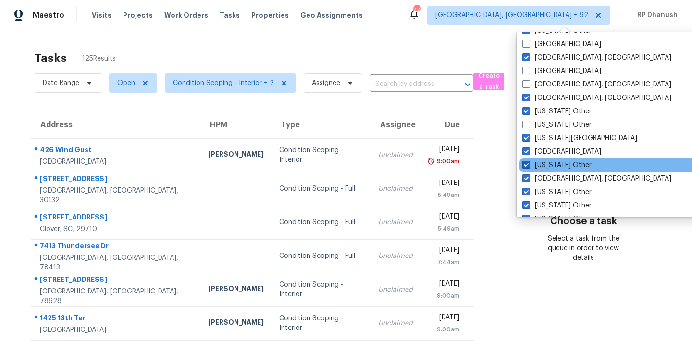
click at [551, 162] on label "[US_STATE] Other" at bounding box center [556, 165] width 69 height 10
click at [528, 162] on input "[US_STATE] Other" at bounding box center [525, 163] width 6 height 6
checkbox input "false"
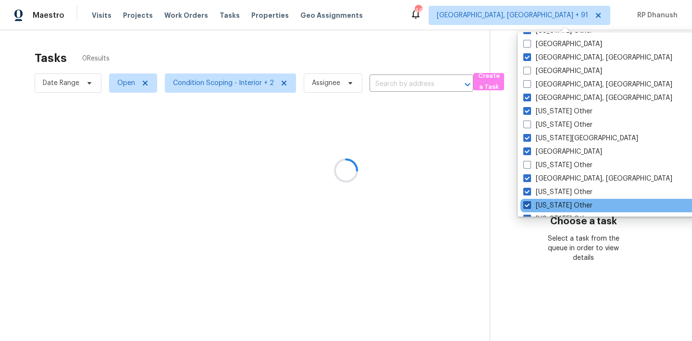
drag, startPoint x: 552, startPoint y: 191, endPoint x: 552, endPoint y: 203, distance: 12.5
click at [552, 191] on label "[US_STATE] Other" at bounding box center [557, 192] width 69 height 10
click at [529, 191] on input "[US_STATE] Other" at bounding box center [526, 190] width 6 height 6
checkbox input "false"
click at [552, 204] on label "[US_STATE] Other" at bounding box center [555, 206] width 69 height 10
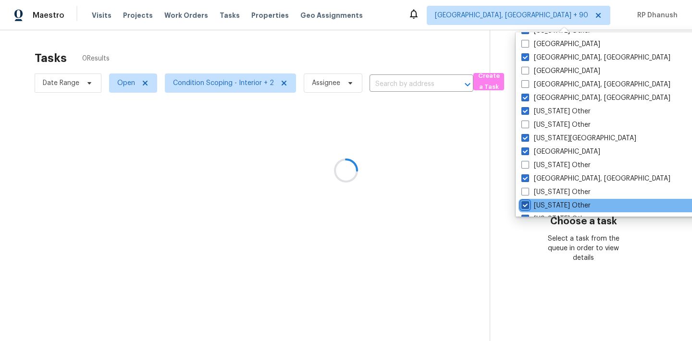
click at [527, 204] on input "[US_STATE] Other" at bounding box center [524, 204] width 6 height 6
checkbox input "false"
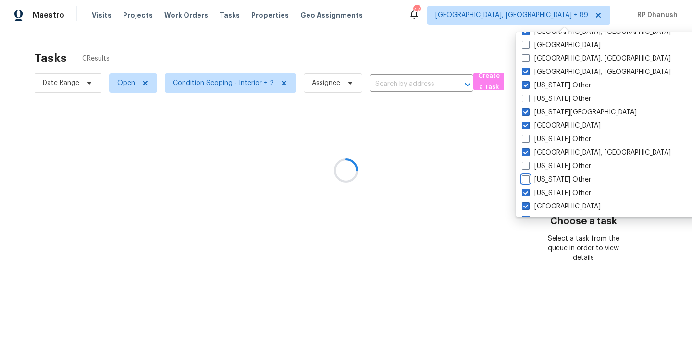
scroll to position [986, 0]
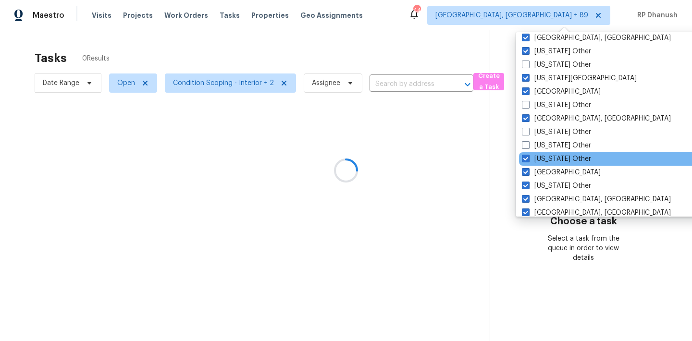
click at [557, 164] on div "[US_STATE] Other" at bounding box center [616, 158] width 194 height 13
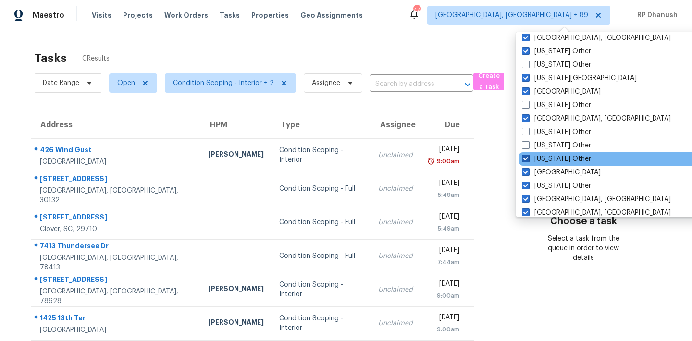
click at [557, 160] on label "[US_STATE] Other" at bounding box center [556, 159] width 69 height 10
click at [528, 160] on input "[US_STATE] Other" at bounding box center [525, 157] width 6 height 6
checkbox input "false"
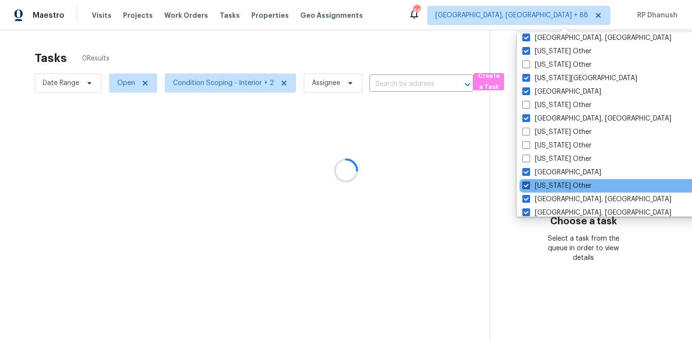
click at [557, 182] on label "[US_STATE] Other" at bounding box center [556, 186] width 69 height 10
click at [528, 182] on input "[US_STATE] Other" at bounding box center [525, 184] width 6 height 6
checkbox input "false"
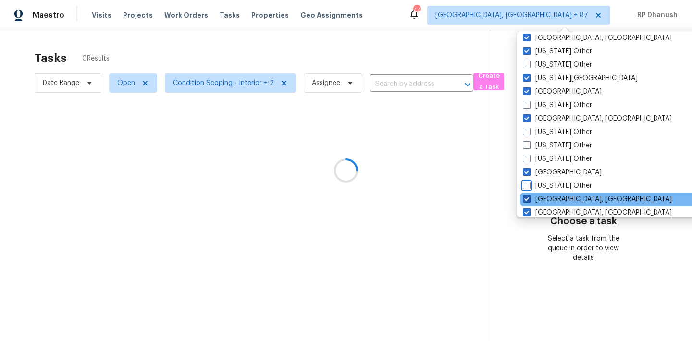
scroll to position [1046, 0]
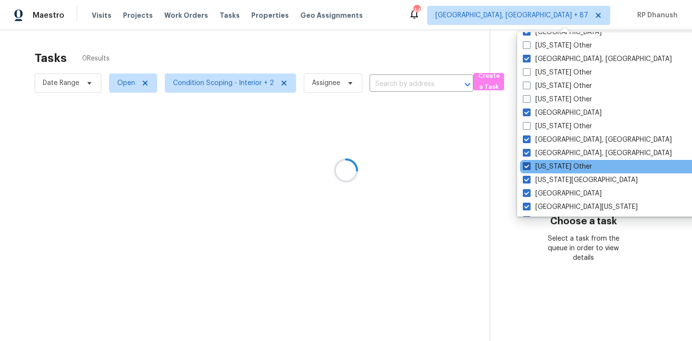
click at [561, 167] on label "[US_STATE] Other" at bounding box center [557, 167] width 69 height 10
click at [529, 167] on input "[US_STATE] Other" at bounding box center [526, 165] width 6 height 6
click at [559, 170] on label "[US_STATE] Other" at bounding box center [556, 167] width 69 height 10
click at [528, 168] on input "[US_STATE] Other" at bounding box center [525, 165] width 6 height 6
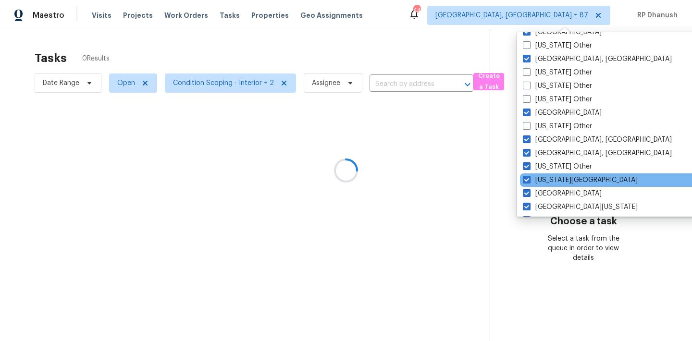
click at [559, 174] on div "[US_STATE][GEOGRAPHIC_DATA]" at bounding box center [617, 179] width 194 height 13
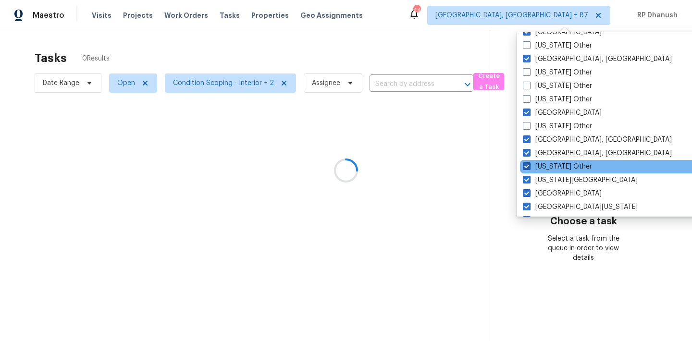
click at [555, 169] on label "[US_STATE] Other" at bounding box center [557, 167] width 69 height 10
click at [529, 168] on input "[US_STATE] Other" at bounding box center [526, 165] width 6 height 6
checkbox input "false"
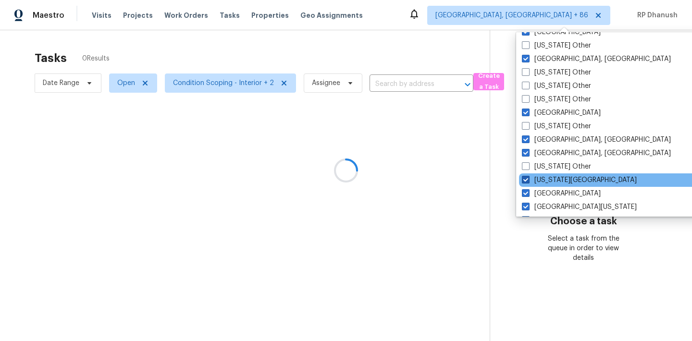
click at [555, 178] on label "[US_STATE][GEOGRAPHIC_DATA]" at bounding box center [579, 180] width 115 height 10
click at [528, 178] on input "[US_STATE][GEOGRAPHIC_DATA]" at bounding box center [525, 178] width 6 height 6
checkbox input "false"
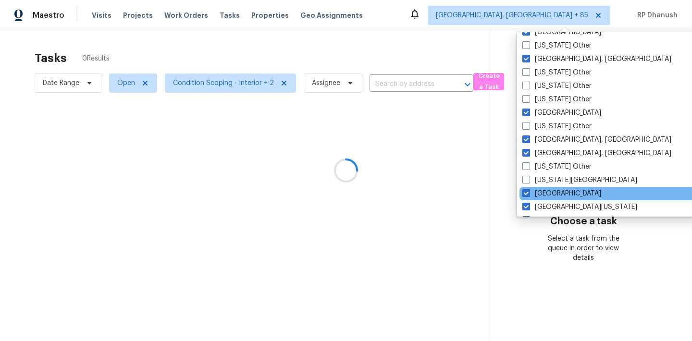
click at [543, 187] on div "[GEOGRAPHIC_DATA]" at bounding box center [616, 193] width 194 height 13
click at [545, 195] on label "[GEOGRAPHIC_DATA]" at bounding box center [561, 194] width 79 height 10
click at [528, 195] on input "[GEOGRAPHIC_DATA]" at bounding box center [525, 192] width 6 height 6
checkbox input "false"
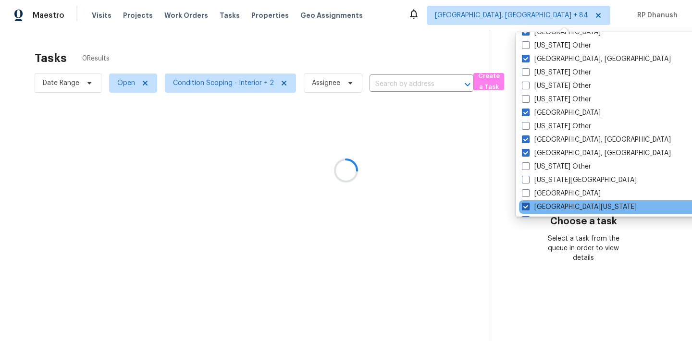
click at [545, 204] on label "[GEOGRAPHIC_DATA][US_STATE]" at bounding box center [579, 207] width 115 height 10
click at [528, 204] on input "[GEOGRAPHIC_DATA][US_STATE]" at bounding box center [525, 205] width 6 height 6
checkbox input "false"
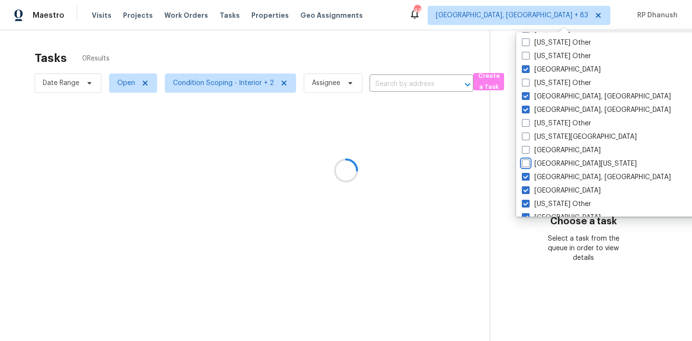
scroll to position [1152, 0]
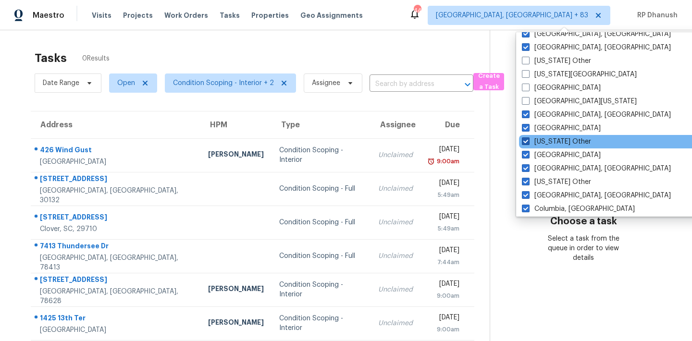
click at [543, 141] on label "[US_STATE] Other" at bounding box center [556, 142] width 69 height 10
click at [528, 141] on input "[US_STATE] Other" at bounding box center [525, 140] width 6 height 6
checkbox input "false"
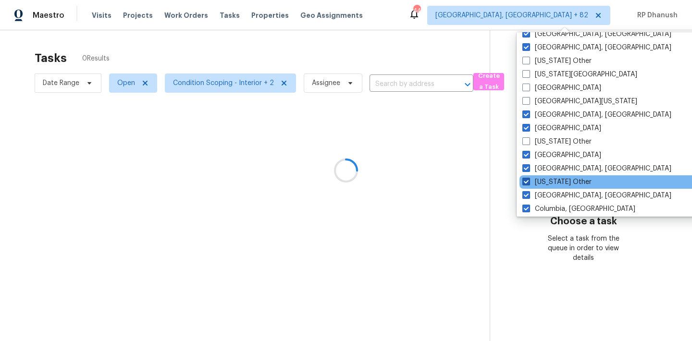
click at [549, 183] on label "[US_STATE] Other" at bounding box center [556, 182] width 69 height 10
click at [528, 183] on input "[US_STATE] Other" at bounding box center [525, 180] width 6 height 6
checkbox input "false"
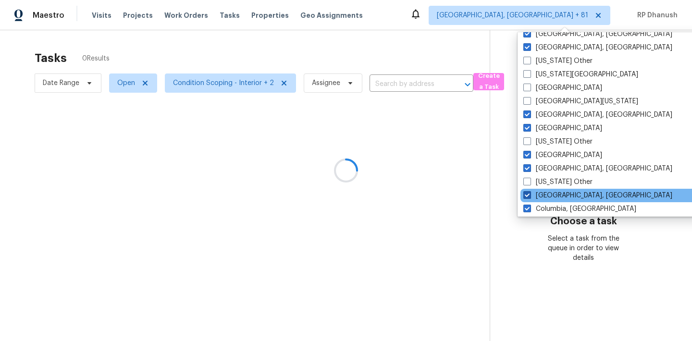
click at [549, 195] on label "[GEOGRAPHIC_DATA], [GEOGRAPHIC_DATA]" at bounding box center [597, 196] width 149 height 10
click at [529, 195] on input "[GEOGRAPHIC_DATA], [GEOGRAPHIC_DATA]" at bounding box center [526, 194] width 6 height 6
checkbox input "false"
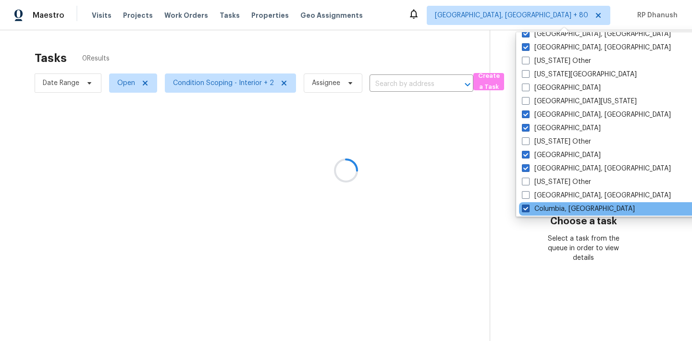
click at [549, 207] on label "Columbia, [GEOGRAPHIC_DATA]" at bounding box center [578, 209] width 113 height 10
click at [528, 207] on input "Columbia, [GEOGRAPHIC_DATA]" at bounding box center [525, 207] width 6 height 6
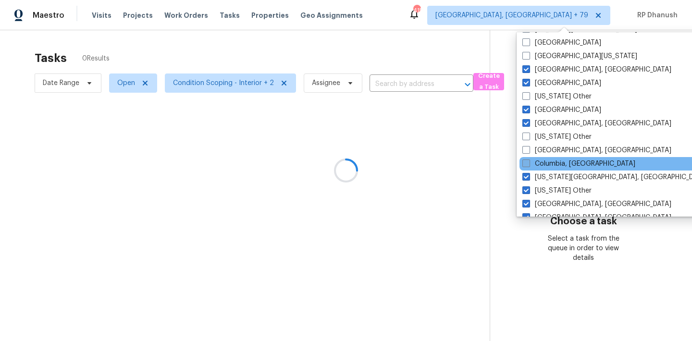
click at [554, 162] on label "Columbia, [GEOGRAPHIC_DATA]" at bounding box center [578, 164] width 113 height 10
click at [528, 162] on input "Columbia, [GEOGRAPHIC_DATA]" at bounding box center [525, 162] width 6 height 6
checkbox input "true"
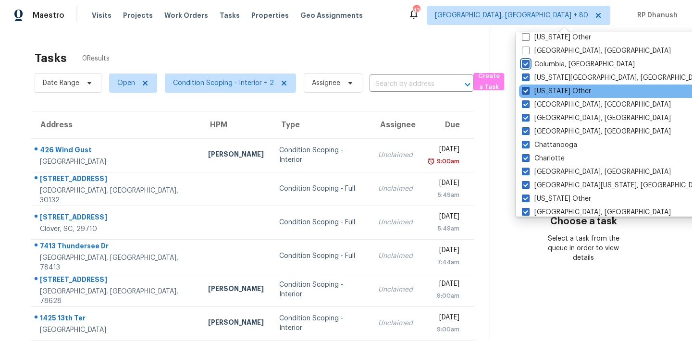
scroll to position [1303, 0]
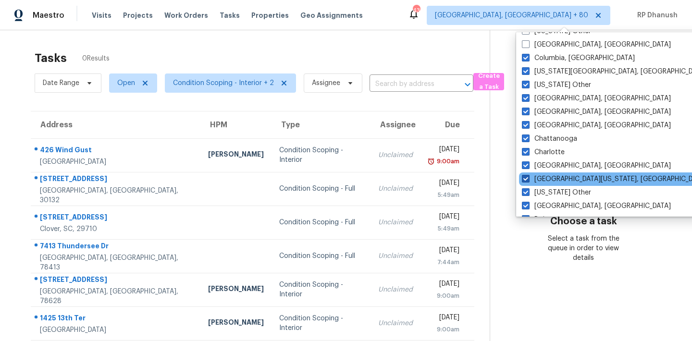
click at [555, 179] on label "[GEOGRAPHIC_DATA][US_STATE], [GEOGRAPHIC_DATA]" at bounding box center [614, 179] width 185 height 10
click at [528, 179] on input "[GEOGRAPHIC_DATA][US_STATE], [GEOGRAPHIC_DATA]" at bounding box center [525, 177] width 6 height 6
checkbox input "false"
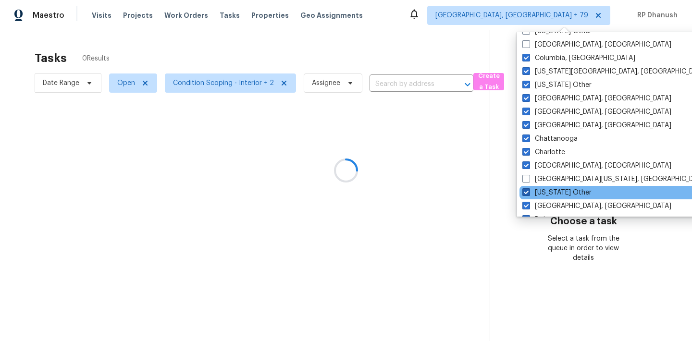
click at [555, 191] on label "[US_STATE] Other" at bounding box center [556, 193] width 69 height 10
click at [528, 191] on input "[US_STATE] Other" at bounding box center [525, 191] width 6 height 6
checkbox input "false"
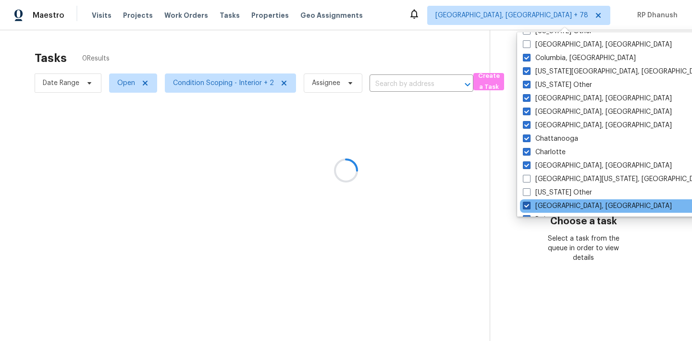
click at [555, 205] on label "[GEOGRAPHIC_DATA], [GEOGRAPHIC_DATA]" at bounding box center [597, 206] width 149 height 10
click at [529, 205] on input "[GEOGRAPHIC_DATA], [GEOGRAPHIC_DATA]" at bounding box center [526, 204] width 6 height 6
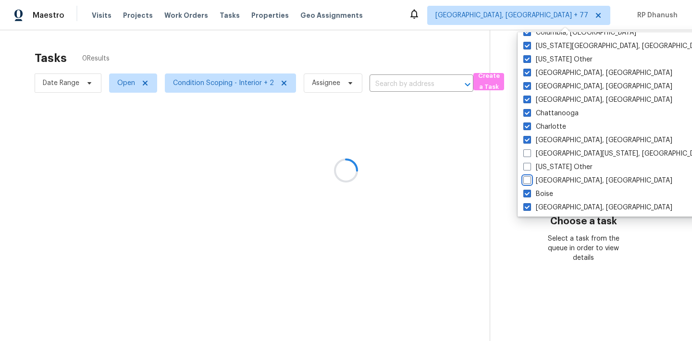
scroll to position [1356, 0]
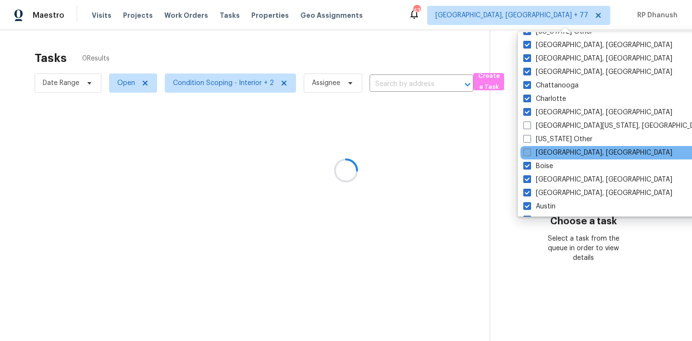
click at [558, 155] on label "[GEOGRAPHIC_DATA], [GEOGRAPHIC_DATA]" at bounding box center [597, 153] width 149 height 10
click at [529, 154] on input "[GEOGRAPHIC_DATA], [GEOGRAPHIC_DATA]" at bounding box center [526, 151] width 6 height 6
checkbox input "true"
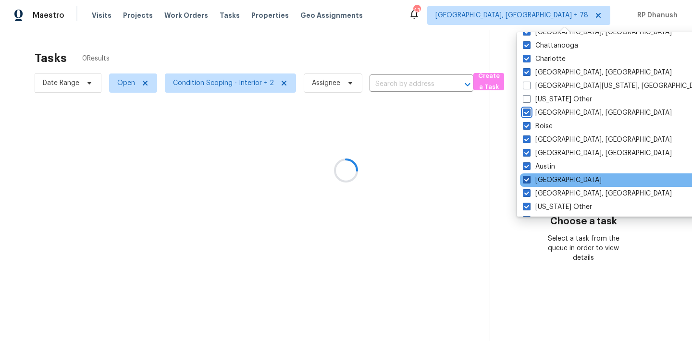
scroll to position [1414, 0]
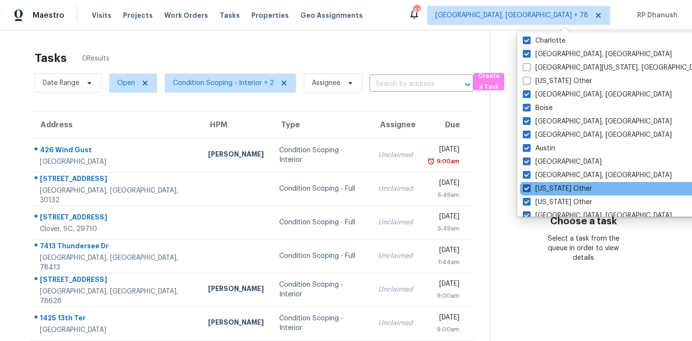
click at [545, 190] on label "[US_STATE] Other" at bounding box center [557, 189] width 69 height 10
click at [529, 190] on input "[US_STATE] Other" at bounding box center [526, 187] width 6 height 6
checkbox input "false"
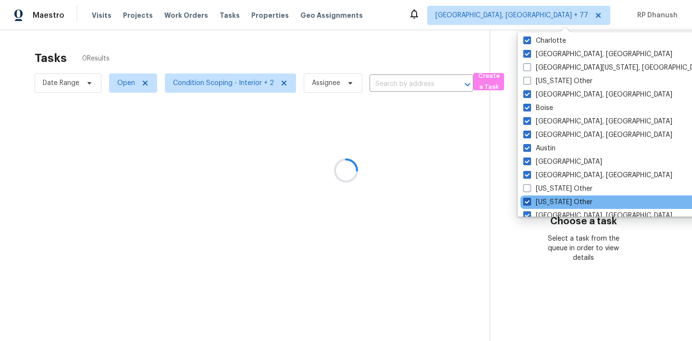
click at [545, 202] on label "[US_STATE] Other" at bounding box center [557, 202] width 69 height 10
click at [529, 202] on input "[US_STATE] Other" at bounding box center [526, 200] width 6 height 6
checkbox input "false"
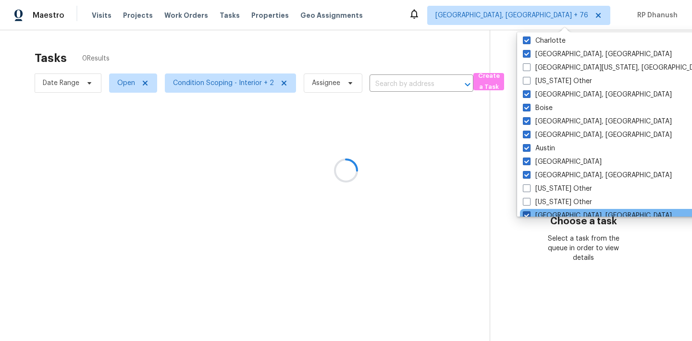
click at [545, 211] on label "[GEOGRAPHIC_DATA], [GEOGRAPHIC_DATA]" at bounding box center [597, 216] width 149 height 10
click at [529, 211] on input "[GEOGRAPHIC_DATA], [GEOGRAPHIC_DATA]" at bounding box center [526, 214] width 6 height 6
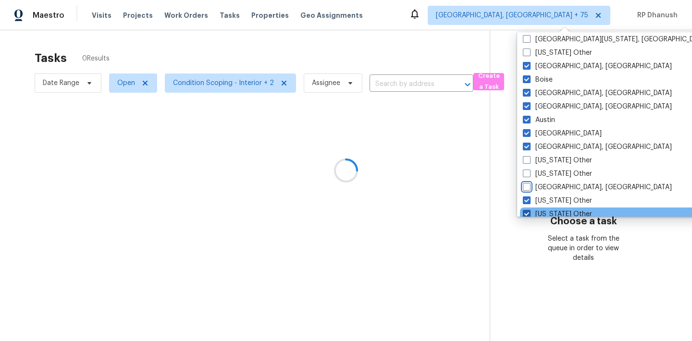
scroll to position [1450, 0]
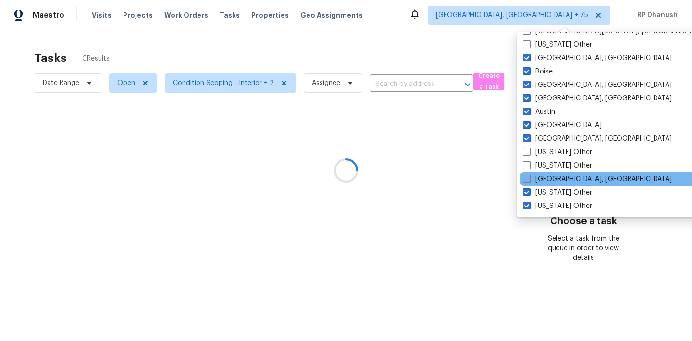
click at [549, 180] on label "[GEOGRAPHIC_DATA], [GEOGRAPHIC_DATA]" at bounding box center [597, 179] width 149 height 10
click at [529, 180] on input "[GEOGRAPHIC_DATA], [GEOGRAPHIC_DATA]" at bounding box center [526, 177] width 6 height 6
checkbox input "true"
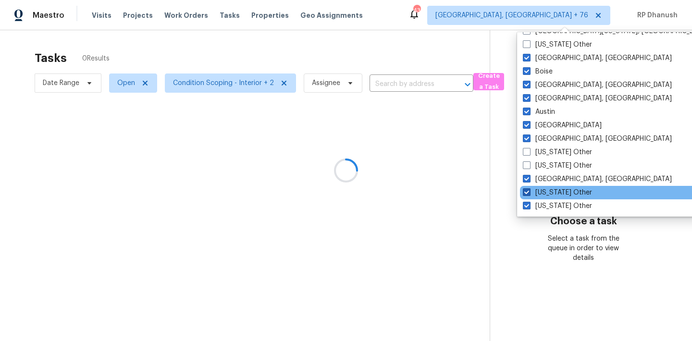
click at [549, 196] on label "[US_STATE] Other" at bounding box center [557, 193] width 69 height 10
click at [529, 194] on input "[US_STATE] Other" at bounding box center [526, 191] width 6 height 6
checkbox input "false"
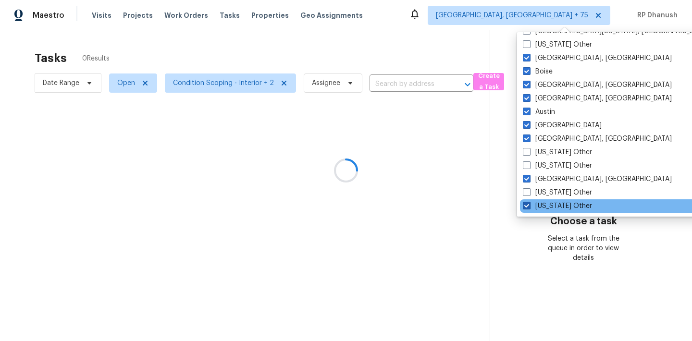
click at [554, 203] on label "[US_STATE] Other" at bounding box center [557, 206] width 69 height 10
click at [529, 203] on input "[US_STATE] Other" at bounding box center [526, 204] width 6 height 6
checkbox input "false"
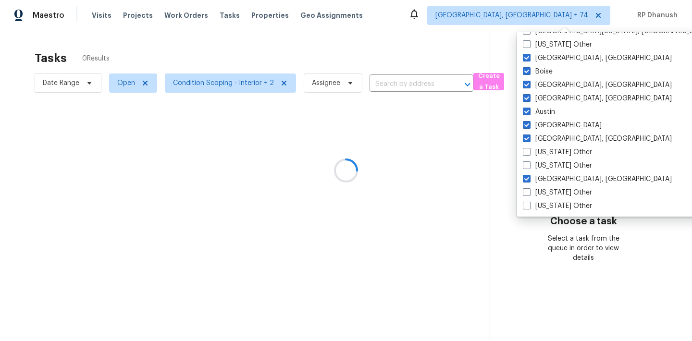
click at [562, 234] on div at bounding box center [346, 170] width 692 height 341
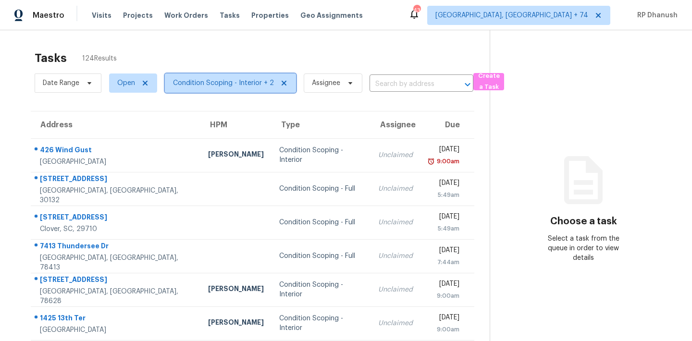
click at [255, 78] on span "Condition Scoping - Interior + 2" at bounding box center [223, 83] width 101 height 10
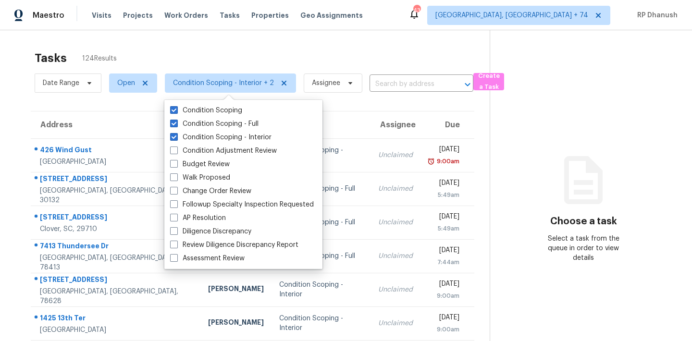
click at [572, 97] on section "Choose a task Select a task from the queue in order to view details" at bounding box center [582, 265] width 187 height 470
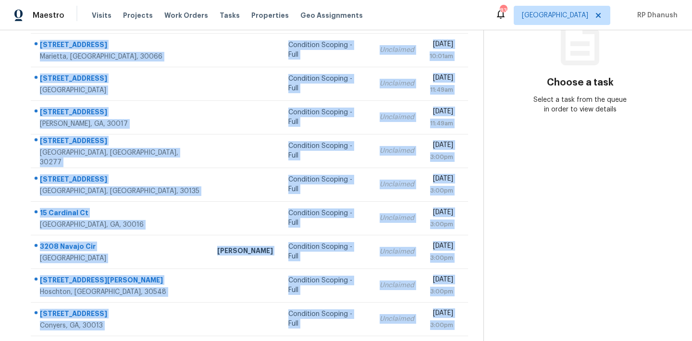
scroll to position [159, 0]
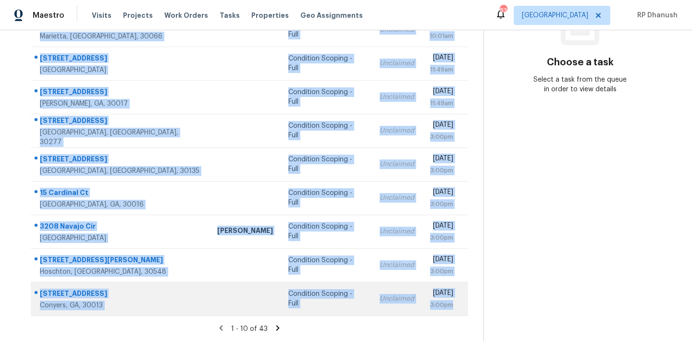
drag, startPoint x: 32, startPoint y: 138, endPoint x: 456, endPoint y: 302, distance: 454.9
click at [456, 302] on tbody "[STREET_ADDRESS] Condition Scoping - Full Unclaimed [DATE] 5:49am [STREET_ADDRE…" at bounding box center [249, 147] width 437 height 336
copy tbody "[STREET_ADDRESS] Condition Scoping - Full Unclaimed [DATE] 5:49am [STREET_ADDRE…"
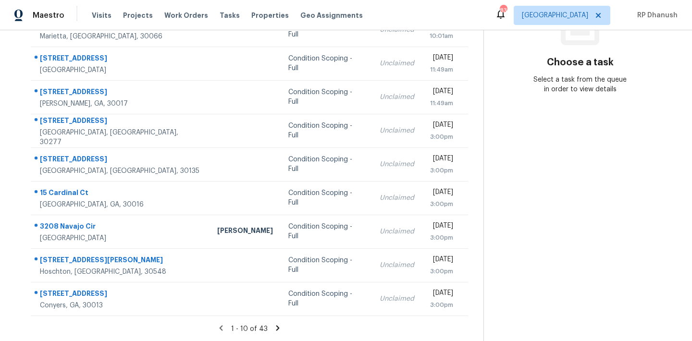
click at [555, 215] on section "Choose a task Select a task from the queue in order to view details" at bounding box center [579, 106] width 193 height 470
click at [276, 327] on icon at bounding box center [277, 327] width 3 height 5
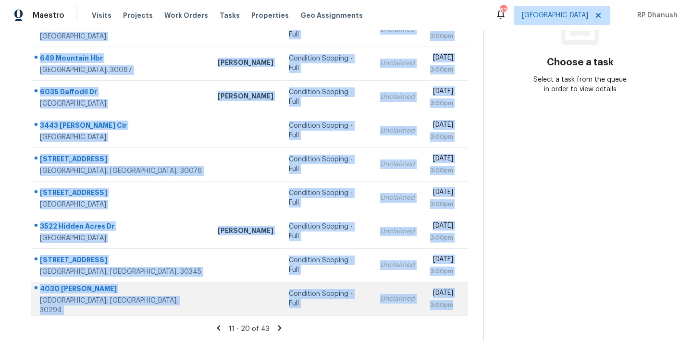
drag, startPoint x: 37, startPoint y: 140, endPoint x: 454, endPoint y: 308, distance: 450.1
click at [454, 308] on tbody "[STREET_ADDRESS] [PERSON_NAME] Vetrik Condition Scoping - Full Unclaimed [DATE]…" at bounding box center [249, 147] width 437 height 336
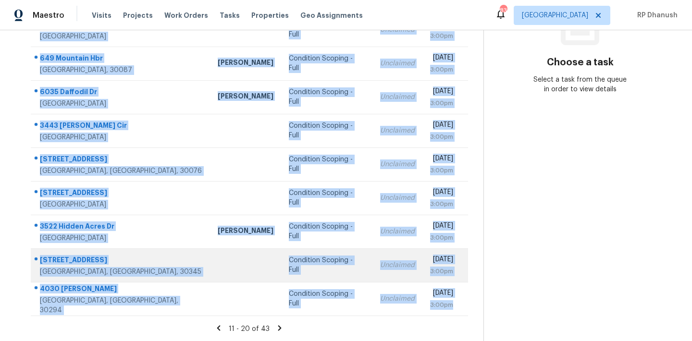
copy tbody "[STREET_ADDRESS] [PERSON_NAME] Vetrik Condition Scoping - Full Unclaimed [DATE]…"
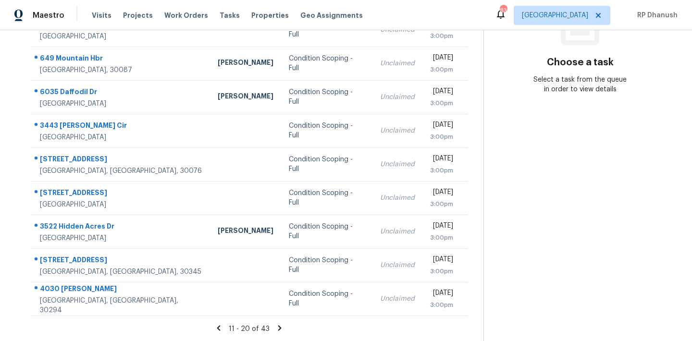
click at [536, 177] on section "Choose a task Select a task from the queue in order to view details" at bounding box center [579, 106] width 193 height 470
click at [278, 327] on icon at bounding box center [279, 328] width 9 height 9
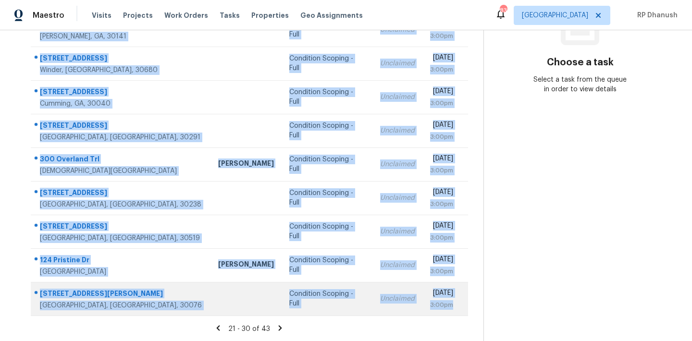
drag, startPoint x: 39, startPoint y: 140, endPoint x: 465, endPoint y: 311, distance: 459.0
click at [465, 311] on tbody "2944 [GEOGRAPHIC_DATA] Condition Scoping - Full Unclaimed [DATE] 3:00pm [STREET…" at bounding box center [249, 147] width 437 height 336
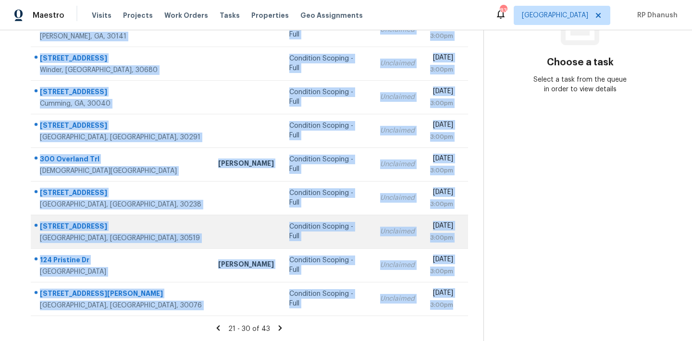
copy tbody "2944 [GEOGRAPHIC_DATA] Condition Scoping - Full Unclaimed [DATE] 3:00pm [STREET…"
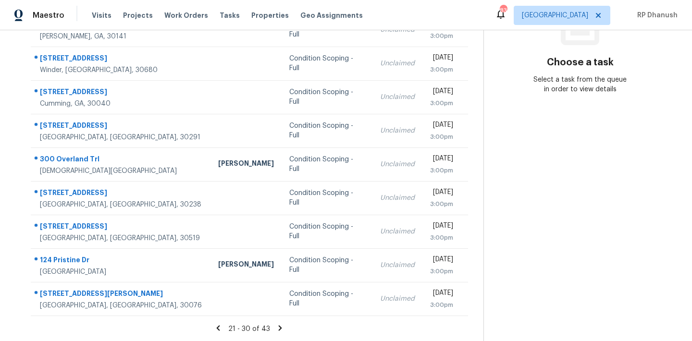
click at [547, 178] on section "Choose a task Select a task from the queue in order to view details" at bounding box center [579, 106] width 193 height 470
click at [279, 326] on icon at bounding box center [280, 327] width 3 height 5
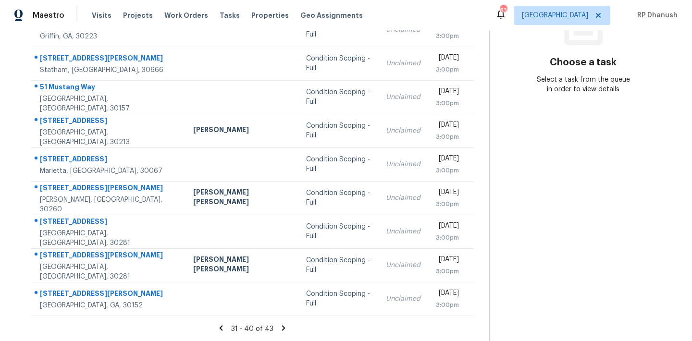
drag, startPoint x: 39, startPoint y: 52, endPoint x: 472, endPoint y: 311, distance: 504.0
click at [472, 311] on div "Address HPM Type Assignee Due [STREET_ADDRESS] Condition Scoping - Full Unclaim…" at bounding box center [252, 134] width 474 height 364
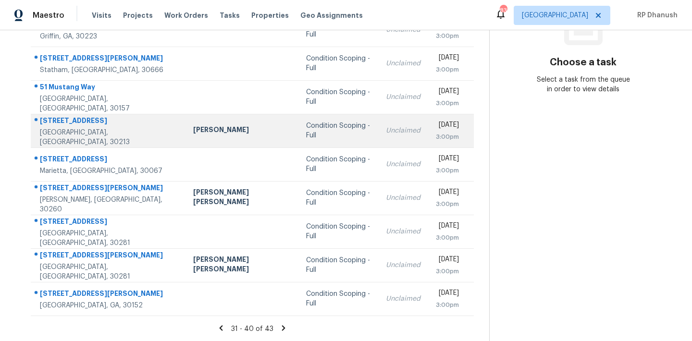
copy table "Address HPM Type Assignee Due"
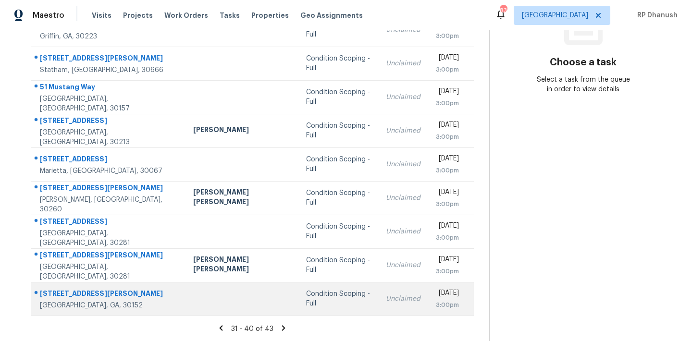
drag, startPoint x: 607, startPoint y: 220, endPoint x: 372, endPoint y: 285, distance: 243.1
click at [600, 222] on section "Choose a task Select a task from the queue in order to view details" at bounding box center [582, 106] width 187 height 470
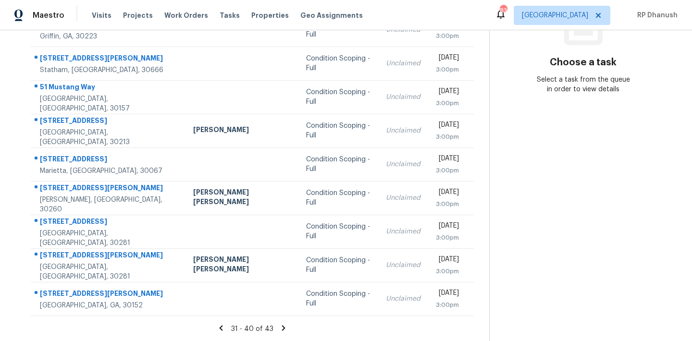
click at [280, 324] on icon at bounding box center [283, 328] width 9 height 9
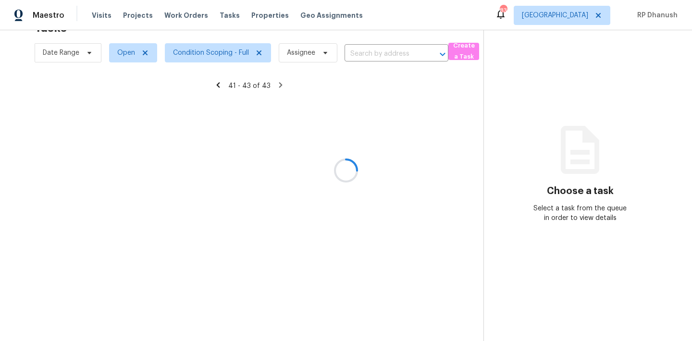
scroll to position [30, 0]
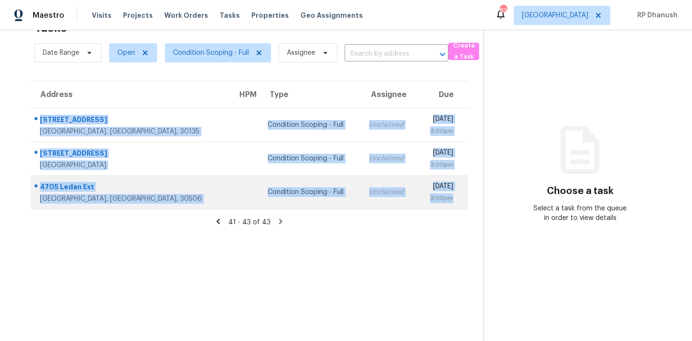
drag, startPoint x: 37, startPoint y: 111, endPoint x: 461, endPoint y: 199, distance: 433.1
click at [461, 199] on tbody "[STREET_ADDRESS] Condition Scoping - Full Unclaimed [DATE] 3:00pm [STREET_ADDRE…" at bounding box center [249, 158] width 437 height 101
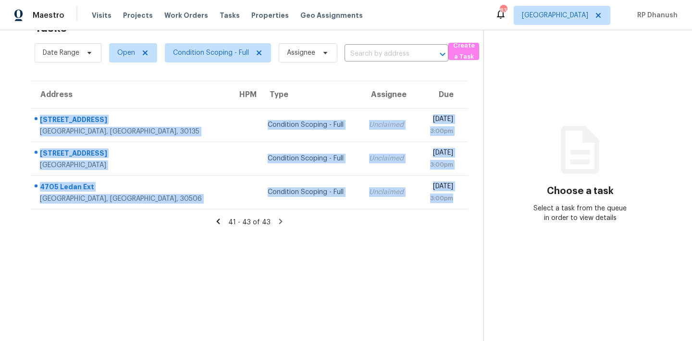
copy tbody "[STREET_ADDRESS] Condition Scoping - Full Unclaimed [DATE] 3:00pm [STREET_ADDRE…"
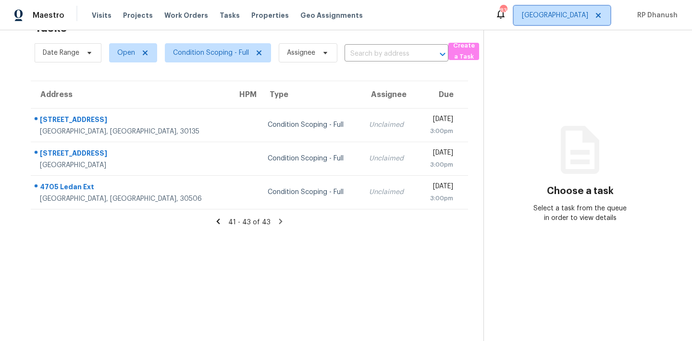
click at [584, 14] on span "[GEOGRAPHIC_DATA]" at bounding box center [555, 16] width 66 height 10
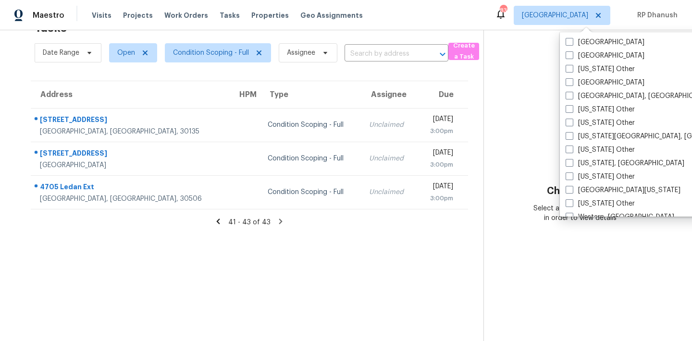
scroll to position [1399, 0]
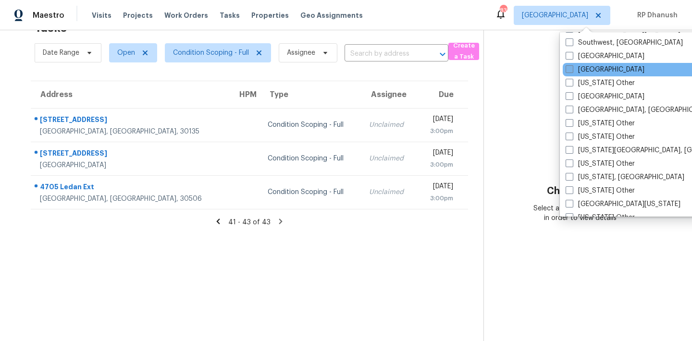
click at [593, 69] on label "[GEOGRAPHIC_DATA]" at bounding box center [604, 70] width 79 height 10
click at [572, 69] on input "[GEOGRAPHIC_DATA]" at bounding box center [568, 68] width 6 height 6
checkbox input "true"
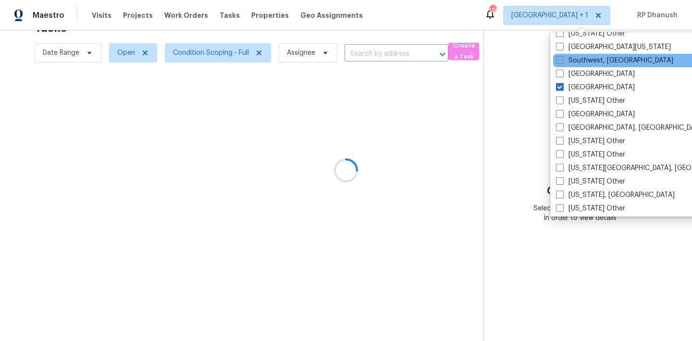
click at [591, 64] on label "Southwest, [GEOGRAPHIC_DATA]" at bounding box center [614, 61] width 117 height 10
click at [562, 62] on input "Southwest, [GEOGRAPHIC_DATA]" at bounding box center [559, 59] width 6 height 6
checkbox input "true"
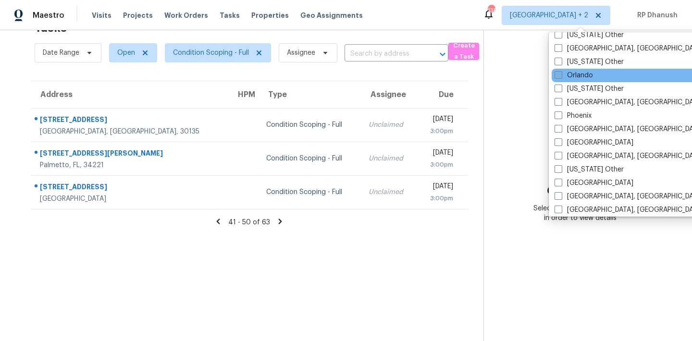
click at [584, 79] on label "Orlando" at bounding box center [573, 76] width 38 height 10
click at [560, 77] on input "Orlando" at bounding box center [557, 74] width 6 height 6
checkbox input "true"
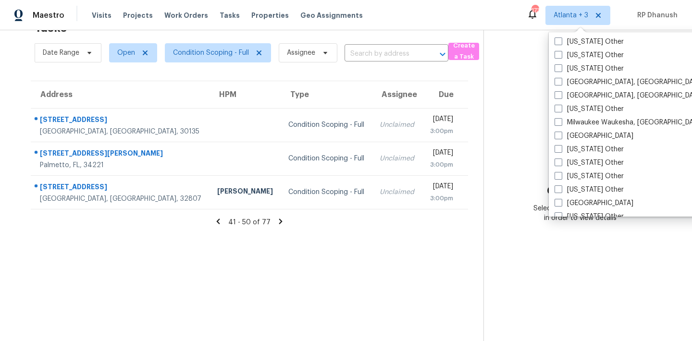
scroll to position [720, 0]
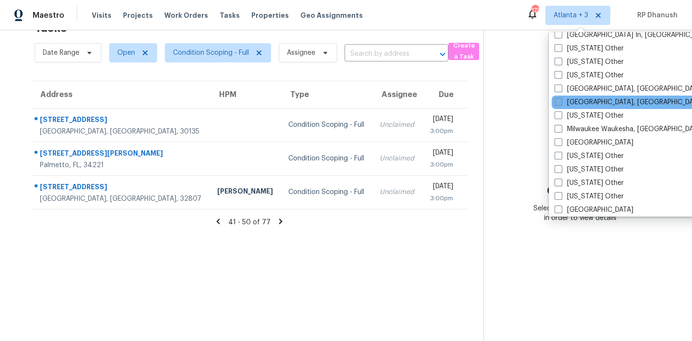
click at [582, 99] on label "[GEOGRAPHIC_DATA], [GEOGRAPHIC_DATA]" at bounding box center [628, 102] width 149 height 10
click at [560, 99] on input "[GEOGRAPHIC_DATA], [GEOGRAPHIC_DATA]" at bounding box center [557, 100] width 6 height 6
checkbox input "true"
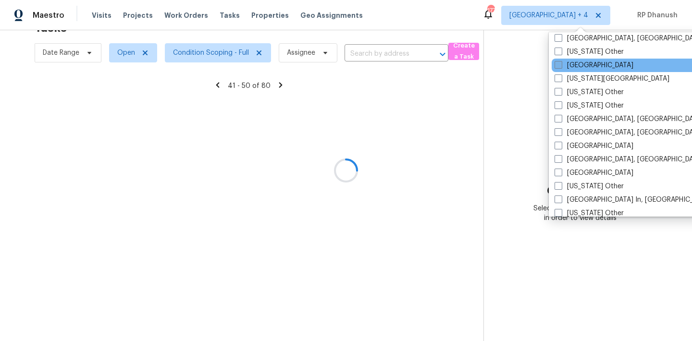
click at [577, 68] on label "[GEOGRAPHIC_DATA]" at bounding box center [593, 66] width 79 height 10
click at [560, 67] on input "[GEOGRAPHIC_DATA]" at bounding box center [557, 64] width 6 height 6
checkbox input "true"
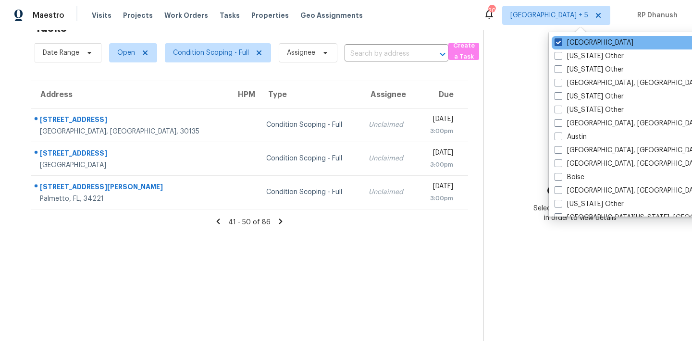
click at [572, 45] on label "Atlanta" at bounding box center [593, 43] width 79 height 10
click at [560, 44] on input "Atlanta" at bounding box center [557, 41] width 6 height 6
checkbox input "false"
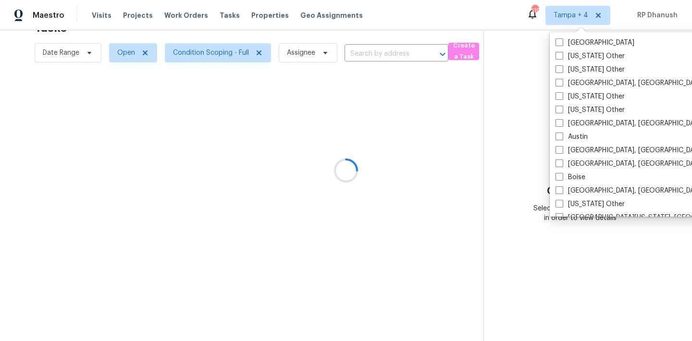
click at [530, 66] on div at bounding box center [346, 170] width 692 height 341
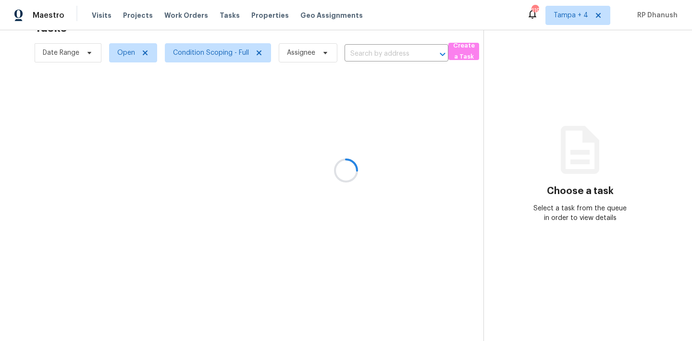
click at [583, 11] on div at bounding box center [346, 170] width 692 height 341
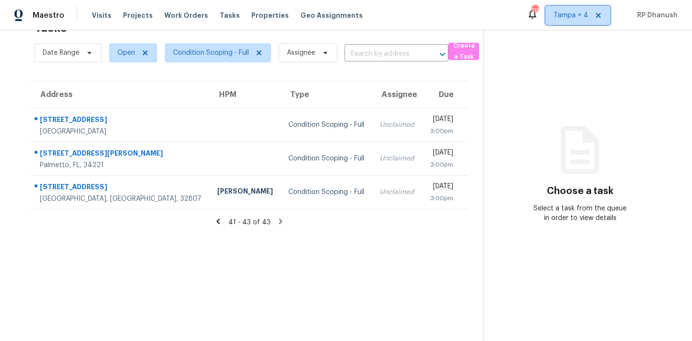
click at [583, 13] on span "Tampa + 4" at bounding box center [570, 16] width 35 height 10
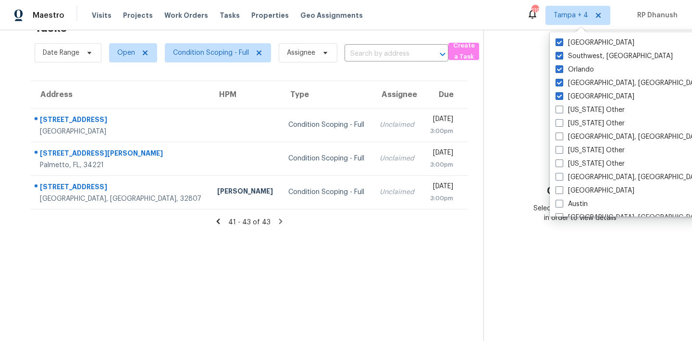
click at [530, 79] on section "Choose a task Select a task from the queue in order to view details" at bounding box center [579, 170] width 193 height 341
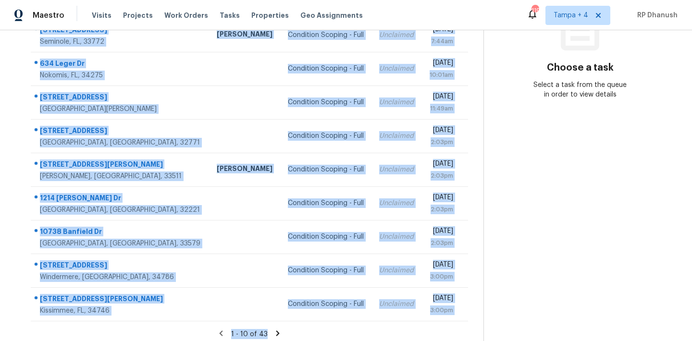
scroll to position [159, 0]
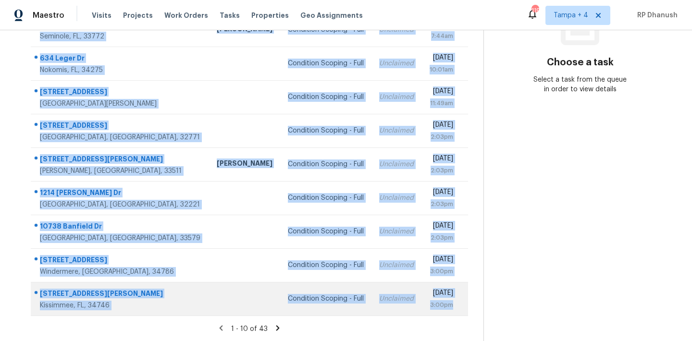
drag, startPoint x: 35, startPoint y: 144, endPoint x: 465, endPoint y: 306, distance: 460.1
click at [465, 306] on tbody "[GEOGRAPHIC_DATA] Condition Scoping - Full Unclaimed [DATE] 5:49am [STREET_ADDR…" at bounding box center [249, 147] width 437 height 336
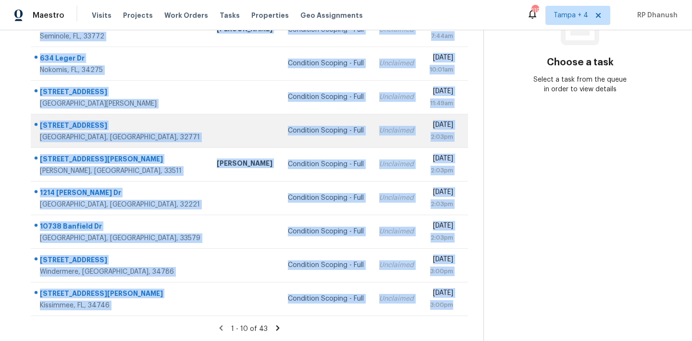
copy tbody "[GEOGRAPHIC_DATA] Condition Scoping - Full Unclaimed [DATE] 5:49am [STREET_ADDR…"
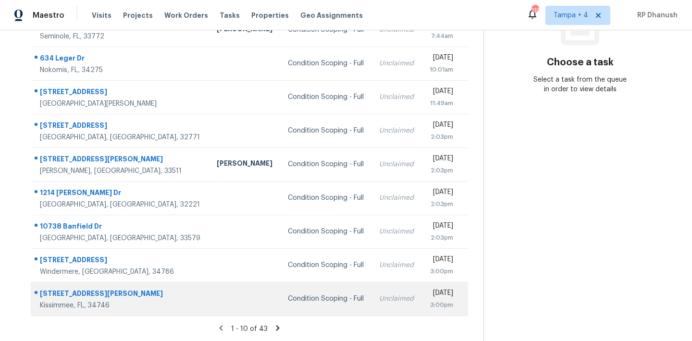
drag, startPoint x: 551, startPoint y: 195, endPoint x: 331, endPoint y: 305, distance: 246.1
click at [548, 195] on section "Choose a task Select a task from the queue in order to view details" at bounding box center [579, 106] width 193 height 470
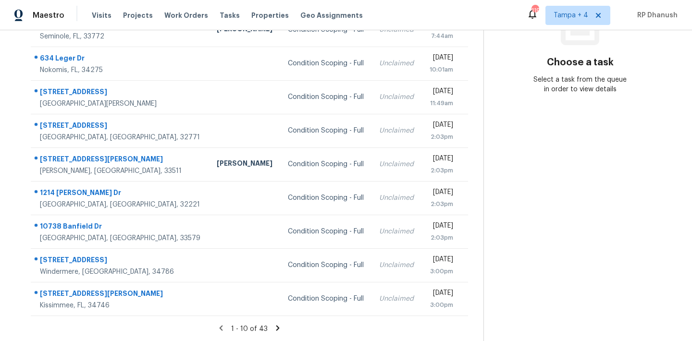
click at [275, 327] on icon at bounding box center [277, 328] width 9 height 9
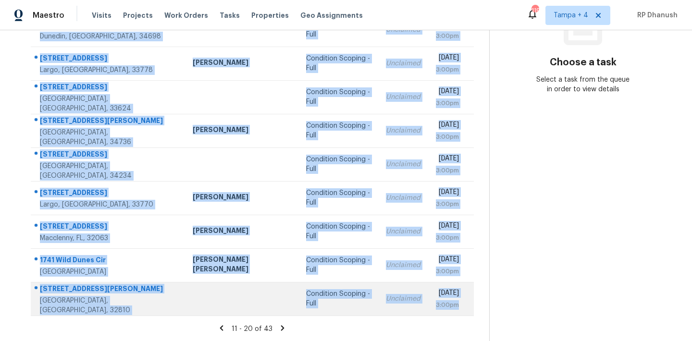
drag, startPoint x: 36, startPoint y: 144, endPoint x: 451, endPoint y: 309, distance: 446.5
click at [451, 309] on tbody "[GEOGRAPHIC_DATA] Condition Scoping - Full Unclaimed [DATE] 3:00pm [STREET_ADDR…" at bounding box center [252, 147] width 443 height 336
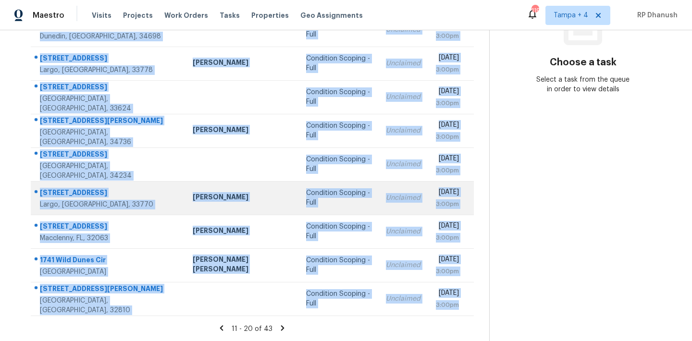
copy tbody "[GEOGRAPHIC_DATA] Condition Scoping - Full Unclaimed [DATE] 3:00pm [STREET_ADDR…"
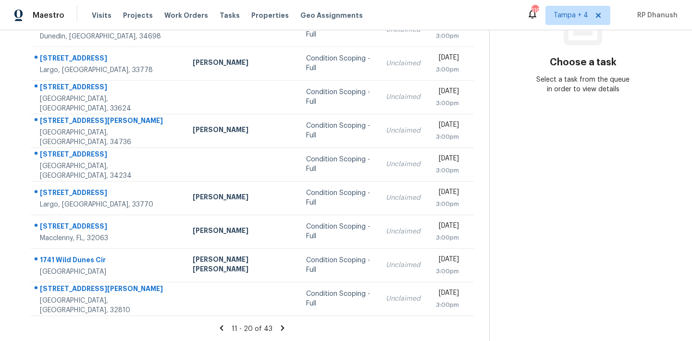
click at [532, 217] on section "Choose a task Select a task from the queue in order to view details" at bounding box center [582, 106] width 187 height 470
click at [280, 324] on icon at bounding box center [282, 328] width 9 height 9
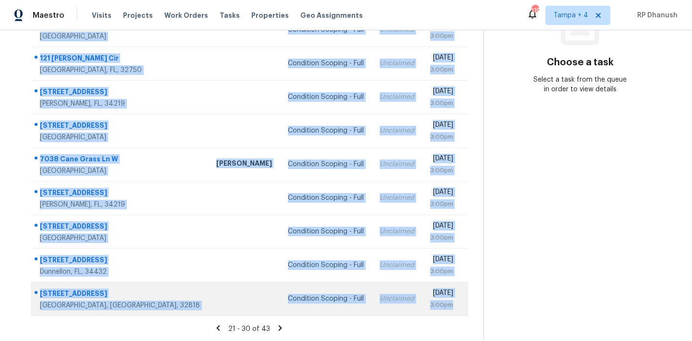
drag, startPoint x: 35, startPoint y: 98, endPoint x: 451, endPoint y: 308, distance: 466.1
click at [451, 308] on tbody "[STREET_ADDRESS] Condition Scoping - Full Unclaimed [DATE] 3:00pm [STREET_ADDRE…" at bounding box center [249, 147] width 437 height 336
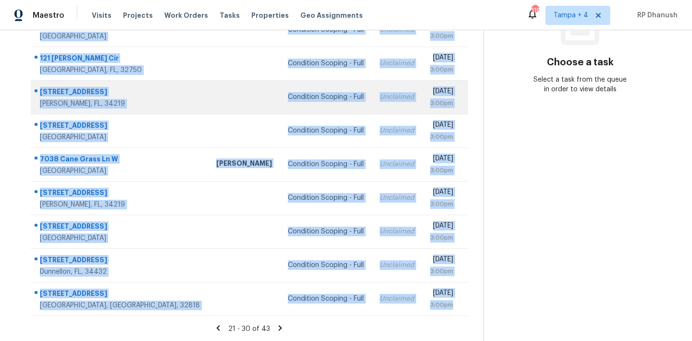
copy tbody "12230 Skyler Ln Spring Hill, FL, 34609 Condition Scoping - Full Unclaimed Mon, …"
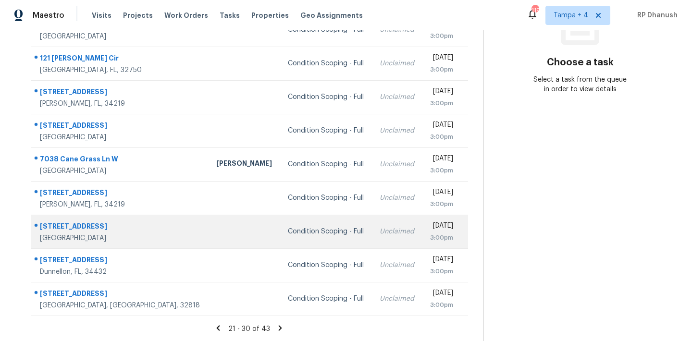
drag, startPoint x: 629, startPoint y: 202, endPoint x: 439, endPoint y: 230, distance: 192.2
click at [629, 202] on section "Choose a task Select a task from the queue in order to view details" at bounding box center [579, 106] width 193 height 470
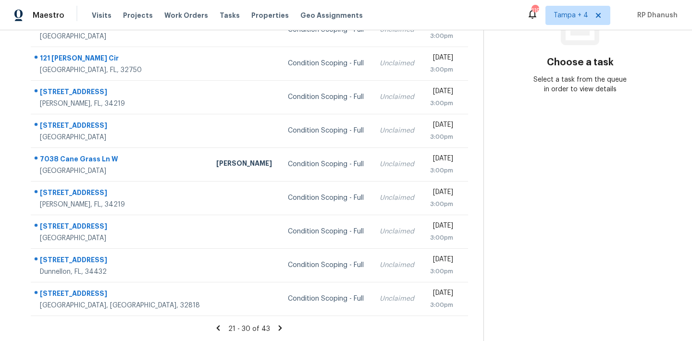
click at [276, 329] on icon at bounding box center [280, 328] width 9 height 9
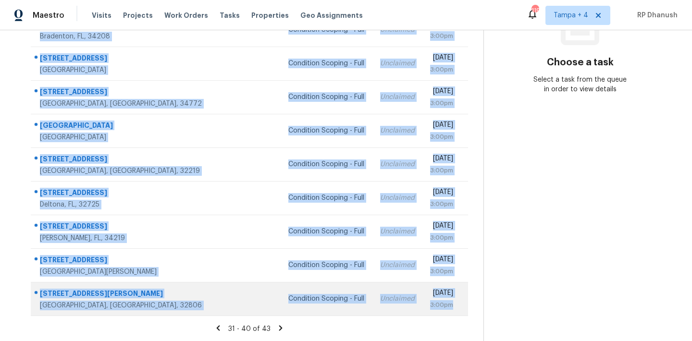
drag, startPoint x: 37, startPoint y: 81, endPoint x: 462, endPoint y: 314, distance: 484.7
click at [462, 314] on tbody "1197 Celery Oaks Ln Sanford, FL, 32771 Carl Biederman Condition Scoping - Full …" at bounding box center [249, 147] width 437 height 336
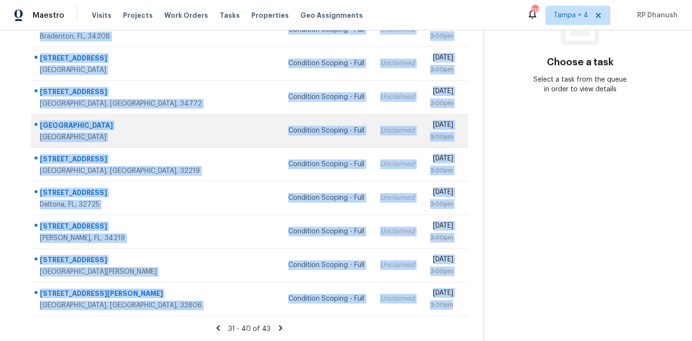
copy tbody "1197 Celery Oaks Ln Sanford, FL, 32771 Carl Biederman Condition Scoping - Full …"
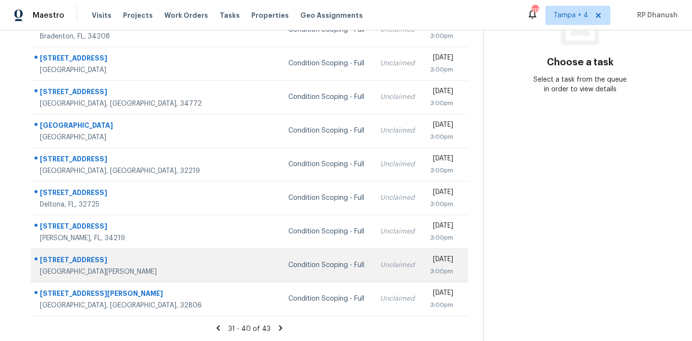
drag, startPoint x: 514, startPoint y: 200, endPoint x: 292, endPoint y: 279, distance: 235.5
click at [513, 201] on section "Choose a task Select a task from the queue in order to view details" at bounding box center [579, 106] width 193 height 470
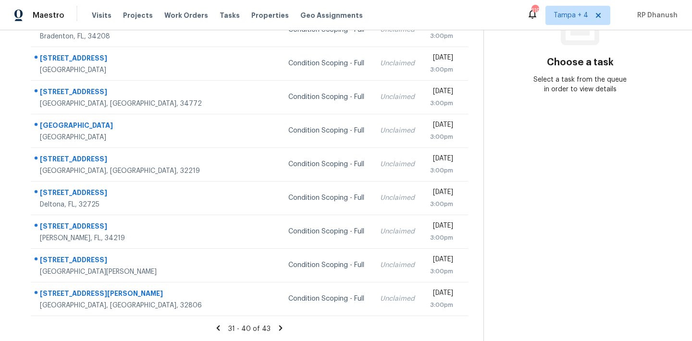
click at [280, 324] on icon at bounding box center [280, 328] width 9 height 9
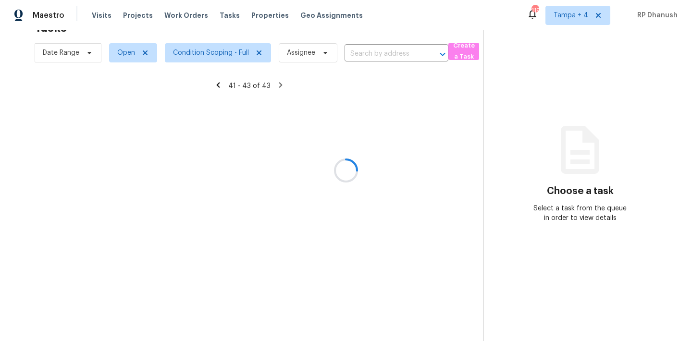
scroll to position [30, 0]
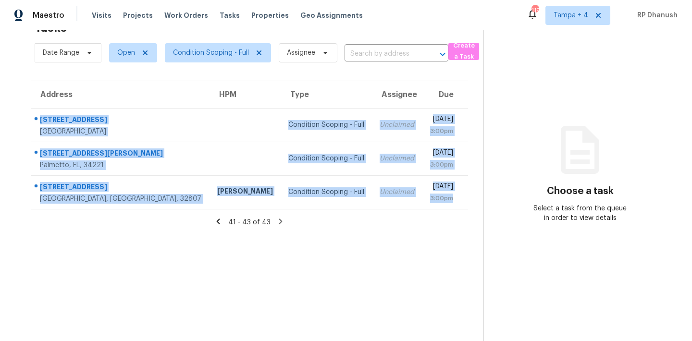
drag, startPoint x: 37, startPoint y: 111, endPoint x: 426, endPoint y: 215, distance: 402.7
click at [426, 215] on section "Tasks 43 Results Date Range Open Condition Scoping - Full Assignee ​ Create a T…" at bounding box center [249, 178] width 468 height 326
copy tbody "7750 SW 132nd Pl Miami, FL, 33183 Condition Scoping - Full Unclaimed Mon, Sep 2…"
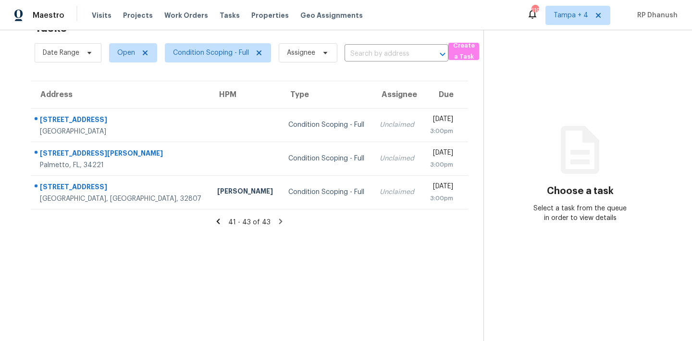
click at [559, 61] on section "Choose a task Select a task from the queue in order to view details" at bounding box center [579, 170] width 193 height 341
click at [571, 11] on span "Tampa + 4" at bounding box center [570, 16] width 35 height 10
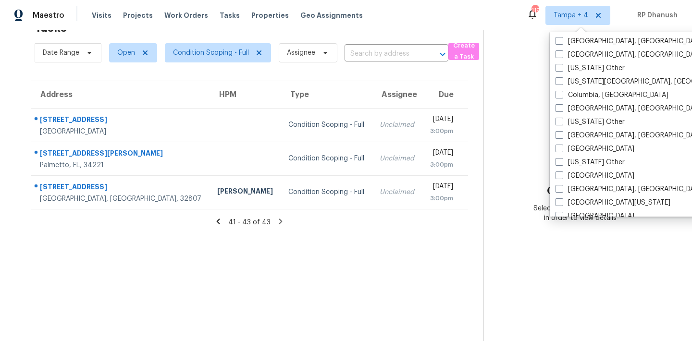
scroll to position [349, 0]
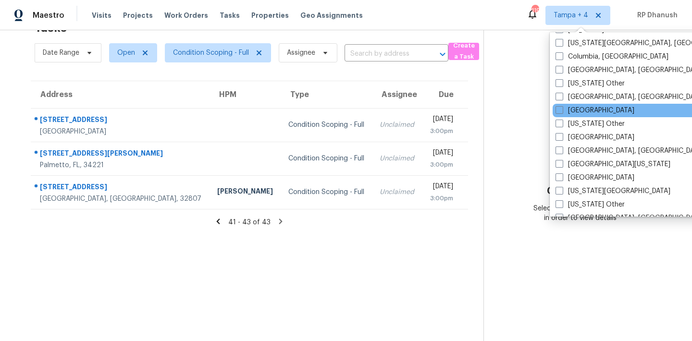
click at [585, 116] on div "[GEOGRAPHIC_DATA]" at bounding box center [649, 110] width 194 height 13
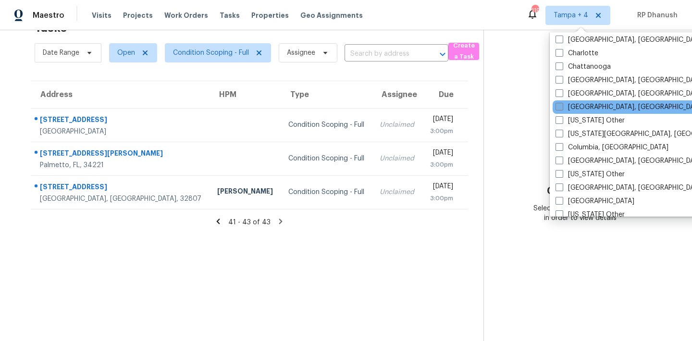
scroll to position [276, 0]
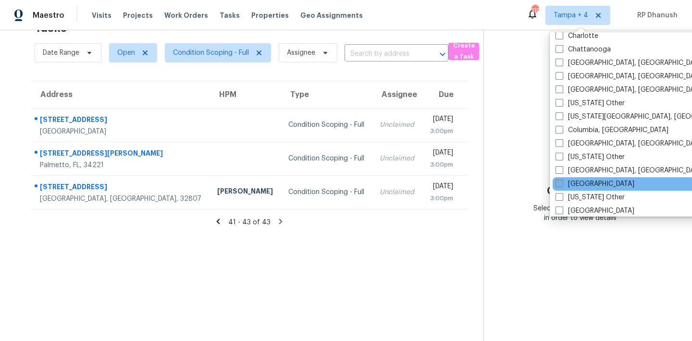
click at [578, 183] on label "[GEOGRAPHIC_DATA]" at bounding box center [594, 184] width 79 height 10
click at [561, 183] on input "[GEOGRAPHIC_DATA]" at bounding box center [558, 182] width 6 height 6
checkbox input "true"
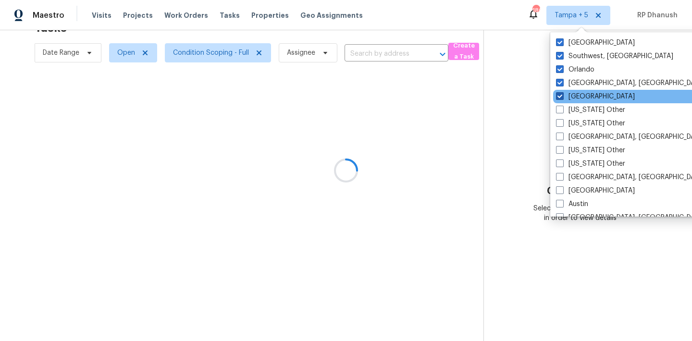
click at [574, 96] on label "[GEOGRAPHIC_DATA]" at bounding box center [595, 97] width 79 height 10
click at [562, 96] on input "[GEOGRAPHIC_DATA]" at bounding box center [559, 95] width 6 height 6
checkbox input "false"
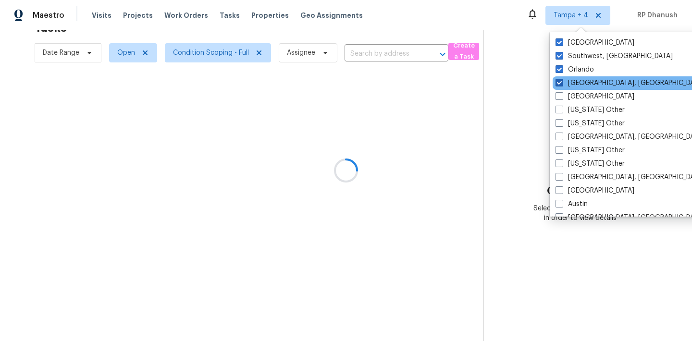
click at [574, 84] on label "[GEOGRAPHIC_DATA], [GEOGRAPHIC_DATA]" at bounding box center [629, 83] width 149 height 10
click at [561, 84] on input "[GEOGRAPHIC_DATA], [GEOGRAPHIC_DATA]" at bounding box center [558, 81] width 6 height 6
checkbox input "false"
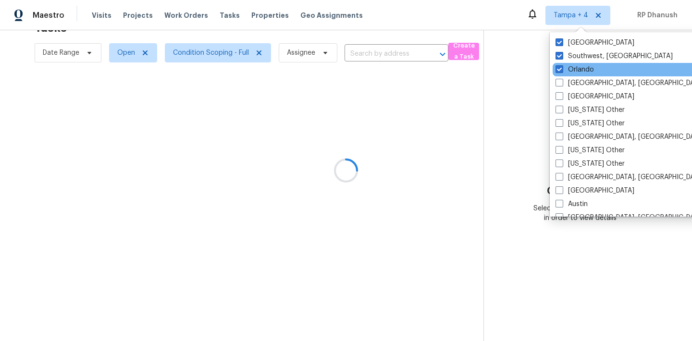
click at [574, 76] on div "Orlando" at bounding box center [649, 69] width 194 height 13
click at [574, 72] on label "Orlando" at bounding box center [575, 70] width 38 height 10
click at [562, 71] on input "Orlando" at bounding box center [559, 68] width 6 height 6
checkbox input "false"
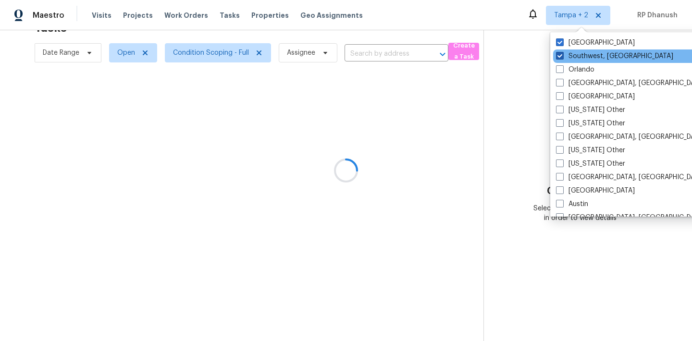
click at [574, 57] on label "Southwest, [GEOGRAPHIC_DATA]" at bounding box center [614, 56] width 117 height 10
click at [562, 57] on input "Southwest, [GEOGRAPHIC_DATA]" at bounding box center [559, 54] width 6 height 6
checkbox input "false"
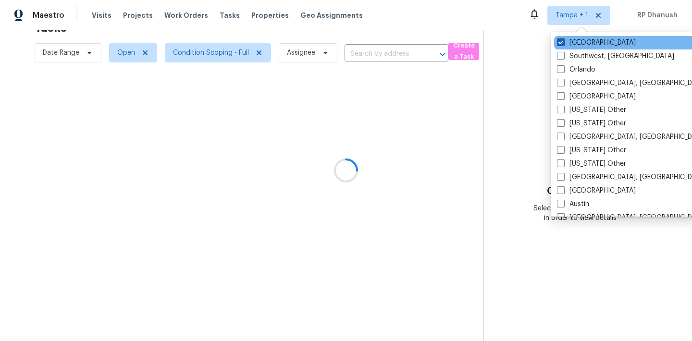
click at [574, 45] on label "[GEOGRAPHIC_DATA]" at bounding box center [596, 43] width 79 height 10
click at [563, 44] on input "[GEOGRAPHIC_DATA]" at bounding box center [560, 41] width 6 height 6
checkbox input "false"
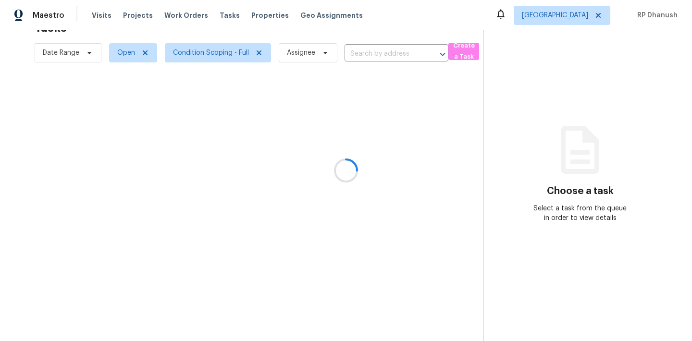
click at [546, 73] on div at bounding box center [346, 170] width 692 height 341
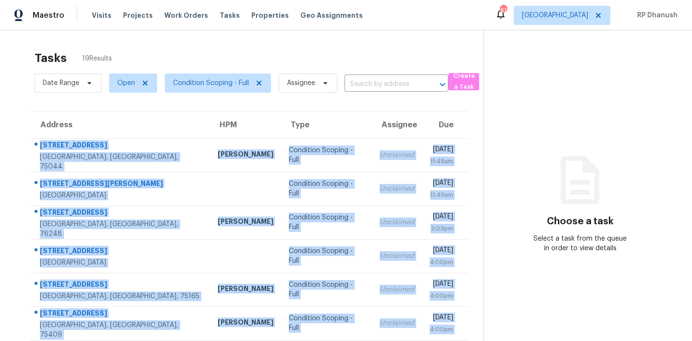
scroll to position [159, 0]
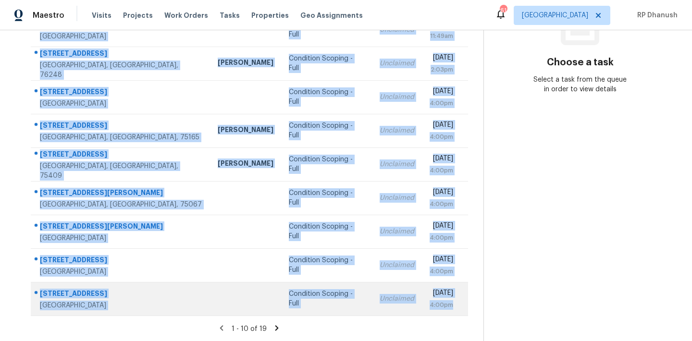
drag, startPoint x: 40, startPoint y: 141, endPoint x: 454, endPoint y: 309, distance: 447.5
click at [454, 309] on tbody "4901 Tree [GEOGRAPHIC_DATA] [PERSON_NAME] Condition Scoping - Full Unclaimed [D…" at bounding box center [249, 147] width 437 height 336
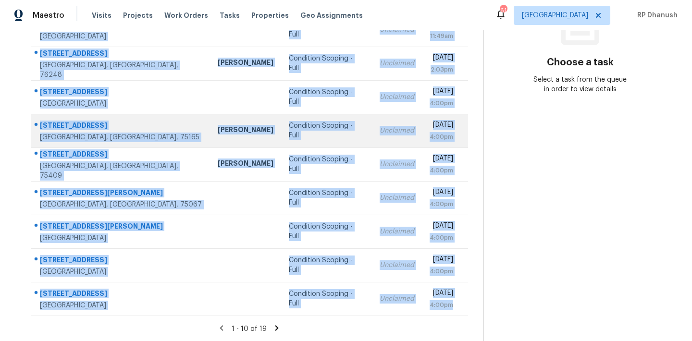
copy tbody "4901 Tree [GEOGRAPHIC_DATA] [PERSON_NAME] Condition Scoping - Full Unclaimed [D…"
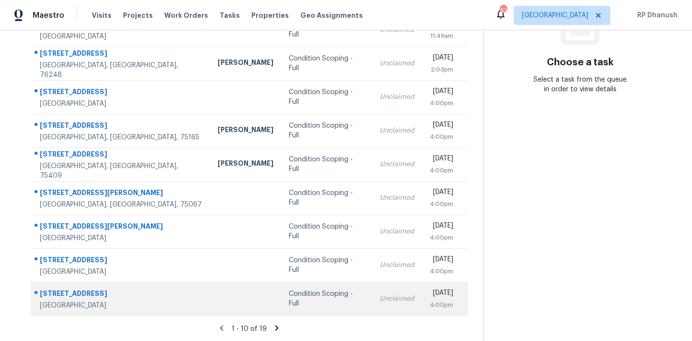
drag, startPoint x: 627, startPoint y: 193, endPoint x: 362, endPoint y: 298, distance: 285.0
click at [626, 194] on section "Choose a task Select a task from the queue in order to view details" at bounding box center [579, 106] width 193 height 470
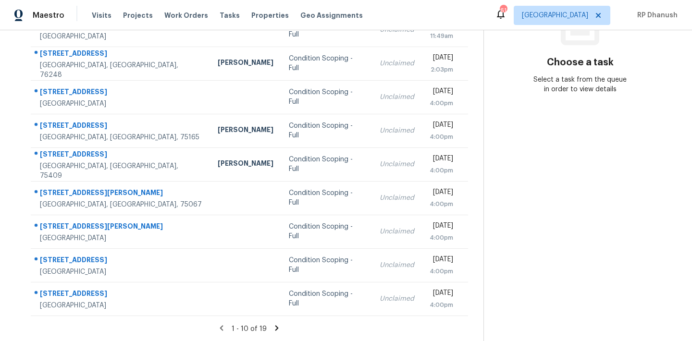
click at [274, 327] on icon at bounding box center [276, 328] width 9 height 9
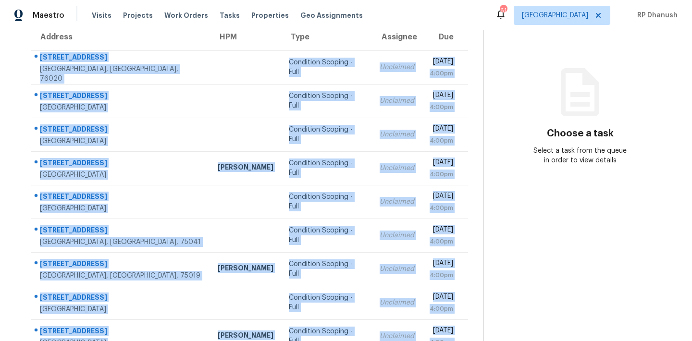
scroll to position [125, 0]
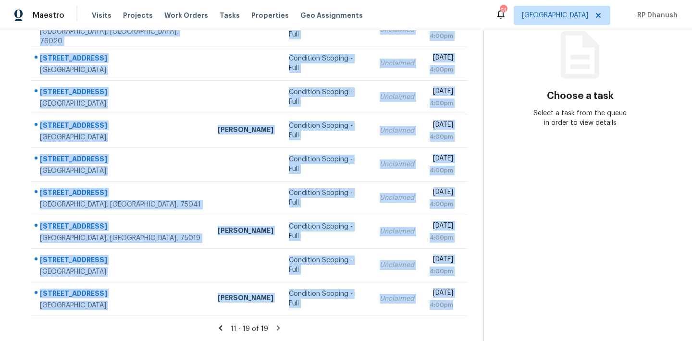
drag, startPoint x: 32, startPoint y: 71, endPoint x: 464, endPoint y: 316, distance: 496.8
click at [464, 316] on section "Tasks 19 Results Date Range Open Condition Scoping - Full Assignee ​ Create a T…" at bounding box center [249, 130] width 468 height 421
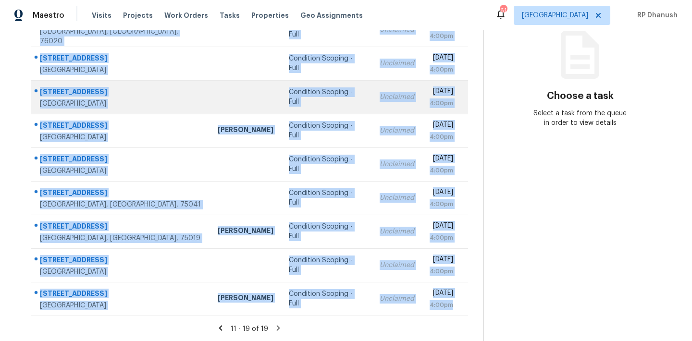
copy tbody "[STREET_ADDRESS] Condition Scoping - Full Unclaimed [DATE] 4:00pm [STREET_ADDRE…"
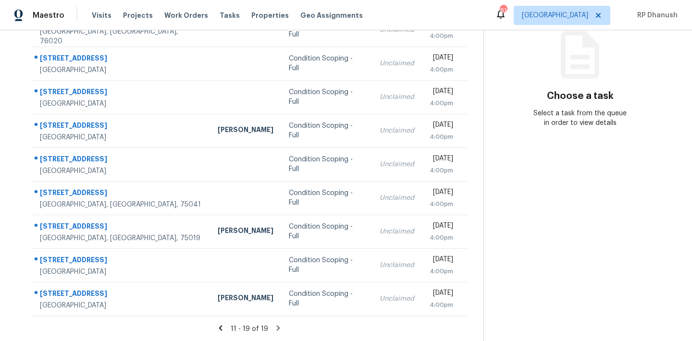
click at [576, 181] on section "Choose a task Select a task from the queue in order to view details" at bounding box center [579, 123] width 193 height 437
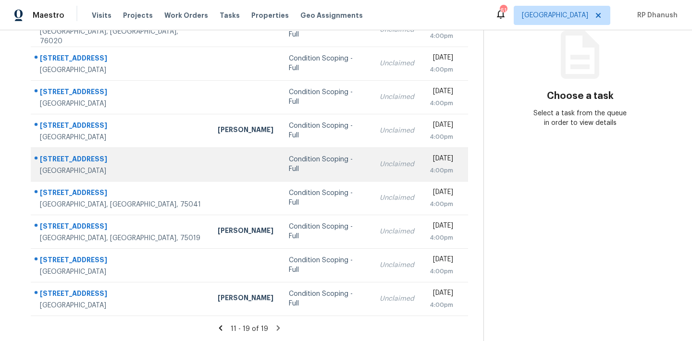
scroll to position [0, 0]
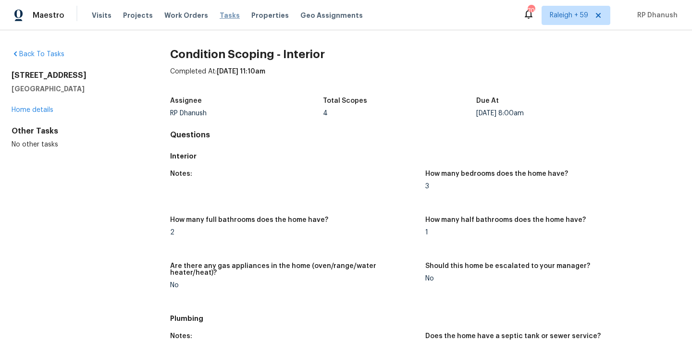
click at [219, 18] on span "Tasks" at bounding box center [229, 15] width 20 height 7
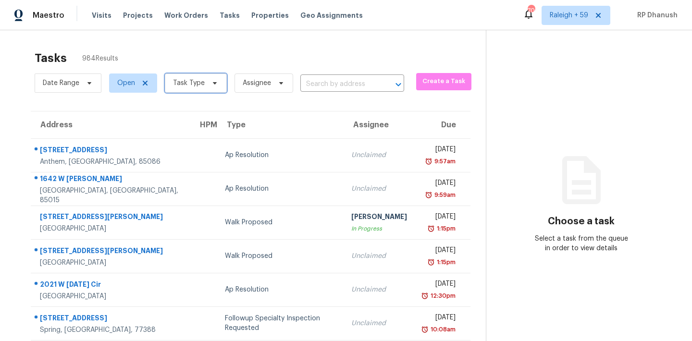
click at [207, 77] on span "Task Type" at bounding box center [196, 82] width 62 height 19
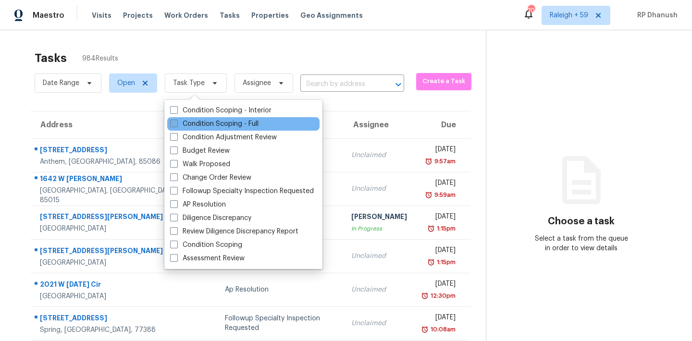
click at [250, 120] on label "Condition Scoping - Full" at bounding box center [214, 124] width 88 height 10
click at [176, 120] on input "Condition Scoping - Full" at bounding box center [173, 122] width 6 height 6
checkbox input "true"
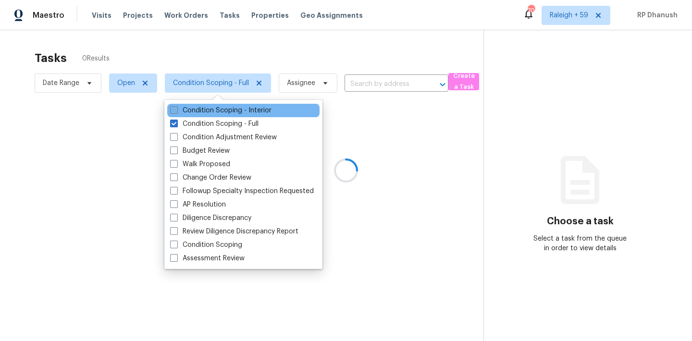
click at [250, 111] on label "Condition Scoping - Interior" at bounding box center [220, 111] width 101 height 10
click at [176, 111] on input "Condition Scoping - Interior" at bounding box center [173, 109] width 6 height 6
checkbox input "true"
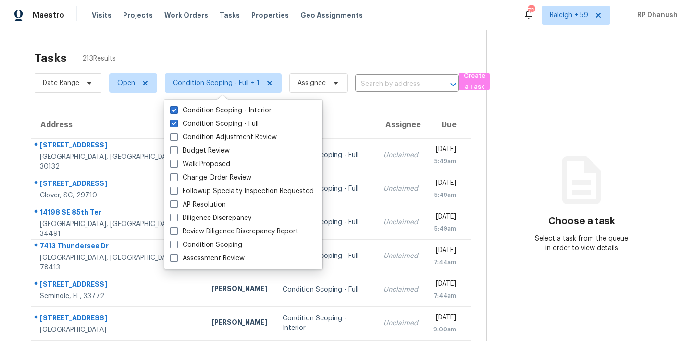
click at [594, 152] on icon at bounding box center [581, 180] width 58 height 58
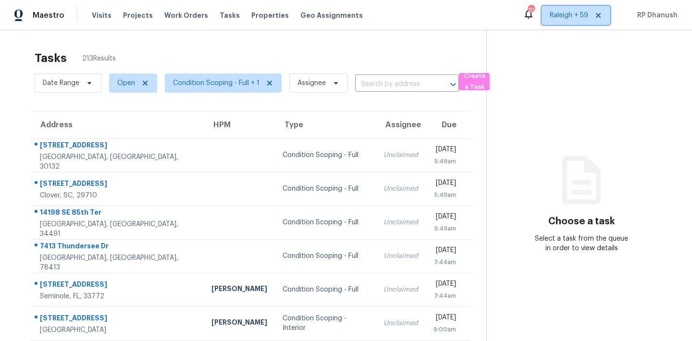
click at [578, 20] on span "Raleigh + 59" at bounding box center [575, 15] width 69 height 19
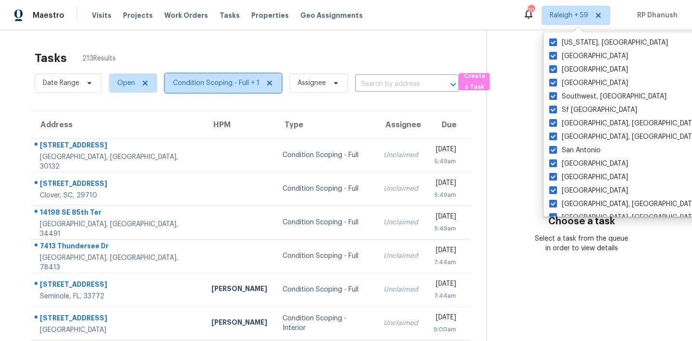
click at [247, 81] on span "Condition Scoping - Full + 1" at bounding box center [216, 83] width 86 height 10
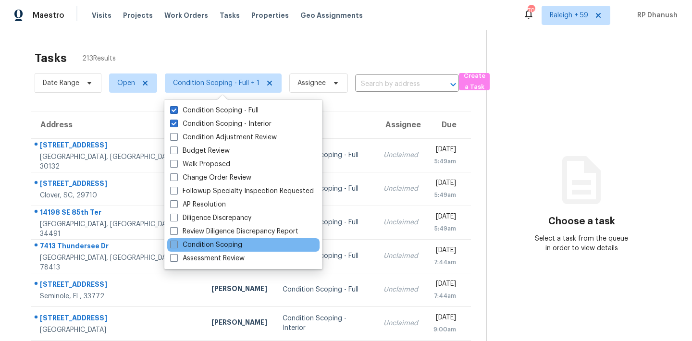
click at [216, 244] on label "Condition Scoping" at bounding box center [206, 245] width 72 height 10
click at [176, 244] on input "Condition Scoping" at bounding box center [173, 243] width 6 height 6
checkbox input "true"
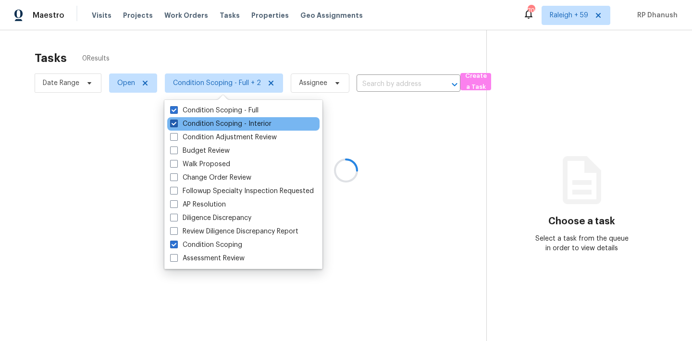
click at [219, 128] on label "Condition Scoping - Interior" at bounding box center [220, 124] width 101 height 10
click at [176, 125] on input "Condition Scoping - Interior" at bounding box center [173, 122] width 6 height 6
checkbox input "false"
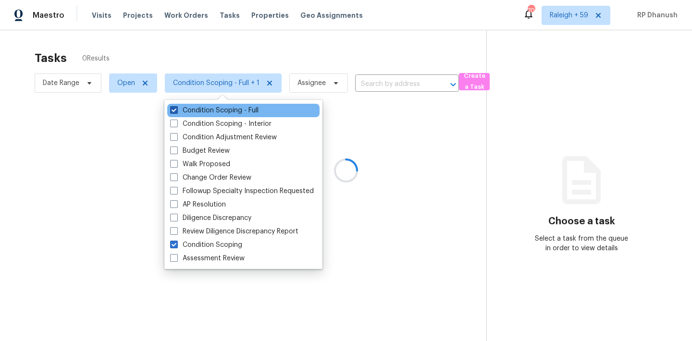
click at [222, 112] on label "Condition Scoping - Full" at bounding box center [214, 111] width 88 height 10
click at [176, 112] on input "Condition Scoping - Full" at bounding box center [173, 109] width 6 height 6
checkbox input "false"
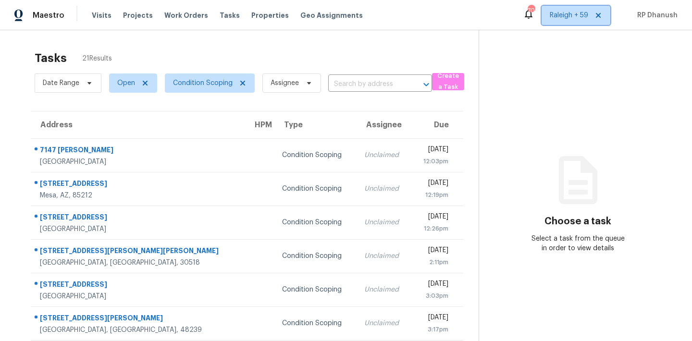
click at [590, 14] on span "Raleigh + 59" at bounding box center [575, 15] width 69 height 19
click at [494, 59] on section "Choose a task Select a task from the queue in order to view details" at bounding box center [577, 265] width 198 height 470
click at [212, 82] on span "Condition Scoping" at bounding box center [203, 83] width 60 height 10
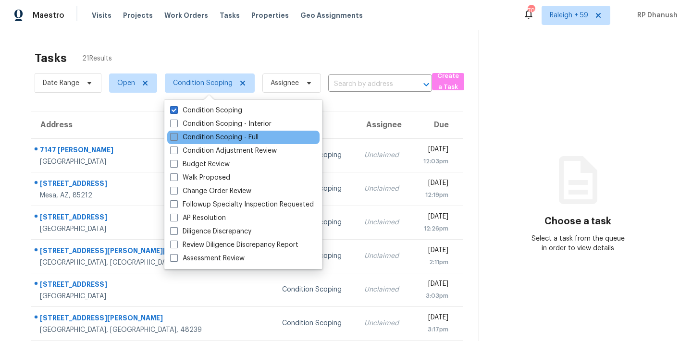
click at [208, 133] on label "Condition Scoping - Full" at bounding box center [214, 138] width 88 height 10
click at [176, 133] on input "Condition Scoping - Full" at bounding box center [173, 136] width 6 height 6
checkbox input "true"
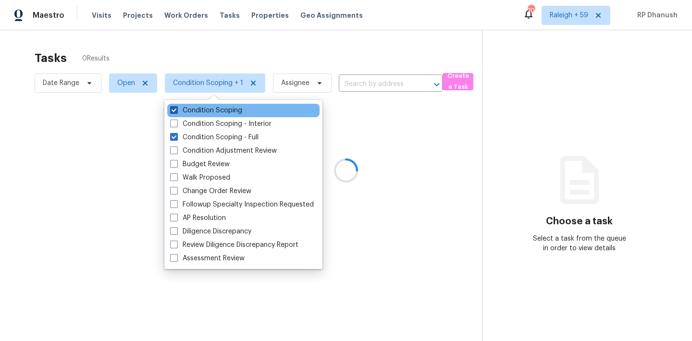
click at [208, 114] on label "Condition Scoping" at bounding box center [206, 111] width 72 height 10
click at [176, 112] on input "Condition Scoping" at bounding box center [173, 109] width 6 height 6
checkbox input "false"
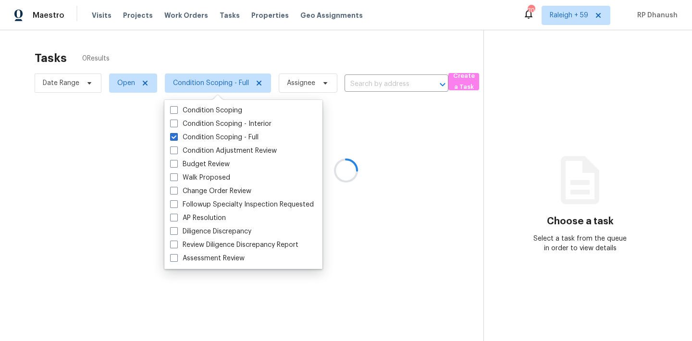
click at [568, 100] on div at bounding box center [346, 170] width 692 height 341
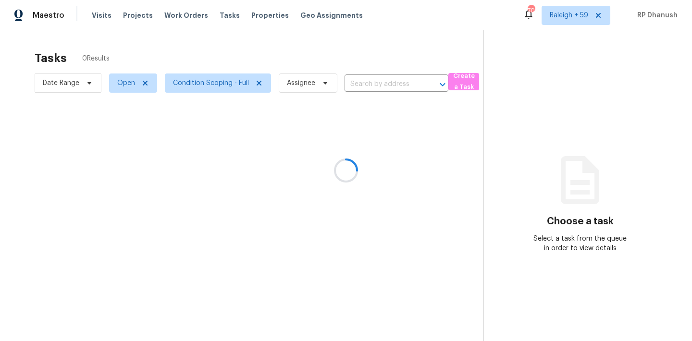
click at [568, 19] on div at bounding box center [346, 170] width 692 height 341
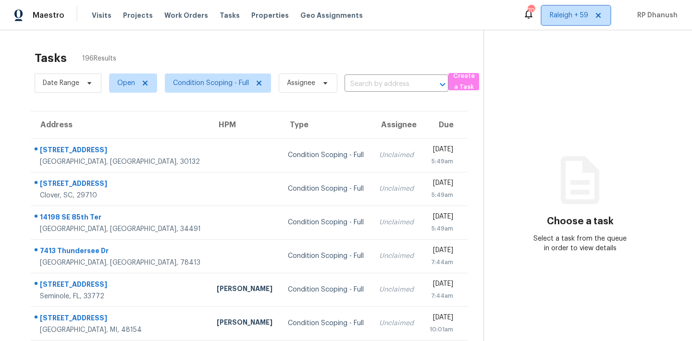
click at [568, 19] on span "Raleigh + 59" at bounding box center [568, 16] width 38 height 10
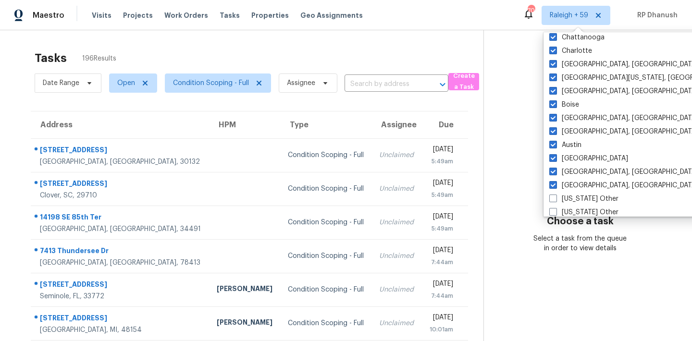
scroll to position [650, 0]
click at [573, 160] on label "Atlanta" at bounding box center [588, 159] width 79 height 10
click at [555, 160] on input "Atlanta" at bounding box center [552, 157] width 6 height 6
checkbox input "false"
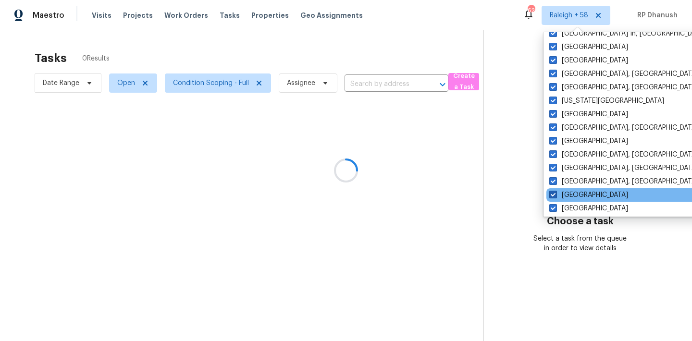
scroll to position [365, 0]
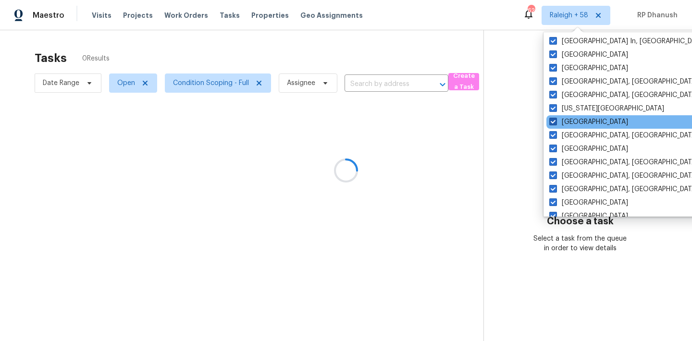
click at [563, 122] on label "[GEOGRAPHIC_DATA]" at bounding box center [588, 122] width 79 height 10
click at [555, 122] on input "[GEOGRAPHIC_DATA]" at bounding box center [552, 120] width 6 height 6
checkbox input "false"
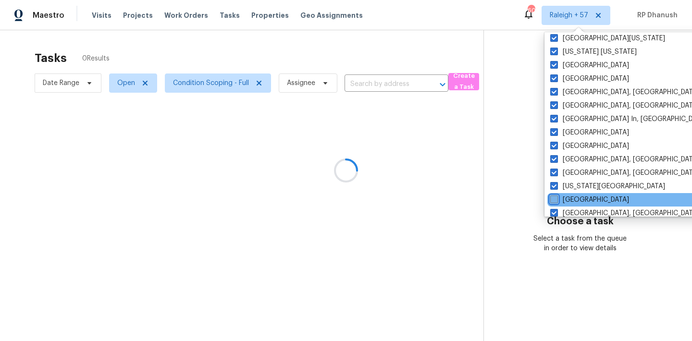
scroll to position [275, 0]
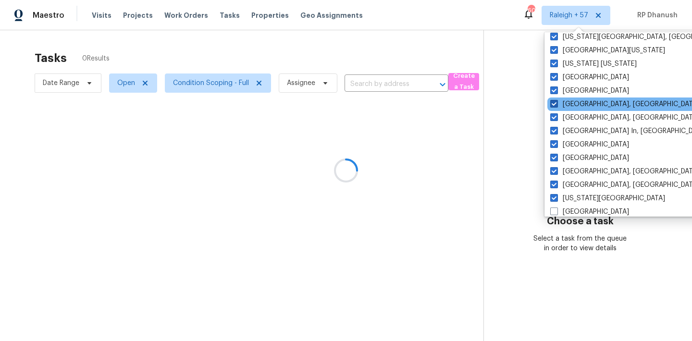
click at [564, 108] on label "[GEOGRAPHIC_DATA], [GEOGRAPHIC_DATA]" at bounding box center [624, 104] width 149 height 10
click at [556, 106] on input "[GEOGRAPHIC_DATA], [GEOGRAPHIC_DATA]" at bounding box center [553, 102] width 6 height 6
checkbox input "false"
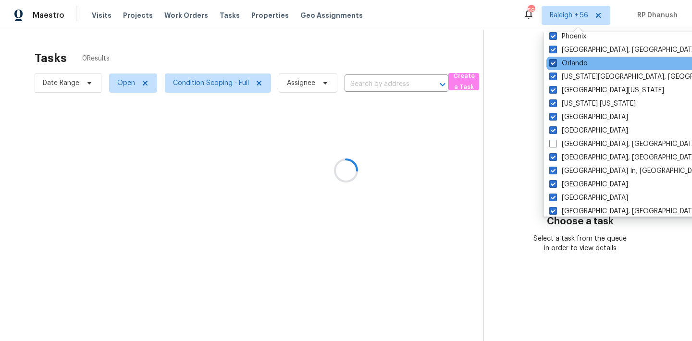
click at [565, 64] on label "Orlando" at bounding box center [568, 64] width 38 height 10
click at [555, 64] on input "Orlando" at bounding box center [552, 62] width 6 height 6
checkbox input "false"
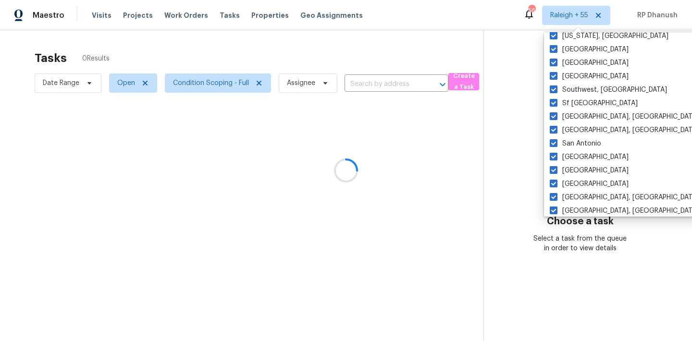
scroll to position [2, 0]
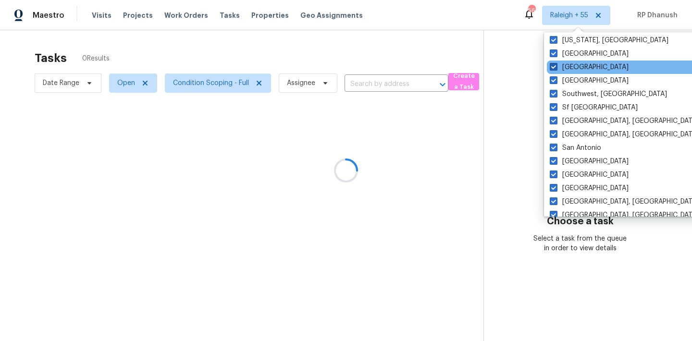
click at [564, 70] on label "[GEOGRAPHIC_DATA]" at bounding box center [588, 67] width 79 height 10
click at [556, 69] on input "[GEOGRAPHIC_DATA]" at bounding box center [552, 65] width 6 height 6
checkbox input "false"
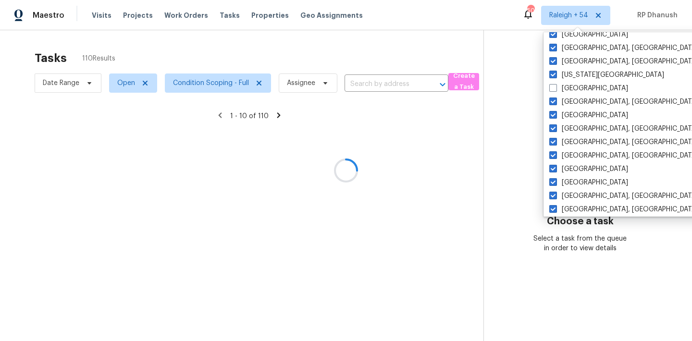
scroll to position [443, 0]
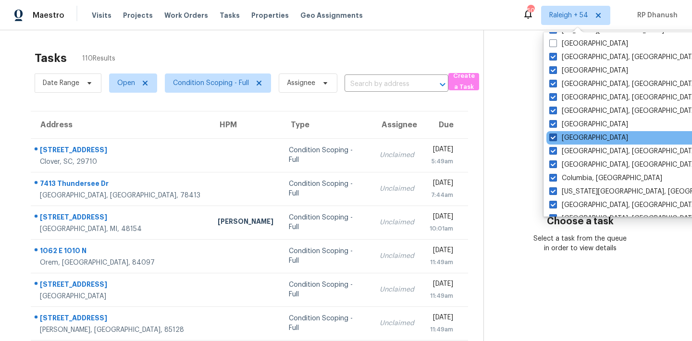
click at [569, 138] on label "[GEOGRAPHIC_DATA]" at bounding box center [588, 138] width 79 height 10
click at [555, 138] on input "Dallas" at bounding box center [552, 136] width 6 height 6
checkbox input "false"
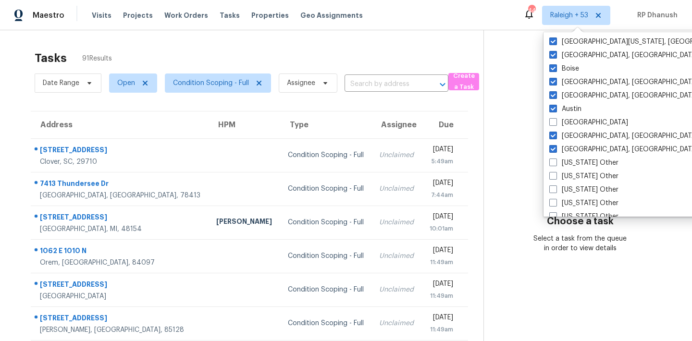
scroll to position [724, 0]
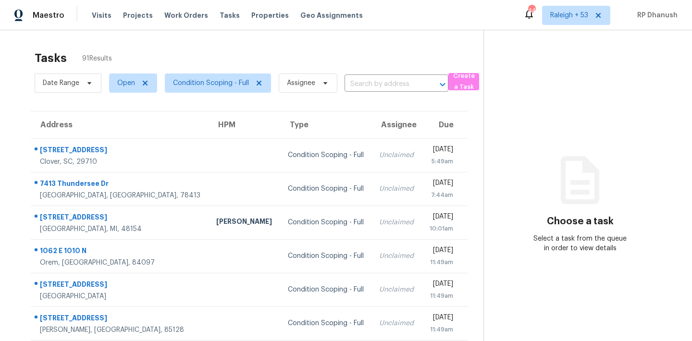
click at [599, 285] on section "Choose a task Select a task from the queue in order to view details" at bounding box center [579, 265] width 193 height 470
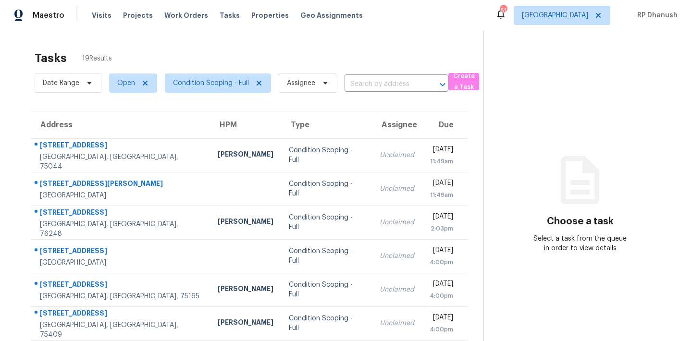
click at [573, 169] on icon at bounding box center [580, 180] width 58 height 58
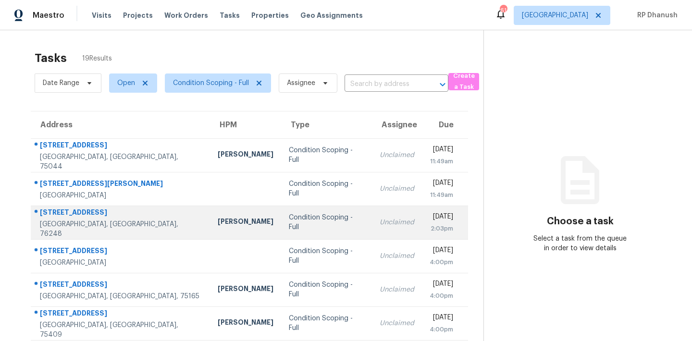
scroll to position [159, 0]
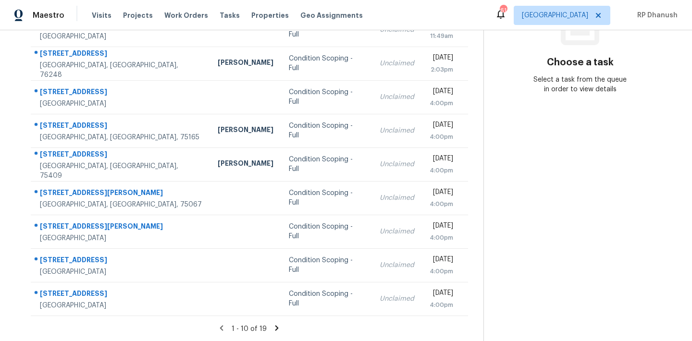
click at [595, 230] on section "Choose a task Select a task from the queue in order to view details" at bounding box center [579, 106] width 193 height 470
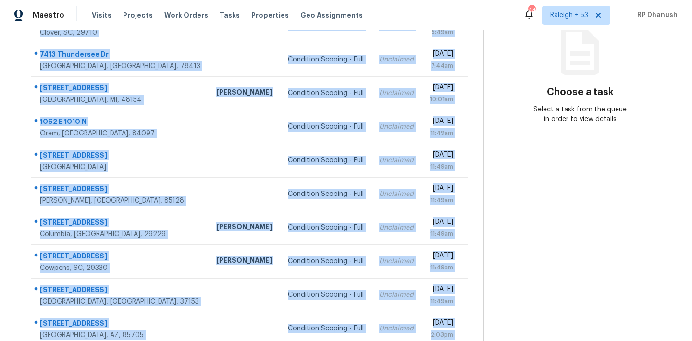
scroll to position [159, 0]
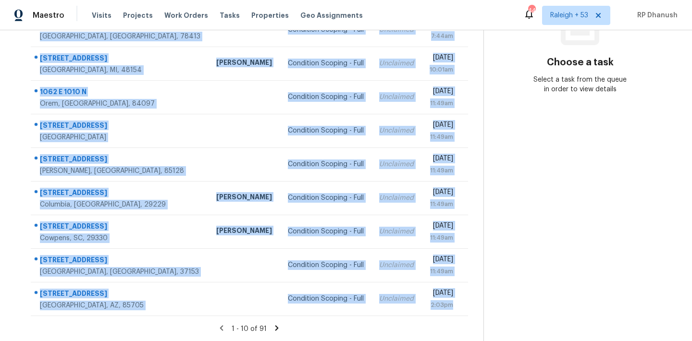
drag, startPoint x: 38, startPoint y: 143, endPoint x: 459, endPoint y: 317, distance: 455.9
click at [459, 317] on section "Tasks 91 Results Date Range Open Condition Scoping - Full Assignee ​ Create a T…" at bounding box center [249, 114] width 468 height 455
copy tbody "[STREET_ADDRESS] Condition Scoping - Full Unclaimed [DATE] 5:49am [STREET_ADDRE…"
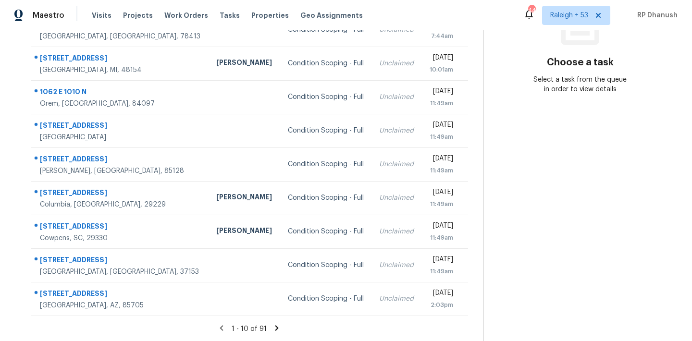
click at [277, 329] on icon at bounding box center [276, 328] width 9 height 9
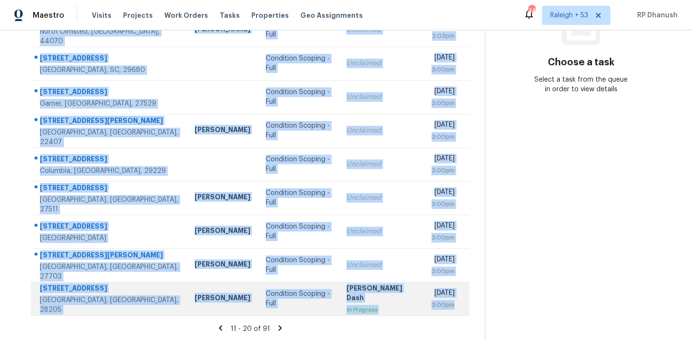
drag, startPoint x: 33, startPoint y: 145, endPoint x: 455, endPoint y: 305, distance: 451.8
click at [455, 305] on tbody "[STREET_ADDRESS] [PERSON_NAME] Condition Scoping - Full Unclaimed [DATE] 2:03pm…" at bounding box center [250, 147] width 438 height 336
copy tbody "[STREET_ADDRESS] [PERSON_NAME] Condition Scoping - Full Unclaimed [DATE] 2:03pm…"
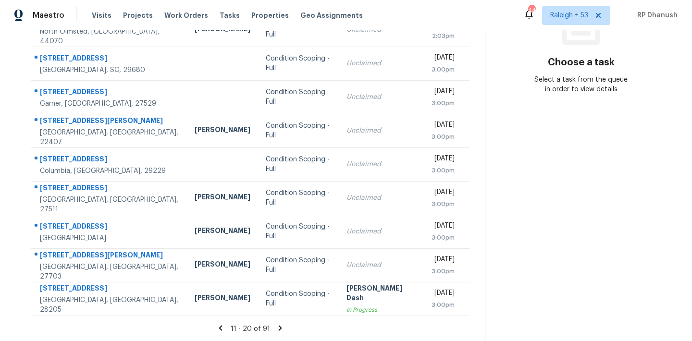
drag, startPoint x: 540, startPoint y: 241, endPoint x: 369, endPoint y: 322, distance: 189.7
click at [540, 241] on section "Choose a task Select a task from the queue in order to view details" at bounding box center [581, 106] width 192 height 470
click at [278, 326] on icon at bounding box center [279, 327] width 3 height 5
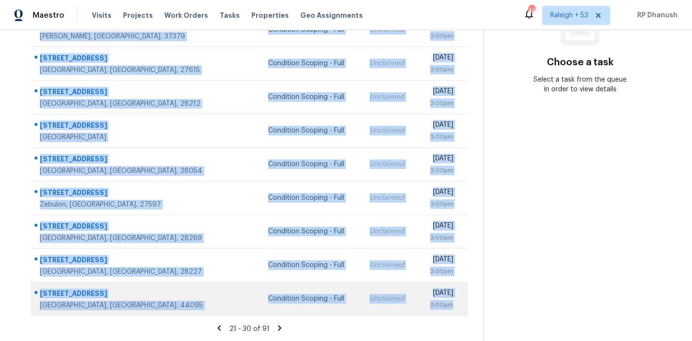
drag, startPoint x: 39, startPoint y: 91, endPoint x: 457, endPoint y: 312, distance: 472.9
click at [457, 312] on tbody "[STREET_ADDRESS][PERSON_NAME] Condition Scoping - Full Unclaimed [DATE] 3:00pm …" at bounding box center [249, 147] width 437 height 336
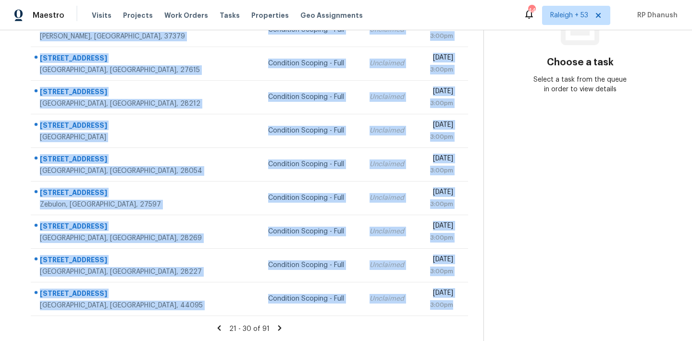
copy tbody "[STREET_ADDRESS][PERSON_NAME] Condition Scoping - Full Unclaimed [DATE] 3:00pm …"
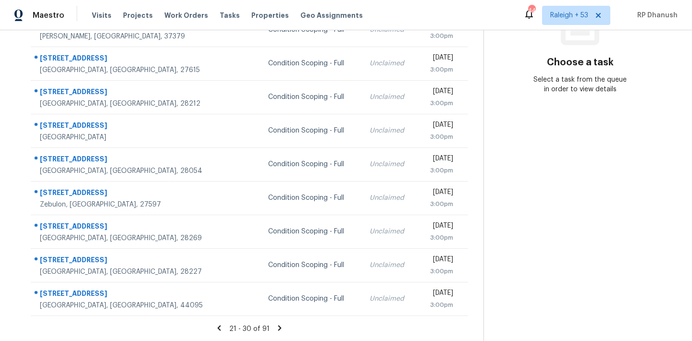
click at [562, 183] on section "Choose a task Select a task from the queue in order to view details" at bounding box center [579, 106] width 193 height 470
click at [275, 327] on icon at bounding box center [279, 328] width 9 height 9
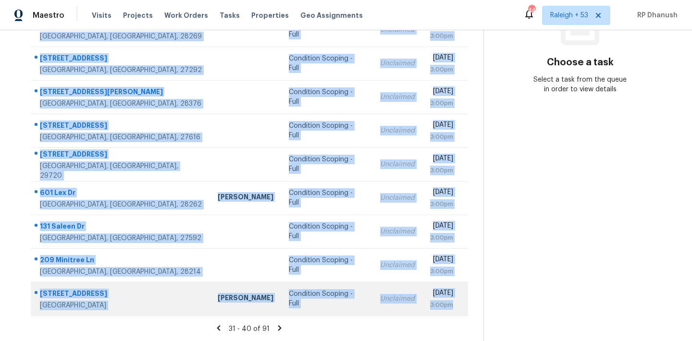
drag, startPoint x: 35, startPoint y: 59, endPoint x: 462, endPoint y: 306, distance: 493.2
click at [462, 306] on tbody "[STREET_ADDRESS][PERSON_NAME][PERSON_NAME] Condition Scoping - Full Unclaimed […" at bounding box center [249, 147] width 437 height 336
copy tbody "[STREET_ADDRESS][PERSON_NAME][PERSON_NAME] Condition Scoping - Full Unclaimed […"
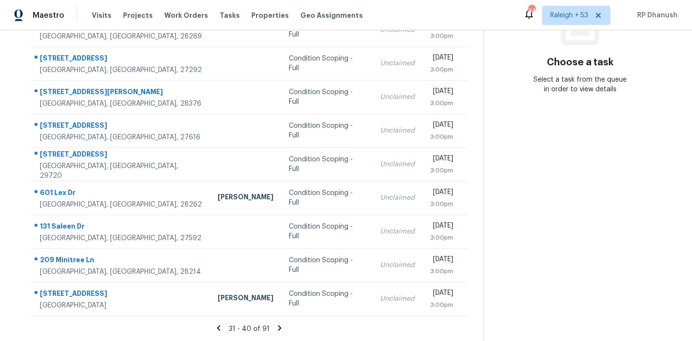
click at [569, 217] on section "Choose a task Select a task from the queue in order to view details" at bounding box center [579, 106] width 193 height 470
click at [276, 326] on icon at bounding box center [279, 328] width 9 height 9
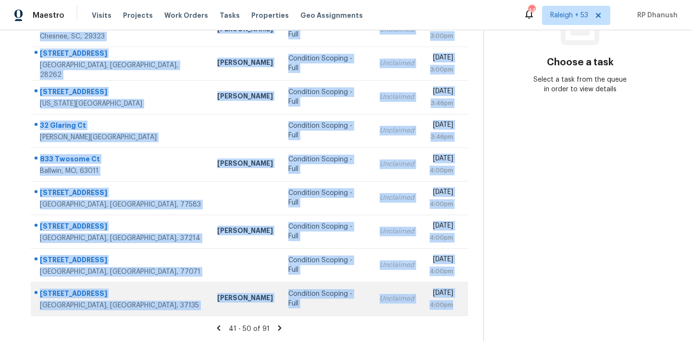
drag, startPoint x: 37, startPoint y: 100, endPoint x: 461, endPoint y: 308, distance: 472.3
click at [461, 308] on tbody "211 Park Meadows Dr Matthews, NC, 28104 Ryan Craven Condition Scoping - Full Un…" at bounding box center [249, 147] width 437 height 336
copy tbody "211 Park Meadows Dr Matthews, NC, 28104 Ryan Craven Condition Scoping - Full Un…"
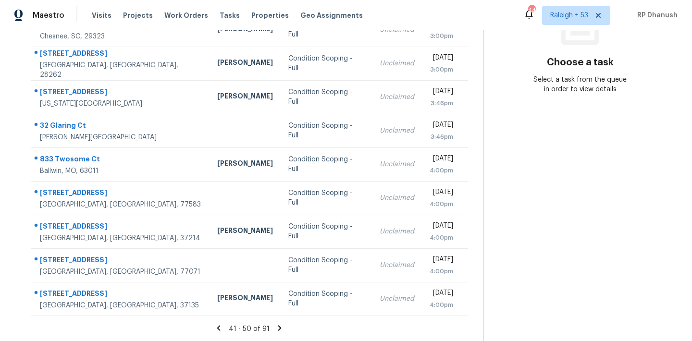
click at [552, 174] on section "Choose a task Select a task from the queue in order to view details" at bounding box center [579, 106] width 193 height 470
click at [278, 325] on icon at bounding box center [279, 328] width 9 height 9
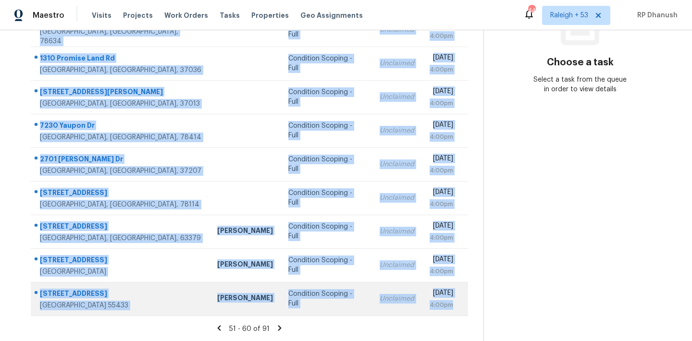
drag, startPoint x: 39, startPoint y: 119, endPoint x: 449, endPoint y: 312, distance: 452.9
click at [449, 312] on tbody "2306 Clawson Falls Ln Sugar Land, TX, 77479 Condition Scoping - Full Unclaimed …" at bounding box center [249, 147] width 437 height 336
copy tbody "2306 Clawson Falls Ln Sugar Land, TX, 77479 Condition Scoping - Full Unclaimed …"
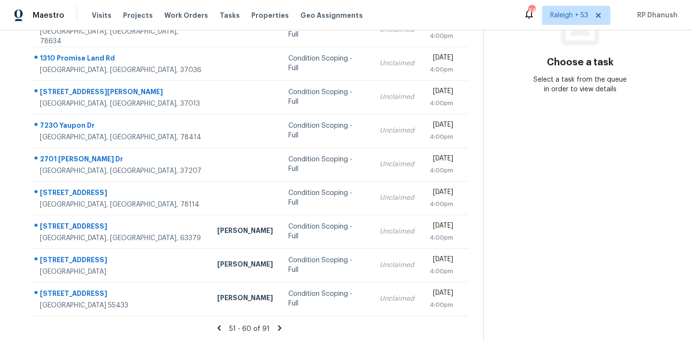
click at [545, 183] on section "Choose a task Select a task from the queue in order to view details" at bounding box center [579, 106] width 193 height 470
click at [278, 324] on icon at bounding box center [279, 328] width 9 height 9
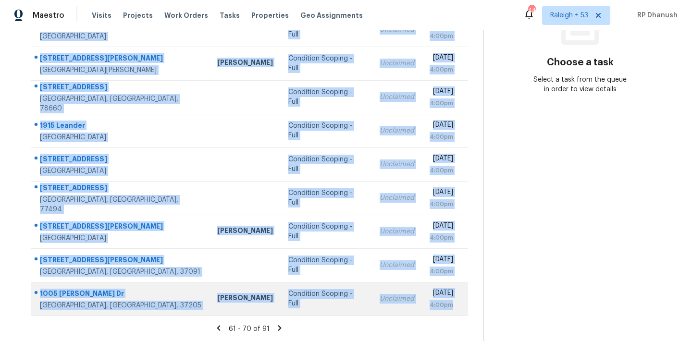
drag, startPoint x: 38, startPoint y: 143, endPoint x: 457, endPoint y: 304, distance: 448.6
click at [457, 304] on tbody "3622 Misty Ridge Dr Humble, TX, 77396 Condition Scoping - Full Unclaimed Mon, S…" at bounding box center [249, 147] width 437 height 336
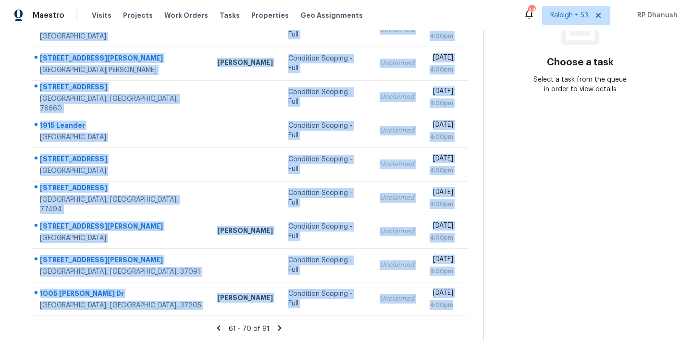
copy tbody "3622 Misty Ridge Dr Humble, TX, 77396 Condition Scoping - Full Unclaimed Mon, S…"
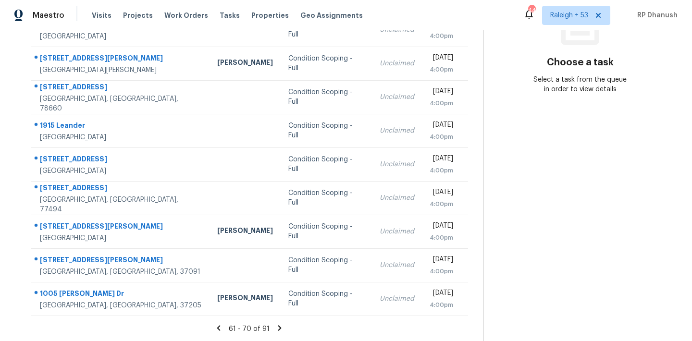
click at [571, 226] on section "Choose a task Select a task from the queue in order to view details" at bounding box center [579, 106] width 193 height 470
click at [278, 328] on icon at bounding box center [279, 327] width 3 height 5
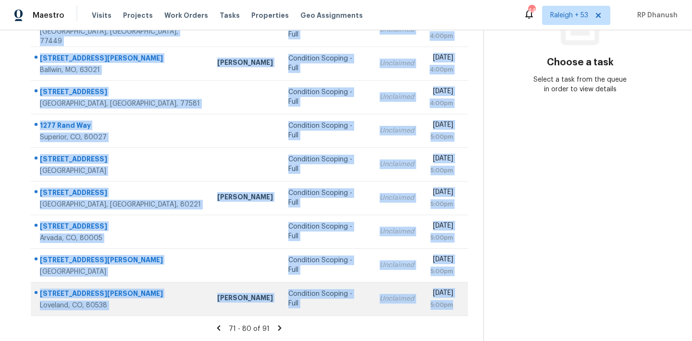
drag, startPoint x: 37, startPoint y: 85, endPoint x: 461, endPoint y: 304, distance: 476.9
click at [461, 304] on tbody "13942 Westbury Fls San Antonio, TX, 78253 Condition Scoping - Full Unclaimed Mo…" at bounding box center [249, 147] width 437 height 336
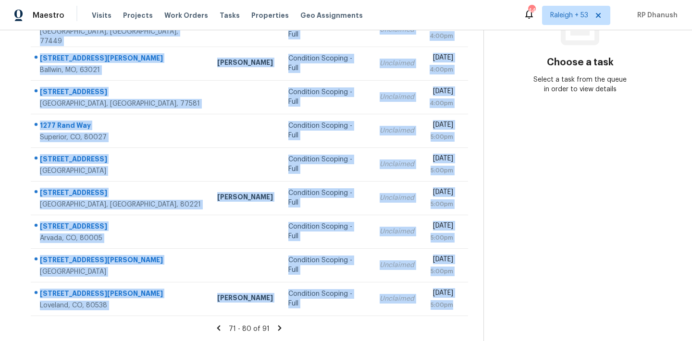
copy tbody "13942 Westbury Fls San Antonio, TX, 78253 Condition Scoping - Full Unclaimed Mo…"
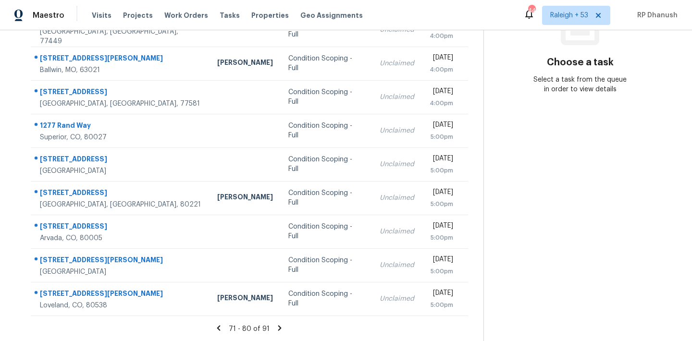
click at [581, 210] on section "Choose a task Select a task from the queue in order to view details" at bounding box center [579, 106] width 193 height 470
click at [279, 326] on icon at bounding box center [279, 328] width 9 height 9
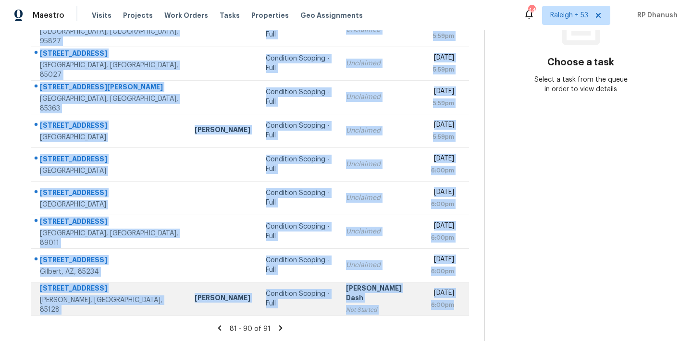
drag, startPoint x: 38, startPoint y: 145, endPoint x: 463, endPoint y: 313, distance: 457.1
click at [463, 313] on tbody "4660 Wildwood Way Johnstown, CO, 80534 John Gonzalez Condition Scoping - Full U…" at bounding box center [250, 147] width 438 height 336
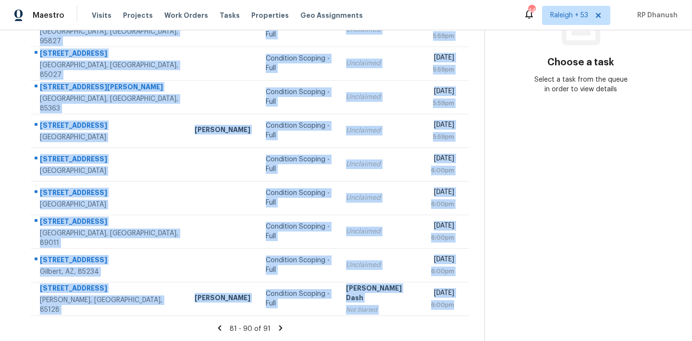
copy tbody "4660 Wildwood Way Johnstown, CO, 80534 John Gonzalez Condition Scoping - Full U…"
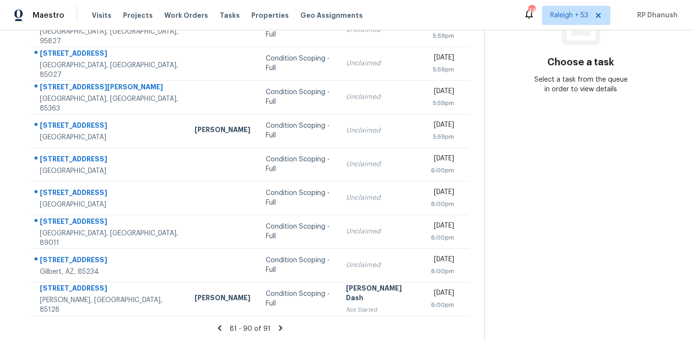
click at [609, 217] on section "Choose a task Select a task from the queue in order to view details" at bounding box center [580, 106] width 192 height 470
click at [279, 328] on icon at bounding box center [280, 327] width 3 height 5
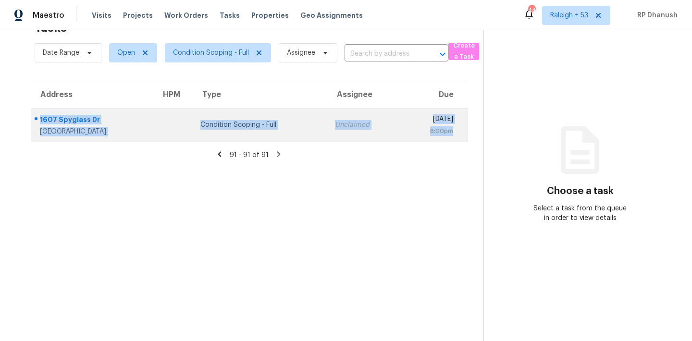
drag, startPoint x: 40, startPoint y: 111, endPoint x: 430, endPoint y: 135, distance: 390.7
click at [430, 135] on tr "1607 Spyglass Dr Corona, CA, 92883 Condition Scoping - Full Unclaimed Mon, Sep …" at bounding box center [249, 125] width 437 height 34
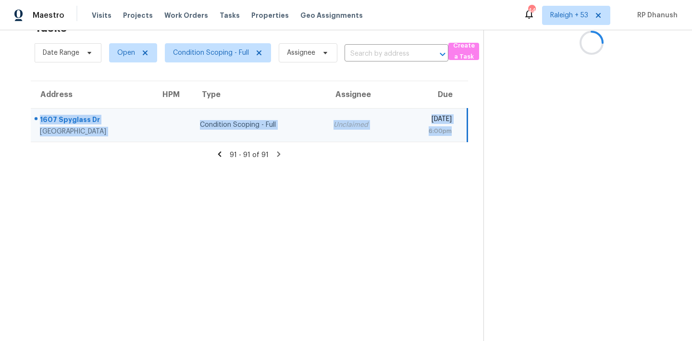
copy tr "1607 Spyglass Dr Corona, CA, 92883 Condition Scoping - Full Unclaimed Mon, Sep …"
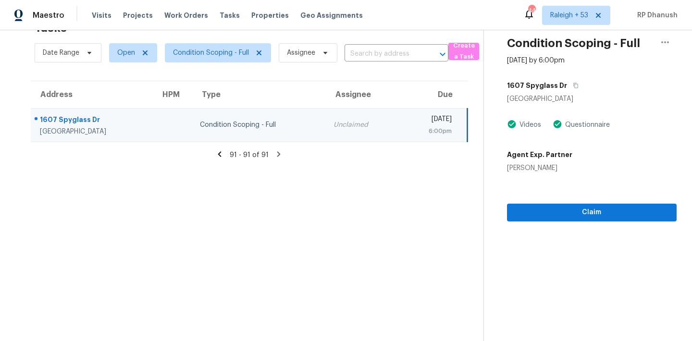
click at [402, 196] on section "Tasks 91 Results Date Range Open Condition Scoping - Full Assignee ​ Create a T…" at bounding box center [249, 178] width 468 height 326
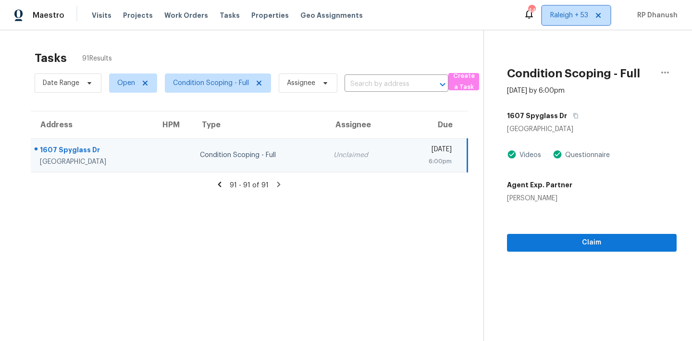
click at [580, 20] on span "Raleigh + 53" at bounding box center [576, 15] width 68 height 19
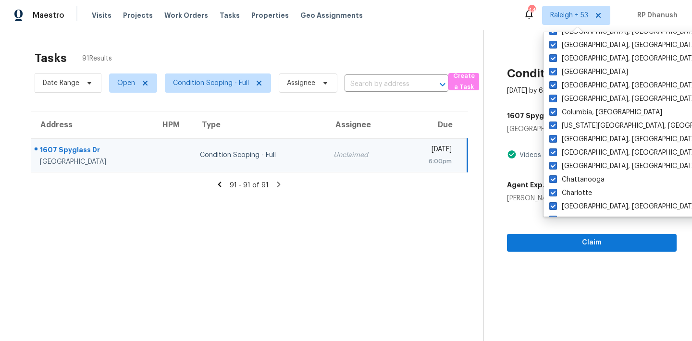
scroll to position [453, 0]
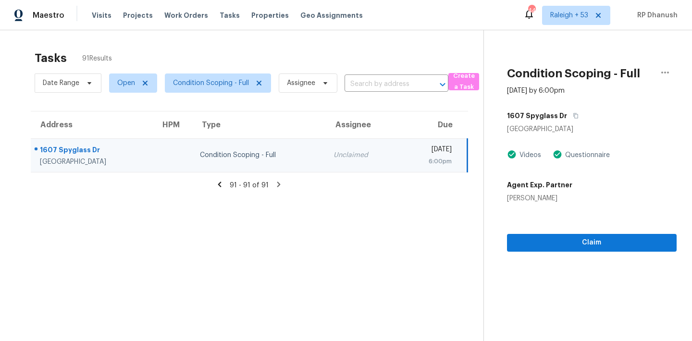
click at [306, 41] on div "Tasks 91 Results Date Range Open Condition Scoping - Full Assignee ​ Create a T…" at bounding box center [346, 200] width 692 height 341
click at [575, 14] on span "Raleigh + 53" at bounding box center [569, 16] width 38 height 10
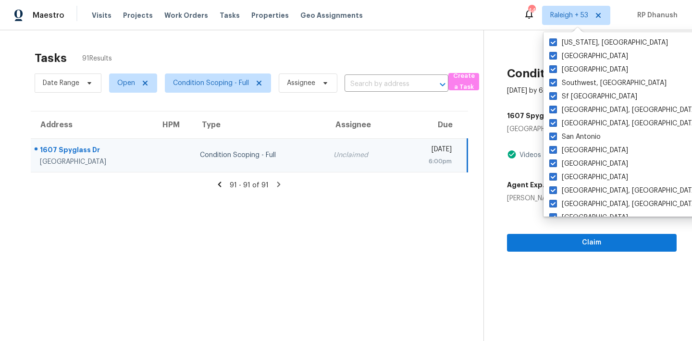
click at [279, 41] on div "Tasks 91 Results Date Range Open Condition Scoping - Full Assignee ​ Create a T…" at bounding box center [346, 200] width 692 height 341
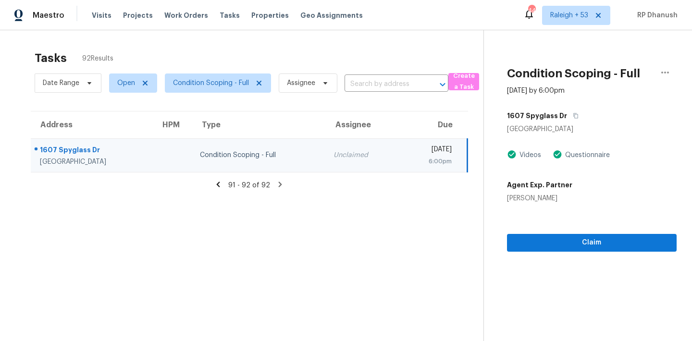
click at [343, 162] on td "Unclaimed" at bounding box center [362, 155] width 73 height 34
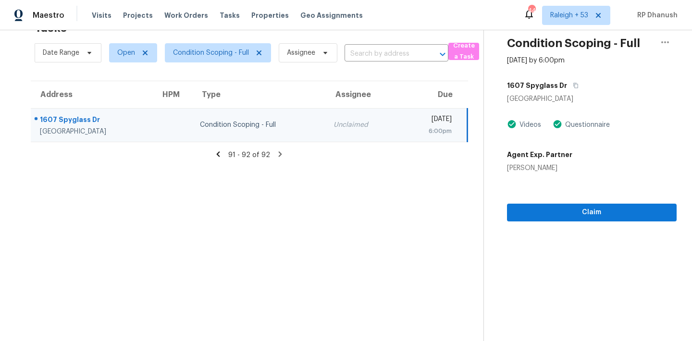
click at [326, 213] on section "Tasks 92 Results Date Range Open Condition Scoping - Full Assignee ​ Create a T…" at bounding box center [249, 178] width 468 height 326
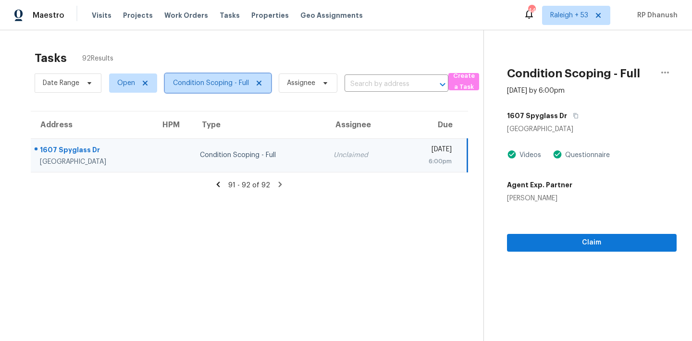
click at [205, 90] on span "Condition Scoping - Full" at bounding box center [218, 82] width 106 height 19
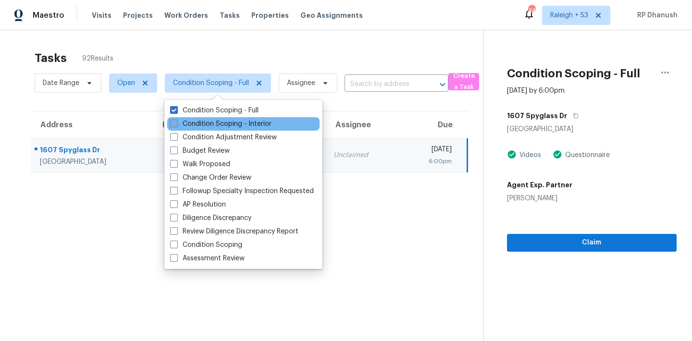
click at [208, 127] on label "Condition Scoping - Interior" at bounding box center [220, 124] width 101 height 10
click at [176, 125] on input "Condition Scoping - Interior" at bounding box center [173, 122] width 6 height 6
checkbox input "true"
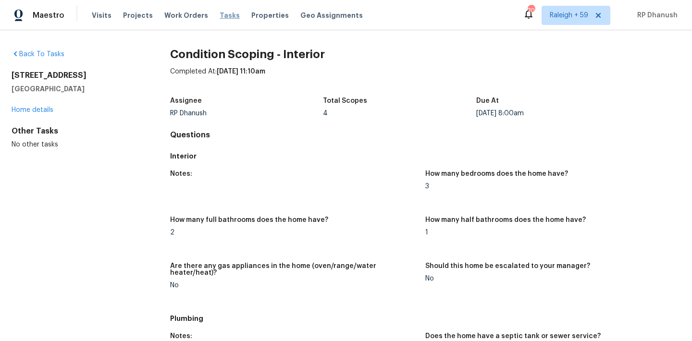
click at [219, 18] on span "Tasks" at bounding box center [229, 15] width 20 height 7
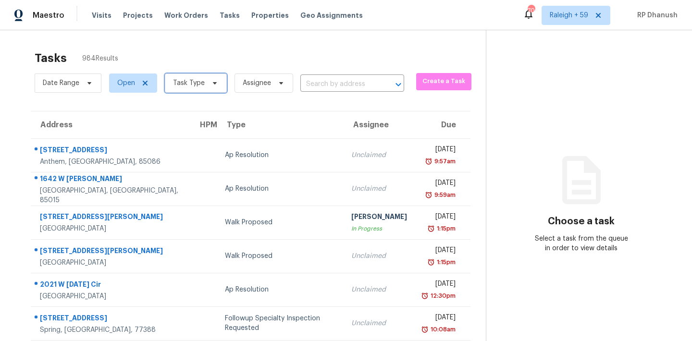
click at [200, 78] on span "Task Type" at bounding box center [189, 83] width 32 height 10
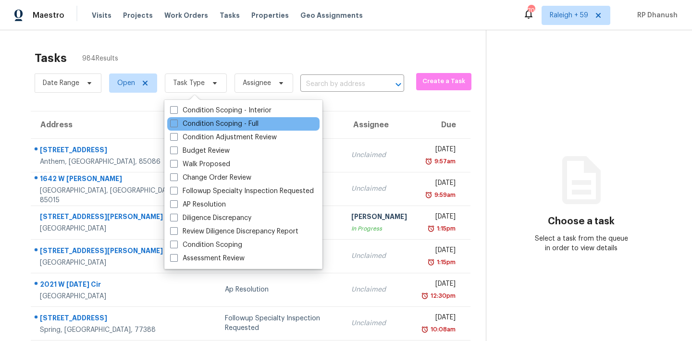
click at [232, 117] on div "Condition Scoping - Full" at bounding box center [243, 123] width 152 height 13
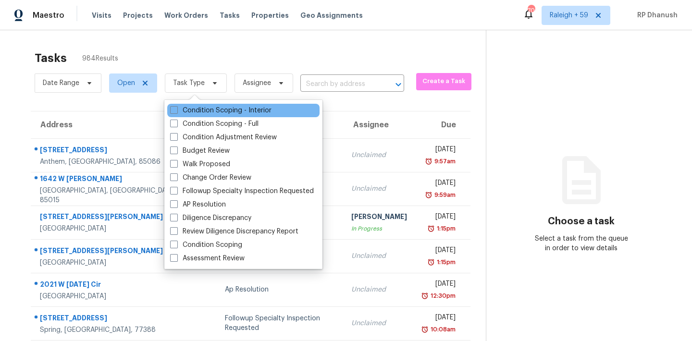
click at [232, 104] on div "Condition Scoping - Interior" at bounding box center [243, 110] width 152 height 13
click at [232, 110] on label "Condition Scoping - Interior" at bounding box center [220, 111] width 101 height 10
click at [176, 110] on input "Condition Scoping - Interior" at bounding box center [173, 109] width 6 height 6
checkbox input "true"
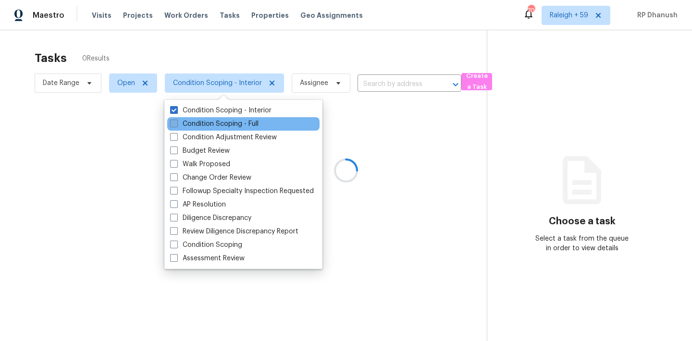
click at [232, 120] on label "Condition Scoping - Full" at bounding box center [214, 124] width 88 height 10
click at [176, 120] on input "Condition Scoping - Full" at bounding box center [173, 122] width 6 height 6
checkbox input "true"
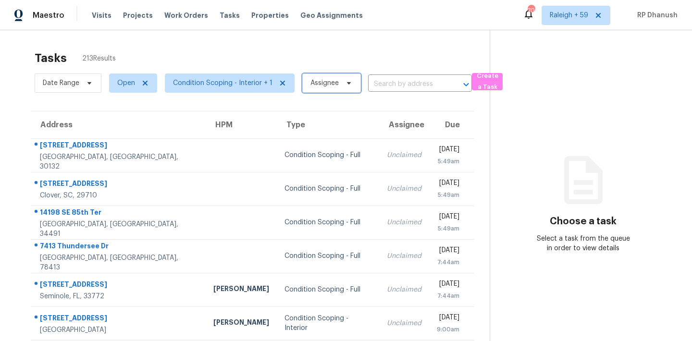
click at [332, 75] on span "Assignee" at bounding box center [331, 82] width 59 height 19
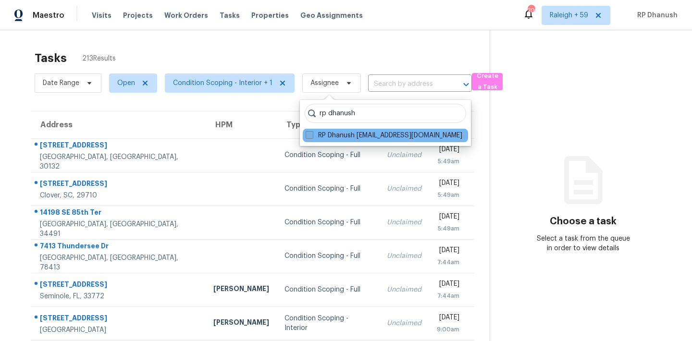
type input "rp dhanush"
click at [335, 132] on label "RP Dhanush [EMAIL_ADDRESS][DOMAIN_NAME]" at bounding box center [383, 136] width 157 height 10
click at [312, 132] on input "RP Dhanush [EMAIL_ADDRESS][DOMAIN_NAME]" at bounding box center [308, 134] width 6 height 6
checkbox input "true"
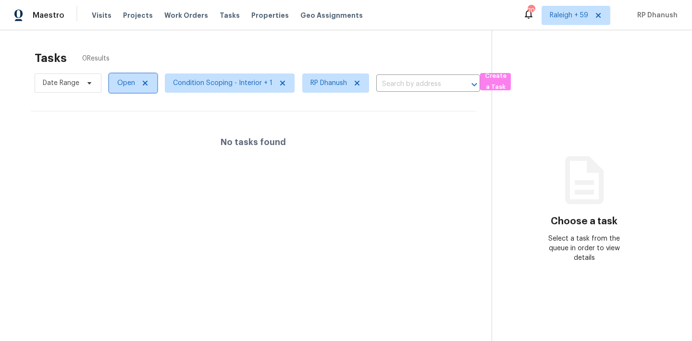
click at [140, 85] on span at bounding box center [143, 83] width 11 height 8
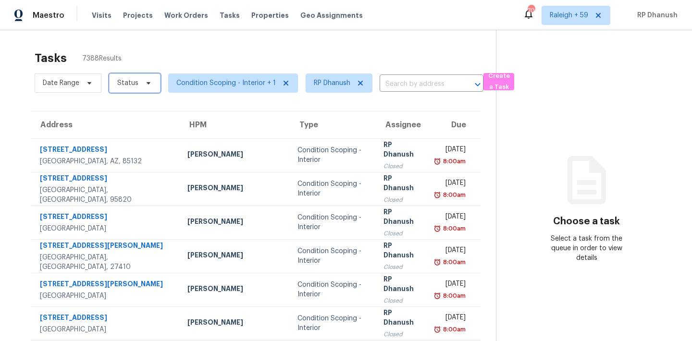
click at [131, 88] on span "Status" at bounding box center [134, 82] width 51 height 19
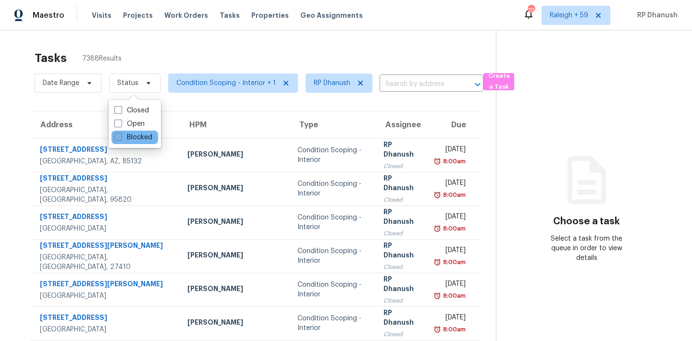
click at [139, 134] on label "Blocked" at bounding box center [133, 138] width 38 height 10
click at [121, 134] on input "Blocked" at bounding box center [117, 136] width 6 height 6
checkbox input "true"
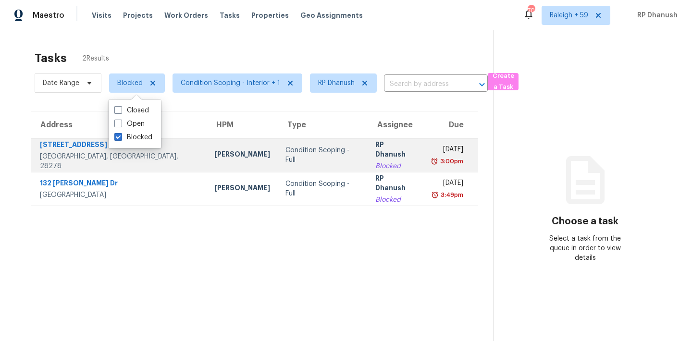
click at [303, 166] on td "Condition Scoping - Full" at bounding box center [323, 155] width 90 height 34
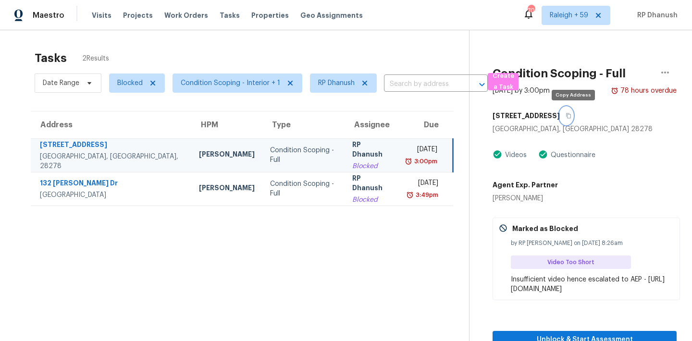
click at [571, 118] on icon "button" at bounding box center [568, 116] width 6 height 6
click at [398, 141] on td "[DATE] 3:00pm" at bounding box center [425, 155] width 54 height 34
click at [566, 116] on button "button" at bounding box center [566, 115] width 13 height 17
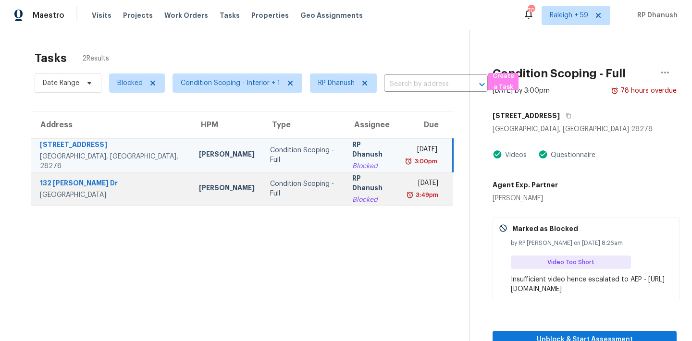
click at [406, 191] on div "3:49pm" at bounding box center [422, 195] width 32 height 10
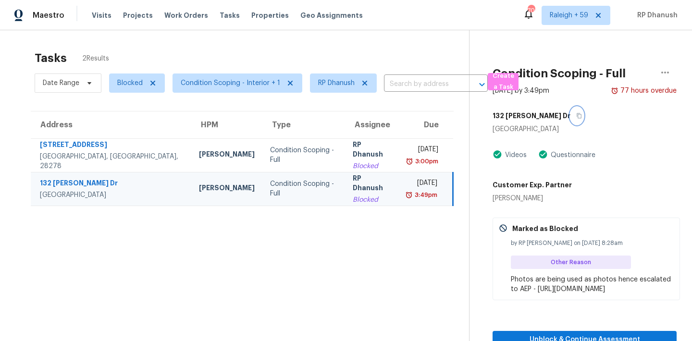
click at [576, 116] on icon "button" at bounding box center [579, 116] width 6 height 6
click at [132, 80] on span "Blocked" at bounding box center [129, 83] width 25 height 10
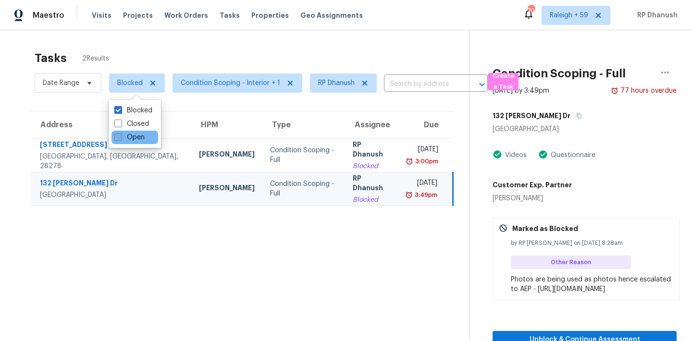
click at [129, 136] on label "Open" at bounding box center [129, 138] width 30 height 10
click at [121, 136] on input "Open" at bounding box center [117, 136] width 6 height 6
checkbox input "true"
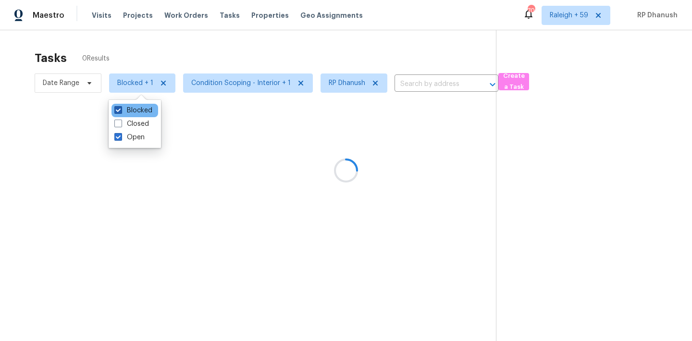
click at [131, 111] on label "Blocked" at bounding box center [133, 111] width 38 height 10
click at [121, 111] on input "Blocked" at bounding box center [117, 109] width 6 height 6
checkbox input "false"
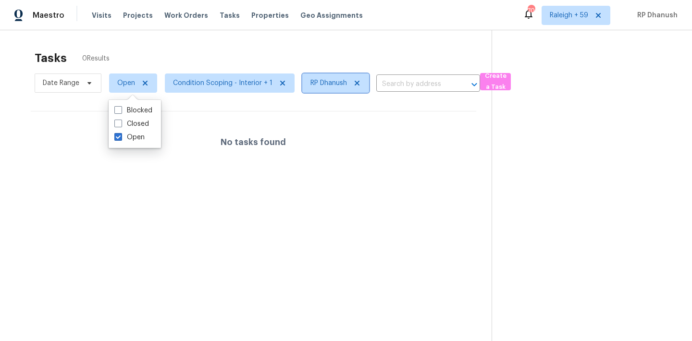
click at [358, 82] on icon at bounding box center [357, 83] width 8 height 8
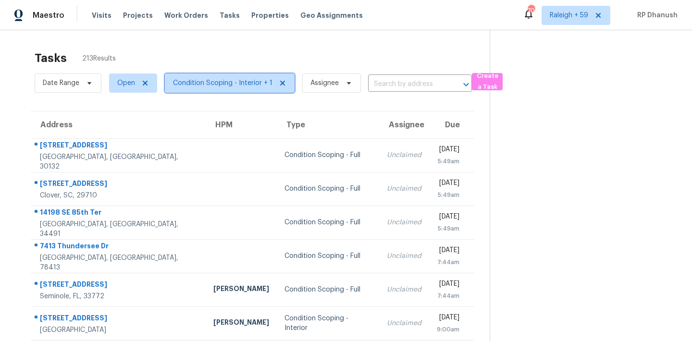
click at [215, 86] on span "Condition Scoping - Interior + 1" at bounding box center [222, 83] width 99 height 10
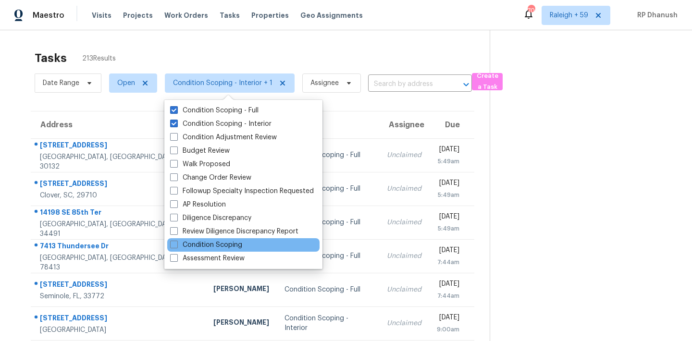
drag, startPoint x: 201, startPoint y: 246, endPoint x: 201, endPoint y: 239, distance: 7.2
click at [201, 246] on label "Condition Scoping" at bounding box center [206, 245] width 72 height 10
click at [176, 246] on input "Condition Scoping" at bounding box center [173, 243] width 6 height 6
checkbox input "true"
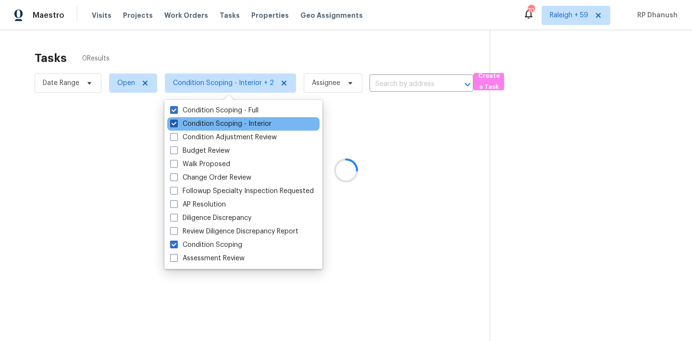
click at [202, 124] on label "Condition Scoping - Interior" at bounding box center [220, 124] width 101 height 10
click at [176, 124] on input "Condition Scoping - Interior" at bounding box center [173, 122] width 6 height 6
checkbox input "false"
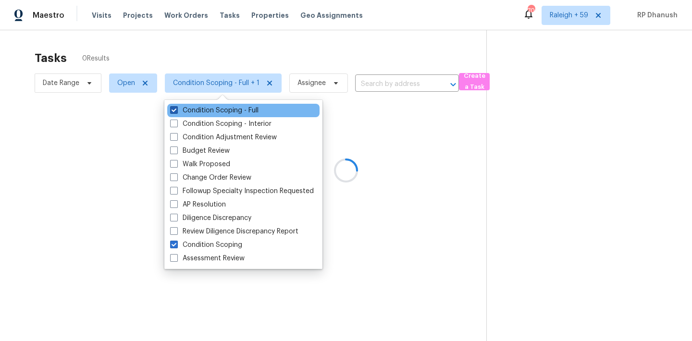
click at [202, 112] on label "Condition Scoping - Full" at bounding box center [214, 111] width 88 height 10
click at [176, 112] on input "Condition Scoping - Full" at bounding box center [173, 109] width 6 height 6
checkbox input "false"
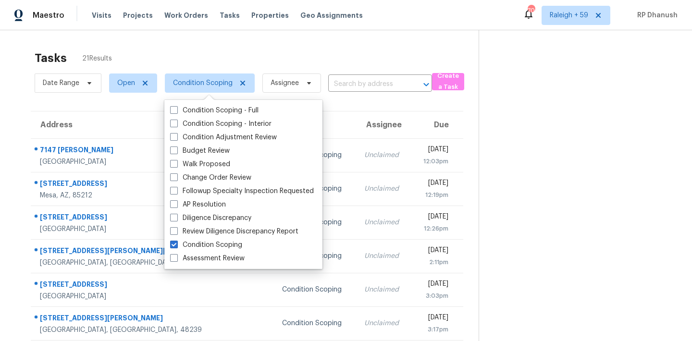
click at [636, 210] on section at bounding box center [577, 265] width 198 height 470
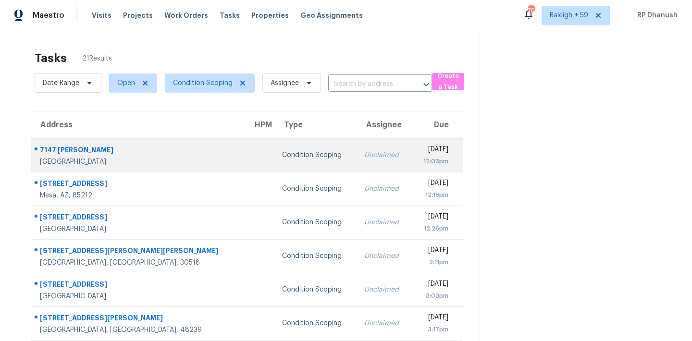
click at [426, 162] on div "12:03pm" at bounding box center [433, 162] width 29 height 10
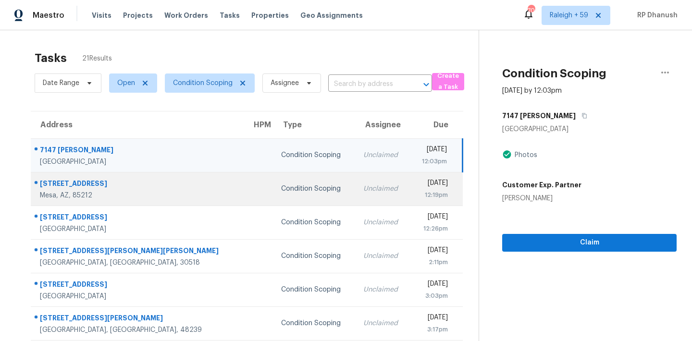
click at [436, 192] on div "12:19pm" at bounding box center [432, 195] width 30 height 10
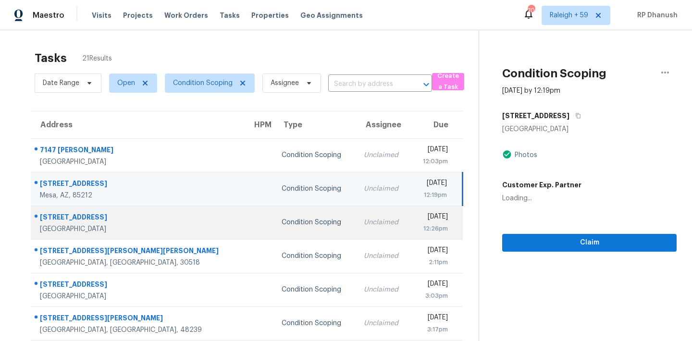
click at [431, 214] on div "[DATE]" at bounding box center [432, 218] width 29 height 12
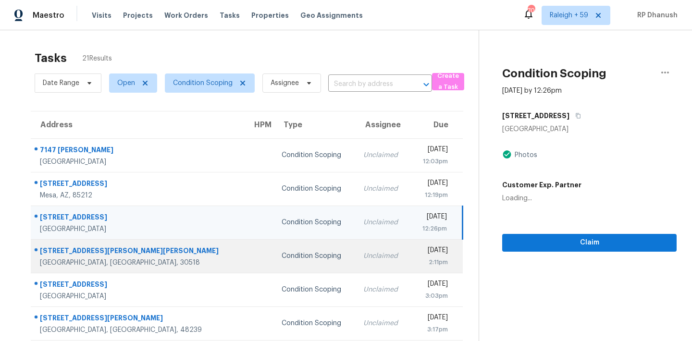
click at [427, 249] on div "[DATE]" at bounding box center [433, 251] width 30 height 12
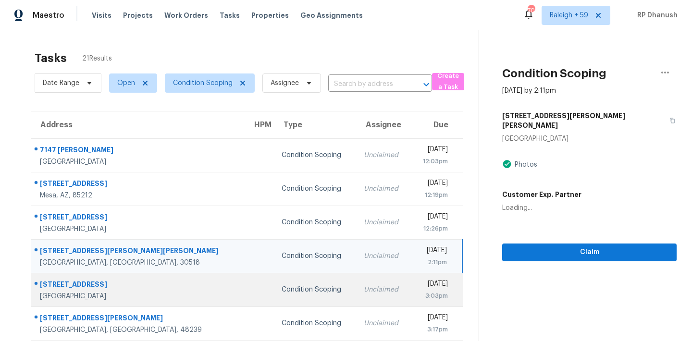
click at [421, 281] on div "[DATE]" at bounding box center [432, 285] width 29 height 12
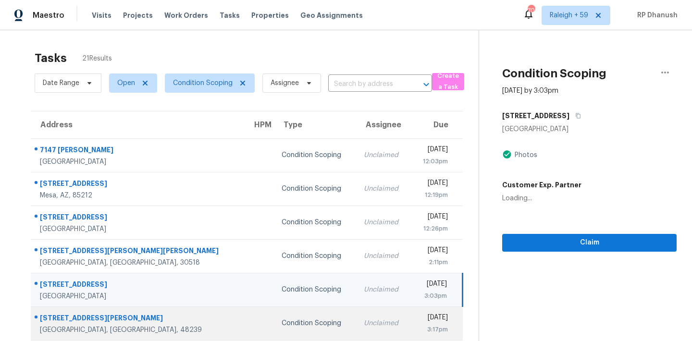
click at [421, 321] on div "[DATE]" at bounding box center [432, 319] width 29 height 12
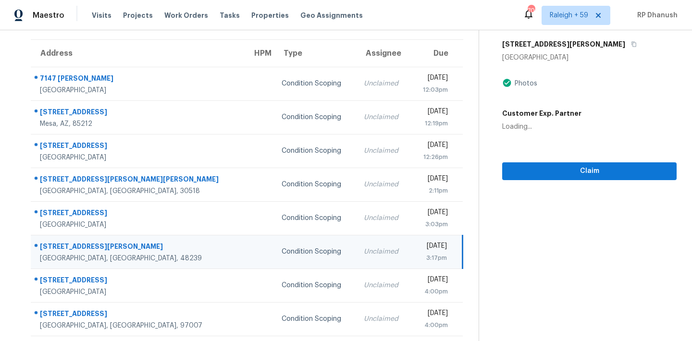
scroll to position [159, 0]
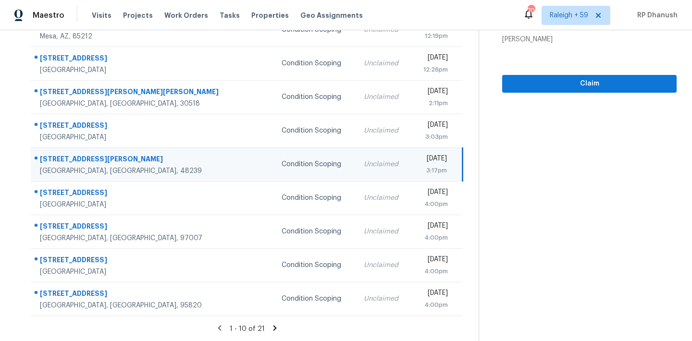
click at [529, 223] on section "Condition Scoping [DATE] by 3:17pm [STREET_ADDRESS][PERSON_NAME] Photos Custome…" at bounding box center [577, 106] width 198 height 470
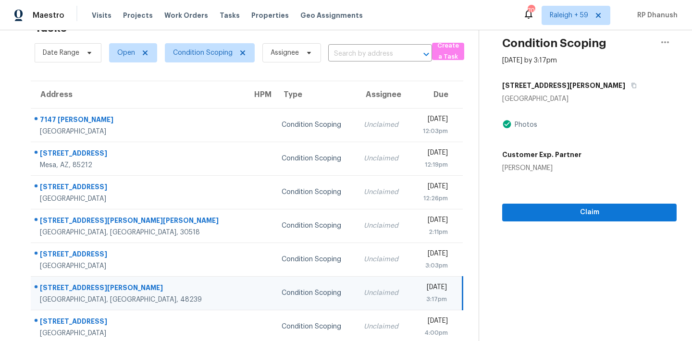
scroll to position [0, 0]
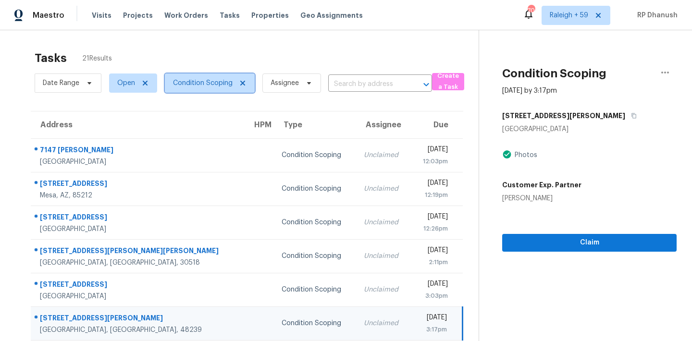
click at [207, 85] on span "Condition Scoping" at bounding box center [203, 83] width 60 height 10
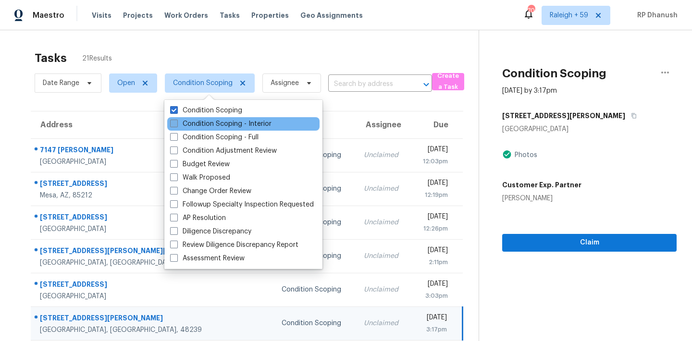
click at [207, 122] on label "Condition Scoping - Interior" at bounding box center [220, 124] width 101 height 10
click at [176, 122] on input "Condition Scoping - Interior" at bounding box center [173, 122] width 6 height 6
checkbox input "true"
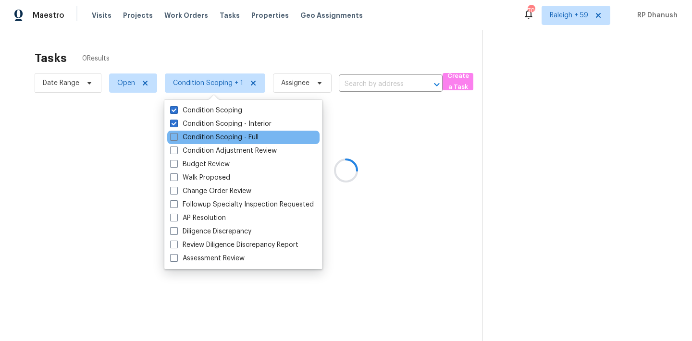
click at [204, 132] on div "Condition Scoping - Full" at bounding box center [243, 137] width 152 height 13
click at [193, 139] on label "Condition Scoping - Full" at bounding box center [214, 138] width 88 height 10
click at [176, 139] on input "Condition Scoping - Full" at bounding box center [173, 136] width 6 height 6
checkbox input "true"
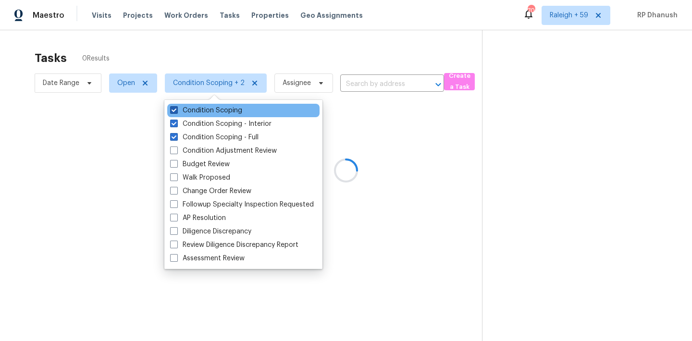
click at [193, 109] on label "Condition Scoping" at bounding box center [206, 111] width 72 height 10
click at [176, 109] on input "Condition Scoping" at bounding box center [173, 109] width 6 height 6
checkbox input "false"
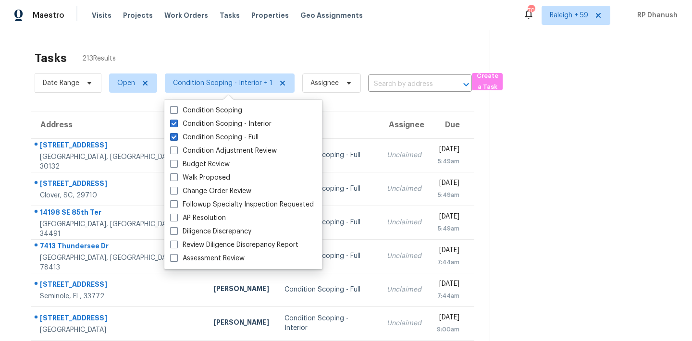
click at [278, 42] on div "Tasks 213 Results Date Range Open Condition Scoping - Interior + 1 Assignee ​ C…" at bounding box center [346, 265] width 692 height 470
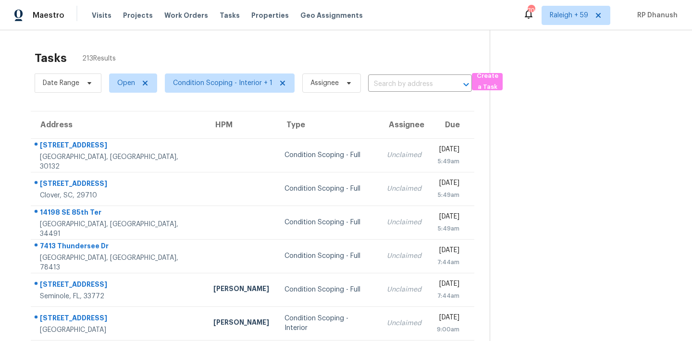
click at [592, 235] on section at bounding box center [582, 265] width 187 height 470
click at [220, 83] on span "Condition Scoping - Interior + 1" at bounding box center [222, 83] width 99 height 10
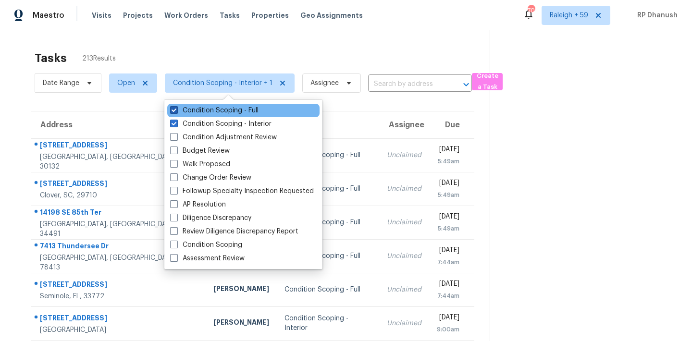
click at [213, 109] on label "Condition Scoping - Full" at bounding box center [214, 111] width 88 height 10
click at [176, 109] on input "Condition Scoping - Full" at bounding box center [173, 109] width 6 height 6
checkbox input "false"
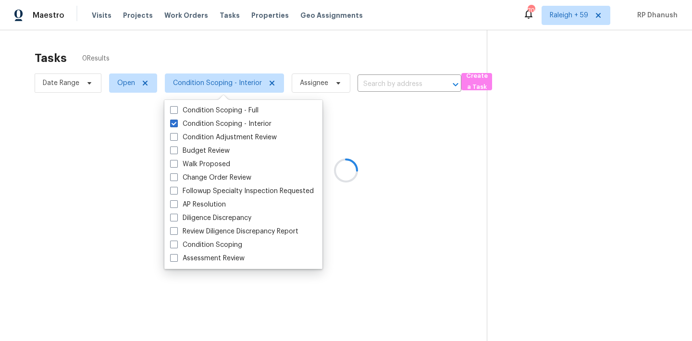
click at [258, 51] on div at bounding box center [346, 170] width 692 height 341
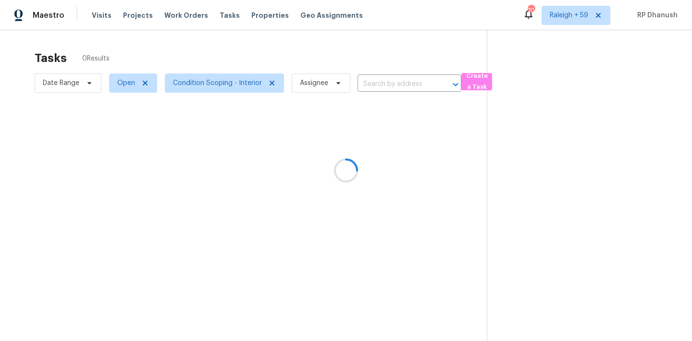
click at [232, 83] on div at bounding box center [346, 170] width 692 height 341
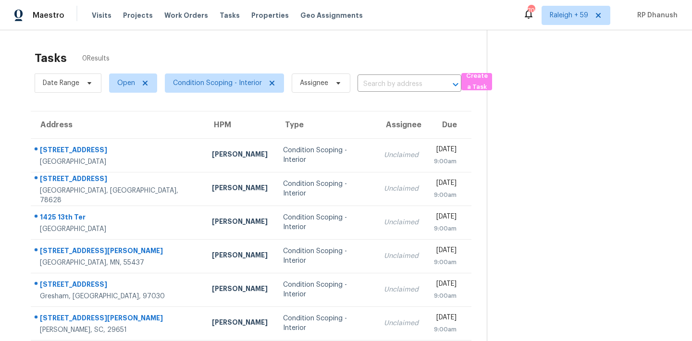
click at [221, 68] on div "Tasks 0 Results" at bounding box center [261, 58] width 452 height 25
click at [219, 74] on span "Condition Scoping - Interior" at bounding box center [224, 82] width 119 height 19
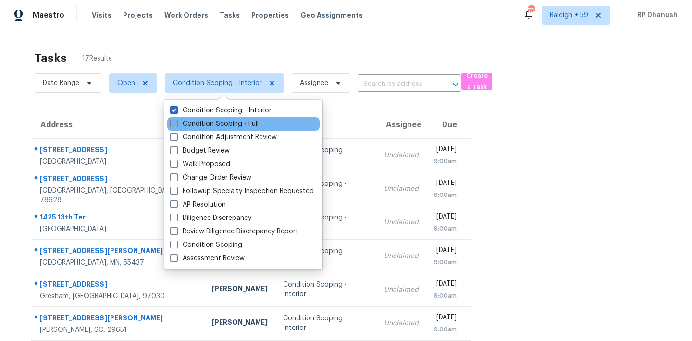
click at [206, 120] on label "Condition Scoping - Full" at bounding box center [214, 124] width 88 height 10
click at [176, 120] on input "Condition Scoping - Full" at bounding box center [173, 122] width 6 height 6
checkbox input "true"
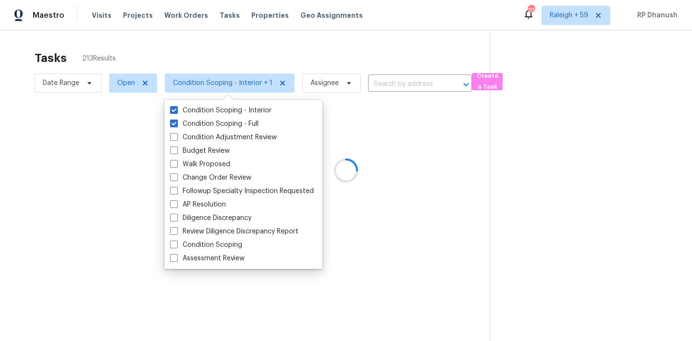
click at [563, 186] on div at bounding box center [346, 170] width 692 height 341
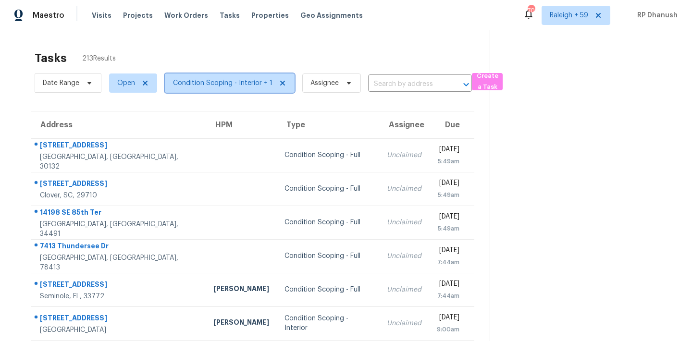
click at [236, 81] on span "Condition Scoping - Interior + 1" at bounding box center [222, 83] width 99 height 10
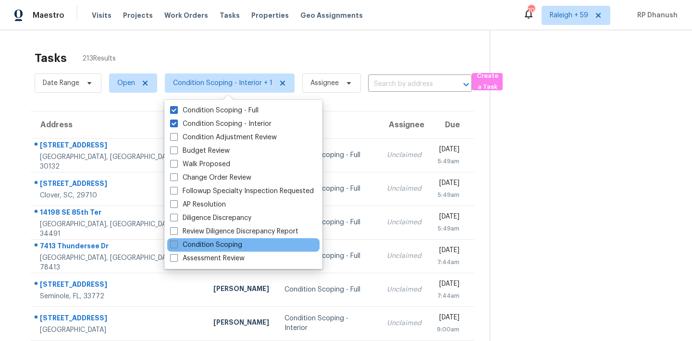
click at [202, 246] on label "Condition Scoping" at bounding box center [206, 245] width 72 height 10
click at [176, 246] on input "Condition Scoping" at bounding box center [173, 243] width 6 height 6
checkbox input "true"
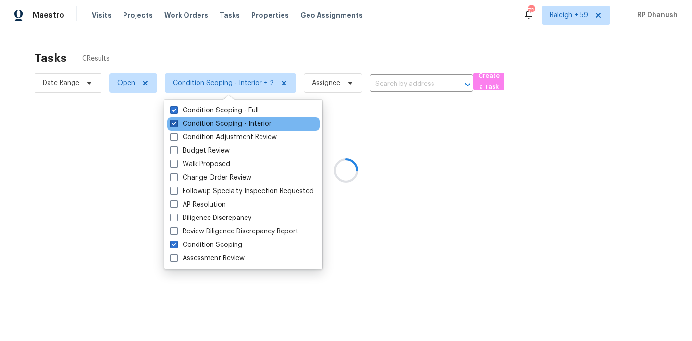
click at [203, 124] on label "Condition Scoping - Interior" at bounding box center [220, 124] width 101 height 10
click at [176, 124] on input "Condition Scoping - Interior" at bounding box center [173, 122] width 6 height 6
checkbox input "false"
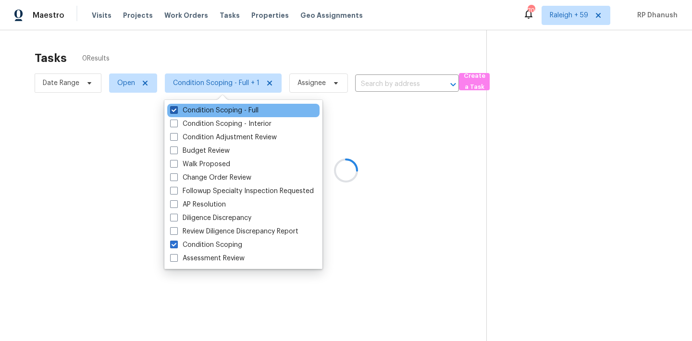
click at [204, 110] on label "Condition Scoping - Full" at bounding box center [214, 111] width 88 height 10
click at [176, 110] on input "Condition Scoping - Full" at bounding box center [173, 109] width 6 height 6
checkbox input "false"
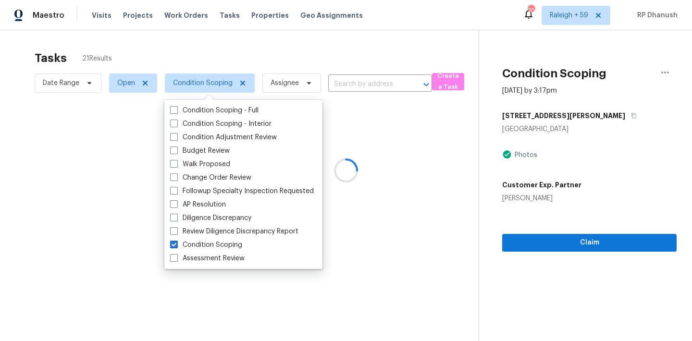
click at [326, 58] on div at bounding box center [346, 170] width 692 height 341
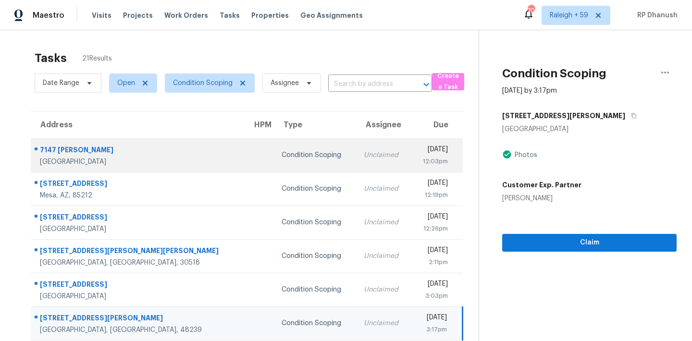
click at [283, 163] on td "Condition Scoping" at bounding box center [315, 155] width 82 height 34
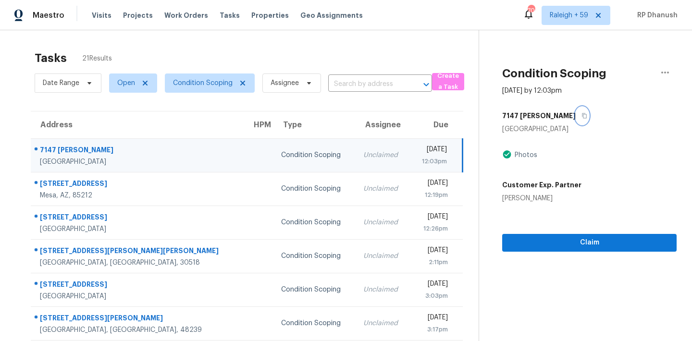
click at [575, 114] on button "button" at bounding box center [581, 115] width 13 height 17
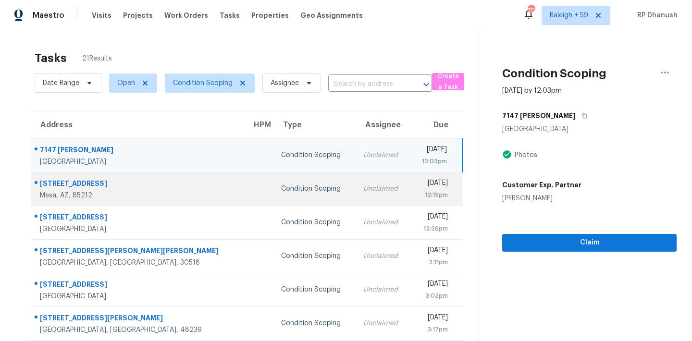
click at [273, 181] on td "Condition Scoping" at bounding box center [314, 189] width 82 height 34
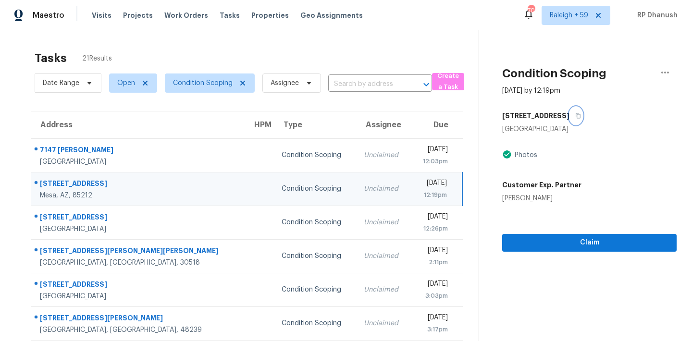
click at [569, 110] on button "button" at bounding box center [575, 115] width 13 height 17
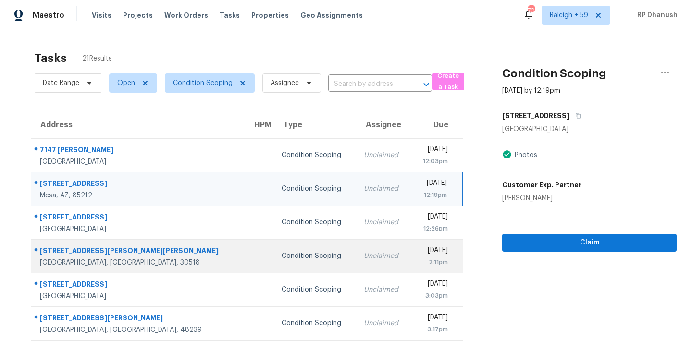
click at [112, 248] on div "[STREET_ADDRESS][PERSON_NAME][PERSON_NAME]" at bounding box center [138, 252] width 197 height 12
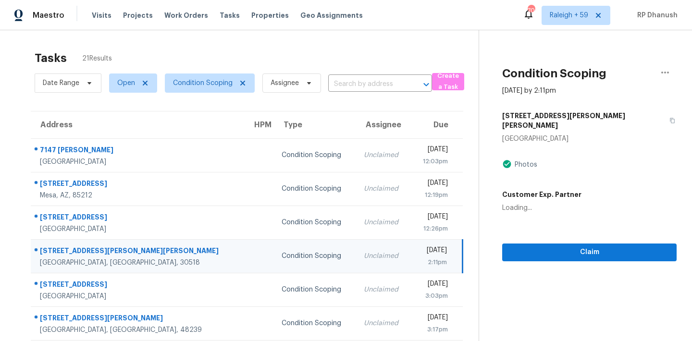
click at [125, 258] on div "[GEOGRAPHIC_DATA], [GEOGRAPHIC_DATA], 30518" at bounding box center [138, 263] width 197 height 10
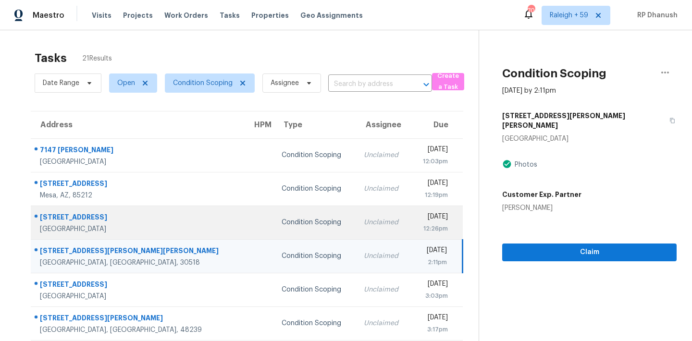
click at [150, 227] on td "[STREET_ADDRESS]" at bounding box center [138, 223] width 214 height 34
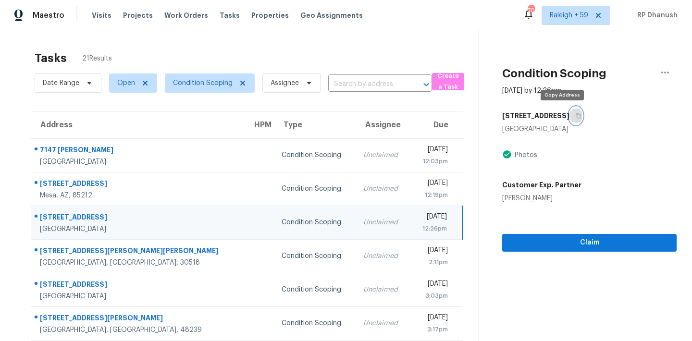
click at [569, 112] on button "button" at bounding box center [575, 115] width 13 height 17
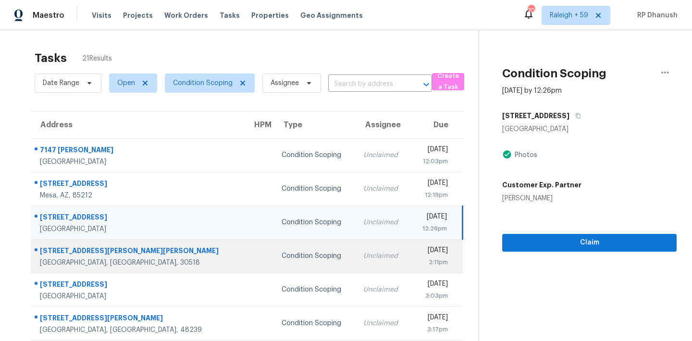
click at [274, 252] on td "Condition Scoping" at bounding box center [315, 256] width 82 height 34
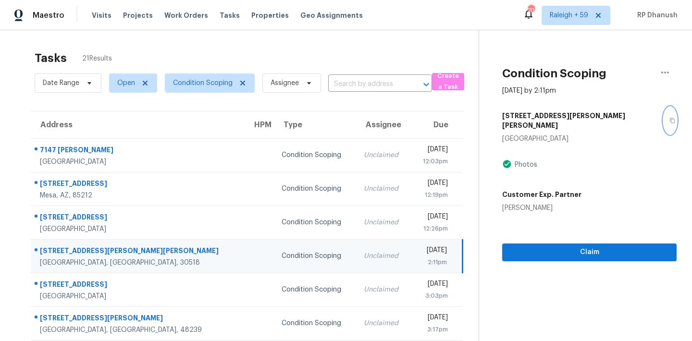
click at [663, 111] on button "button" at bounding box center [669, 120] width 13 height 27
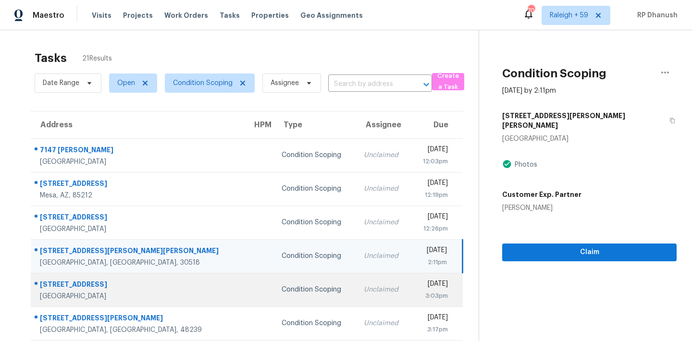
click at [419, 278] on td "[DATE] 3:03pm" at bounding box center [437, 290] width 52 height 34
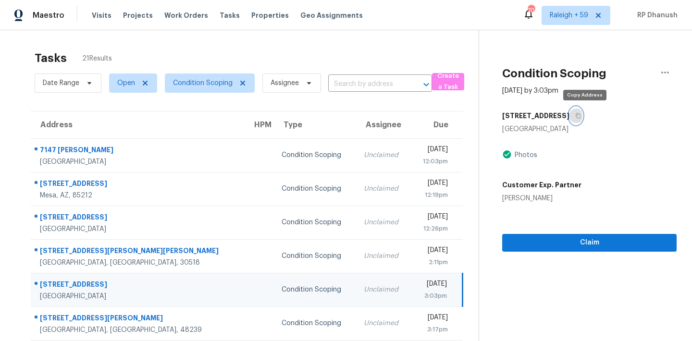
click at [581, 113] on icon "button" at bounding box center [578, 116] width 6 height 6
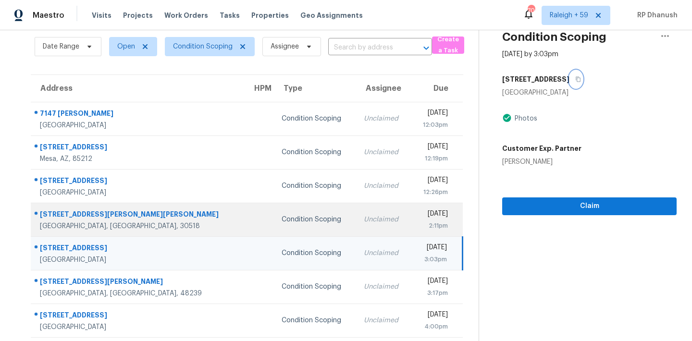
scroll to position [66, 0]
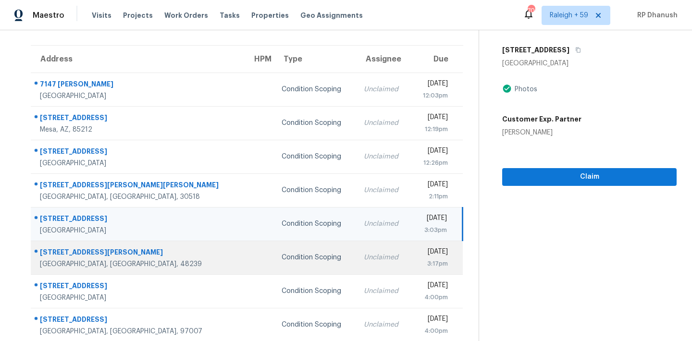
click at [428, 265] on div "3:17pm" at bounding box center [432, 264] width 29 height 10
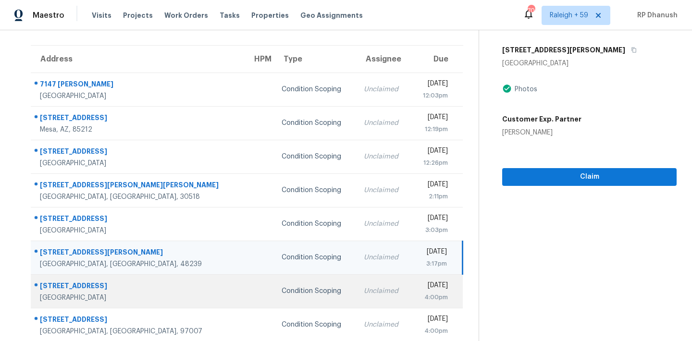
click at [418, 284] on div "[DATE]" at bounding box center [432, 286] width 29 height 12
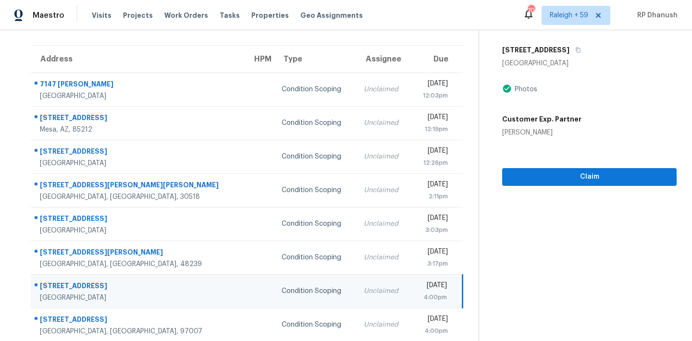
scroll to position [0, 0]
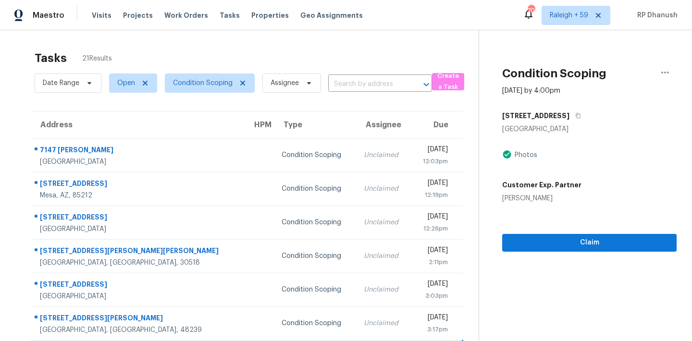
click at [553, 118] on div "[STREET_ADDRESS]" at bounding box center [589, 115] width 174 height 17
click at [569, 116] on button "button" at bounding box center [575, 115] width 13 height 17
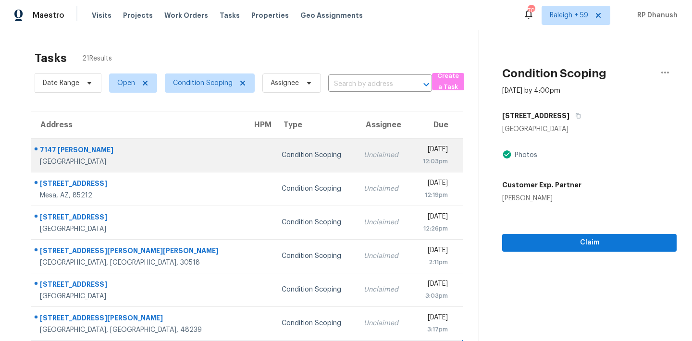
click at [436, 159] on div "12:03pm" at bounding box center [432, 162] width 29 height 10
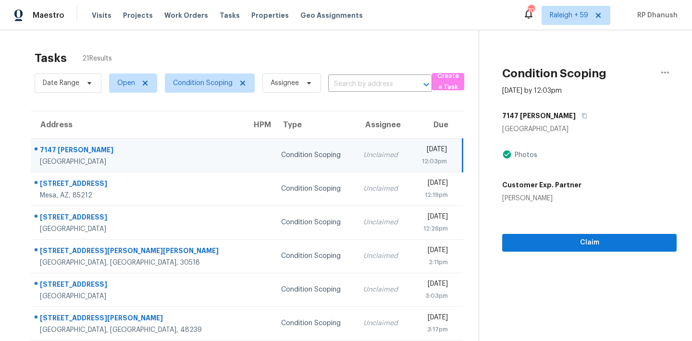
click at [423, 157] on div "12:03pm" at bounding box center [431, 162] width 29 height 10
click at [553, 243] on span "Claim" at bounding box center [589, 243] width 159 height 12
click at [626, 308] on section "Condition Scoping [DATE] by 12:03pm [STREET_ADDRESS][PERSON_NAME] Photos Custom…" at bounding box center [577, 265] width 198 height 470
